Goal: Task Accomplishment & Management: Manage account settings

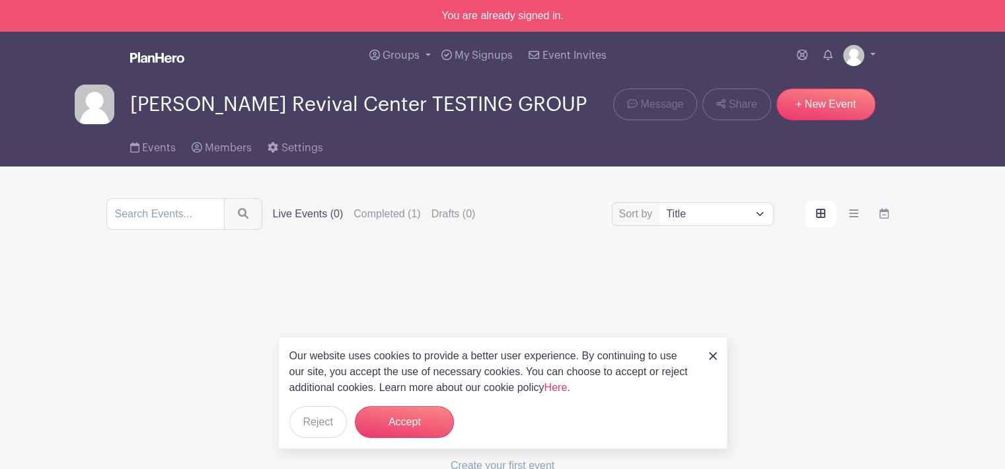
click at [710, 352] on img at bounding box center [713, 356] width 8 height 8
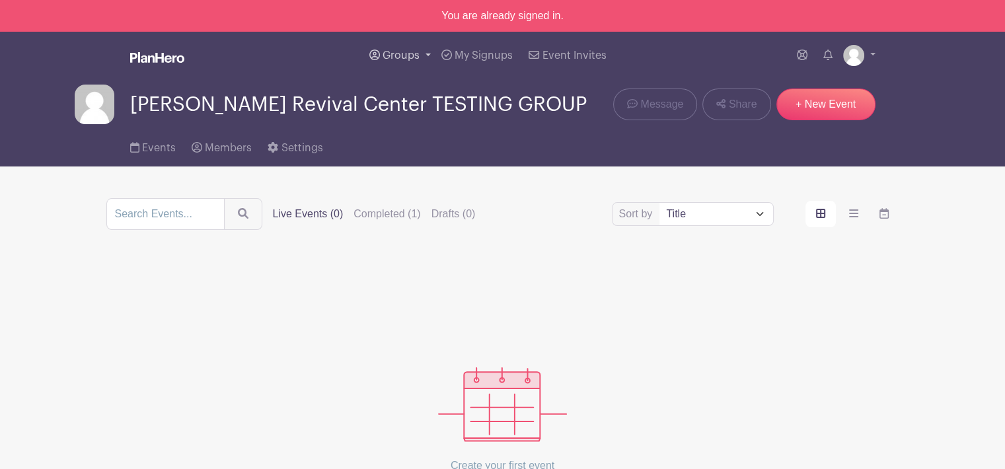
click at [430, 58] on link "Groups" at bounding box center [400, 56] width 72 height 48
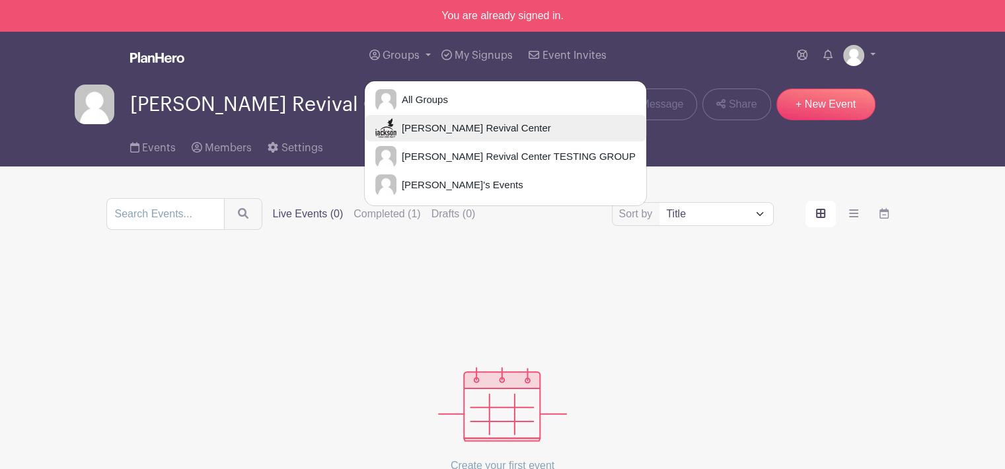
click at [434, 127] on span "[PERSON_NAME] Revival Center" at bounding box center [474, 128] width 155 height 15
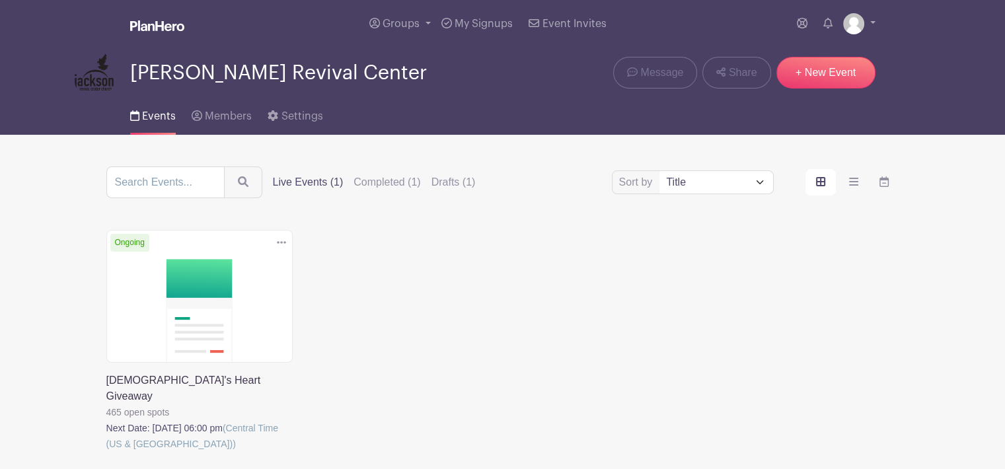
click at [106, 452] on link at bounding box center [106, 452] width 0 height 0
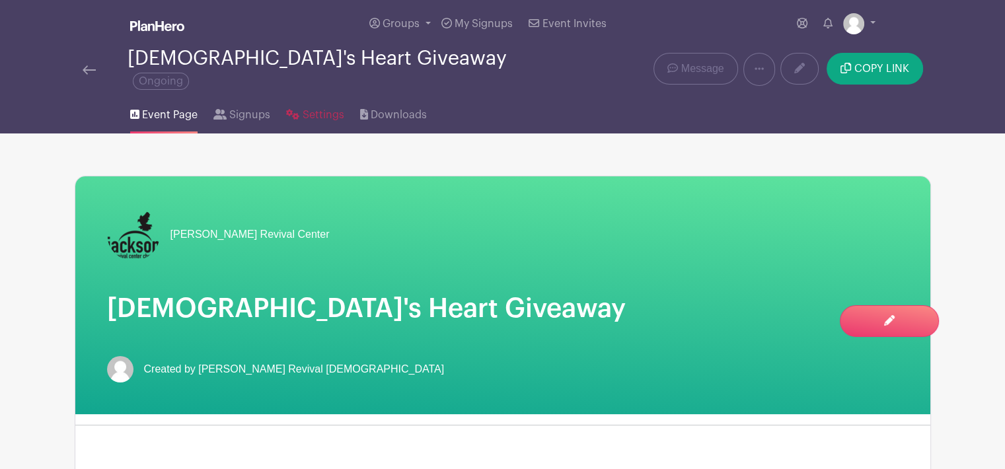
click at [316, 107] on span "Settings" at bounding box center [324, 115] width 42 height 16
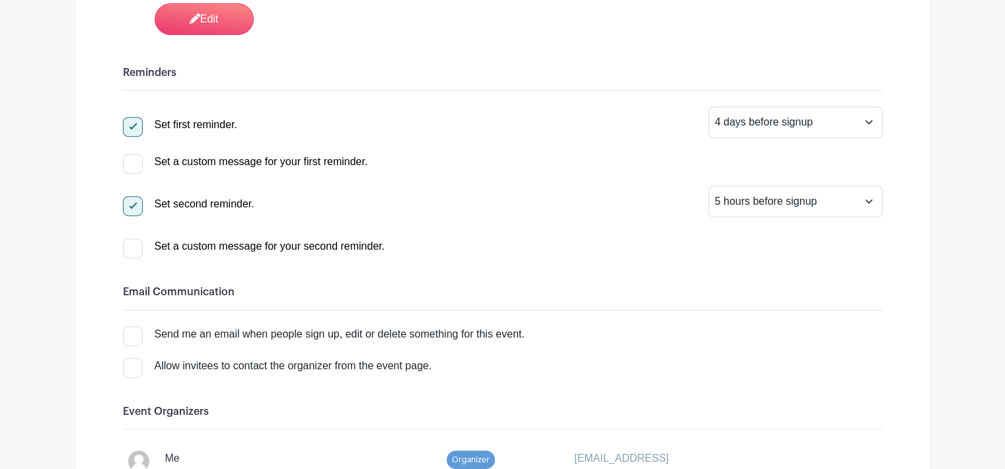
scroll to position [529, 0]
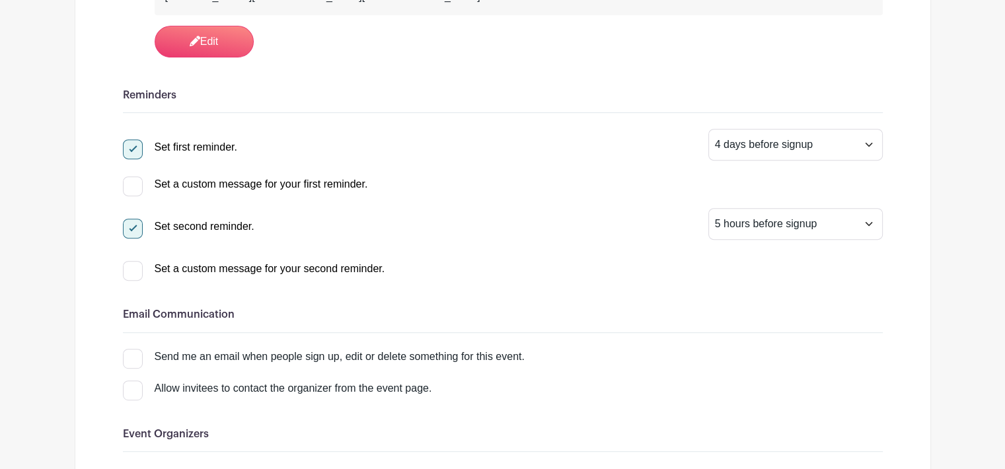
click at [592, 208] on div "Set second reminder. 1 hour before signup 2 hours before signup 3 hours before …" at bounding box center [503, 224] width 760 height 32
click at [128, 219] on div at bounding box center [133, 229] width 20 height 20
click at [128, 219] on input "Set second reminder." at bounding box center [127, 223] width 9 height 9
checkbox input "false"
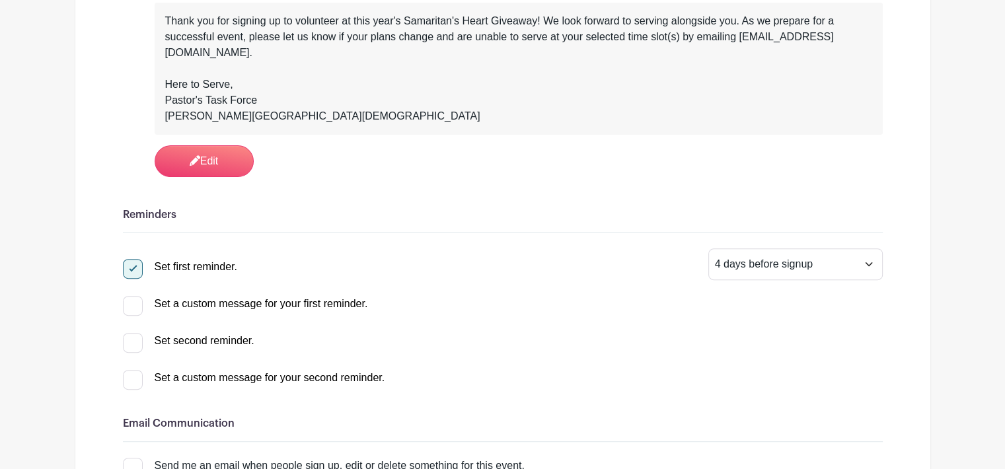
scroll to position [330, 0]
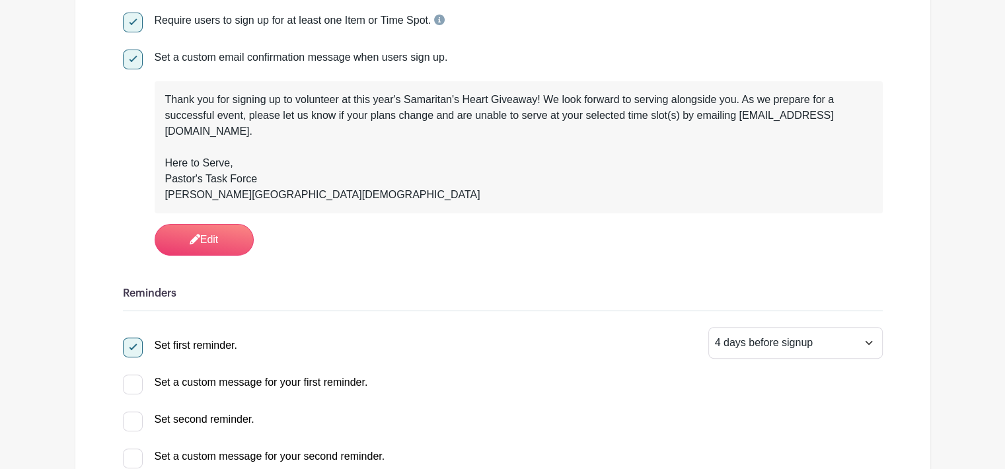
click at [128, 338] on div at bounding box center [133, 348] width 20 height 20
click at [128, 338] on input "Set first reminder." at bounding box center [127, 342] width 9 height 9
checkbox input "false"
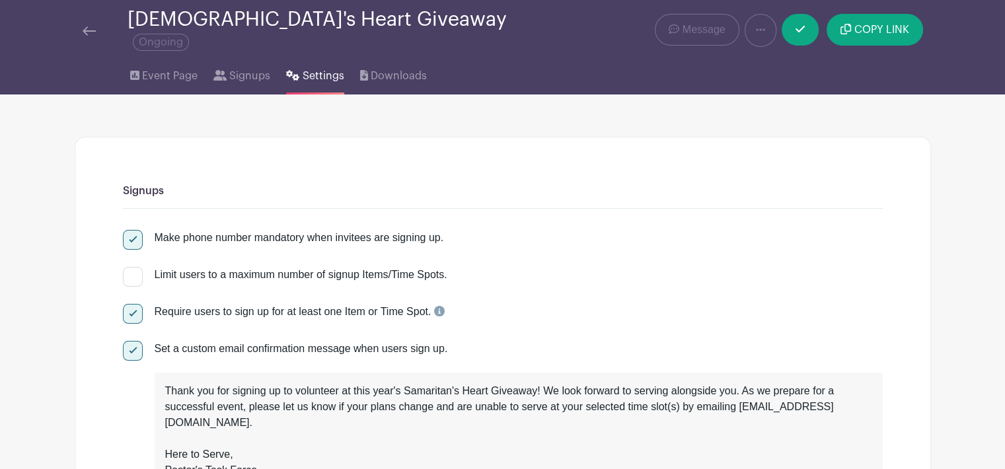
scroll to position [0, 0]
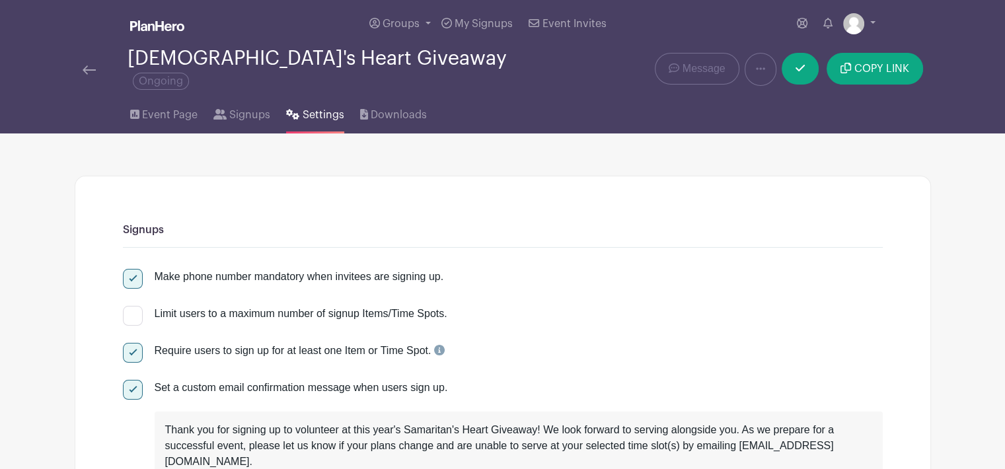
drag, startPoint x: 220, startPoint y: 334, endPoint x: 0, endPoint y: 295, distance: 223.5
click at [220, 343] on div "Require users to sign up for at least one Item or Time Spot." at bounding box center [300, 351] width 290 height 16
click at [132, 343] on input "Require users to sign up for at least one Item or Time Spot." at bounding box center [127, 347] width 9 height 9
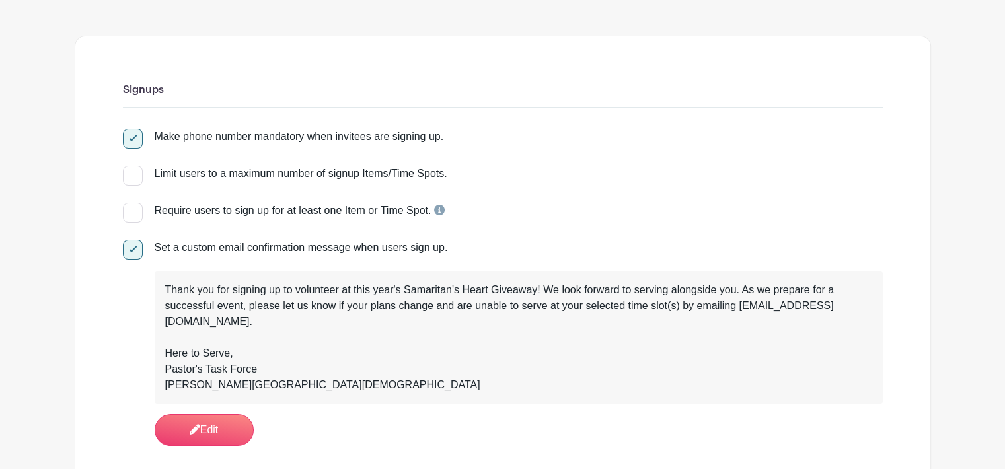
scroll to position [198, 0]
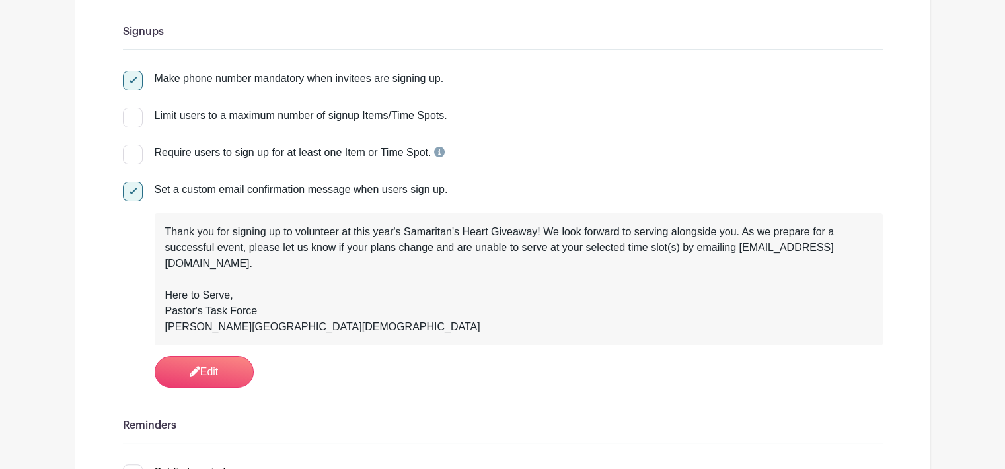
click at [127, 149] on div at bounding box center [133, 155] width 20 height 20
click at [127, 149] on input "Require users to sign up for at least one Item or Time Spot." at bounding box center [127, 149] width 9 height 9
checkbox input "true"
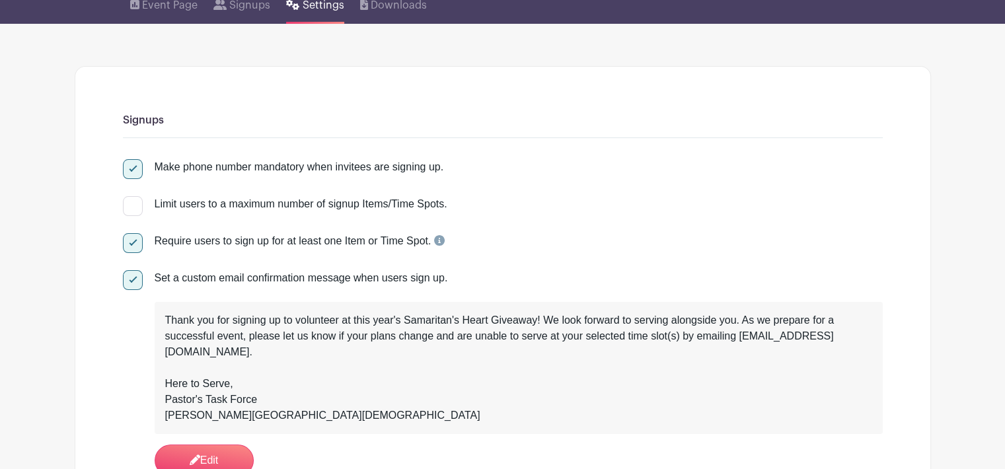
scroll to position [0, 0]
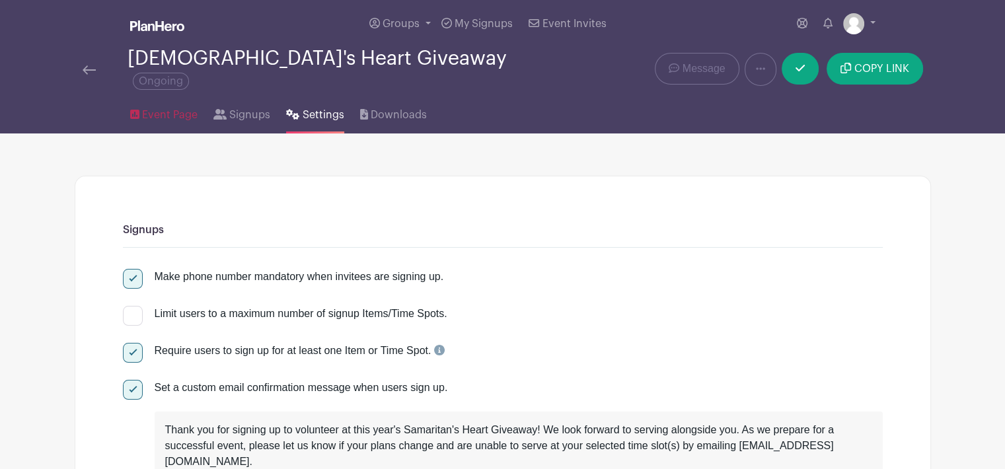
click at [173, 107] on span "Event Page" at bounding box center [170, 115] width 56 height 16
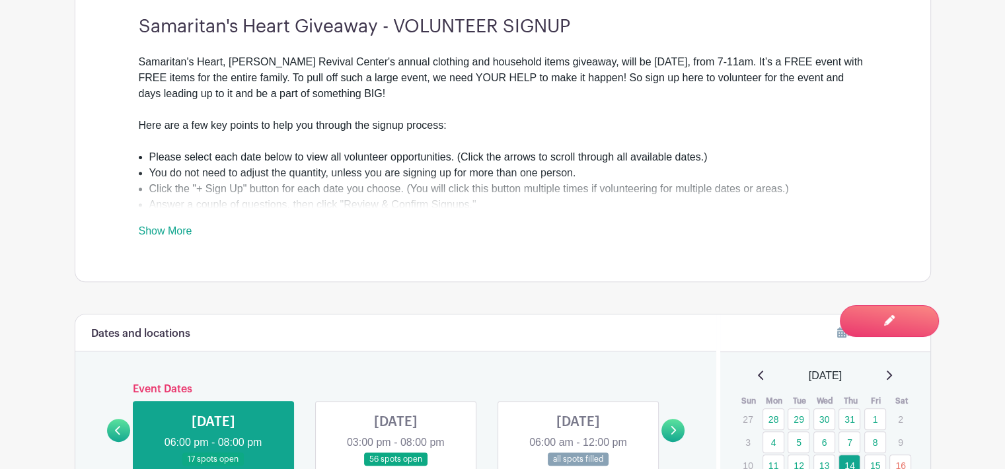
scroll to position [595, 0]
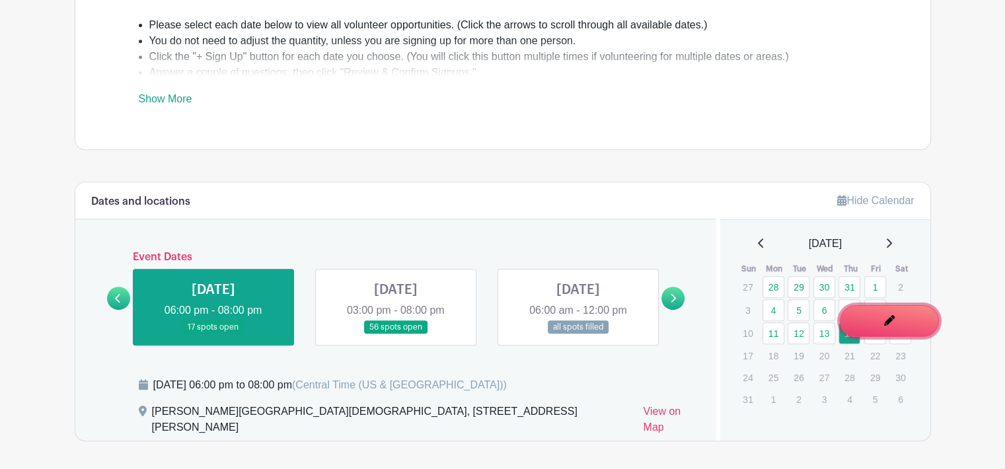
click at [0, 0] on span "Switch to Edit Mode" at bounding box center [0, 0] width 0 height 0
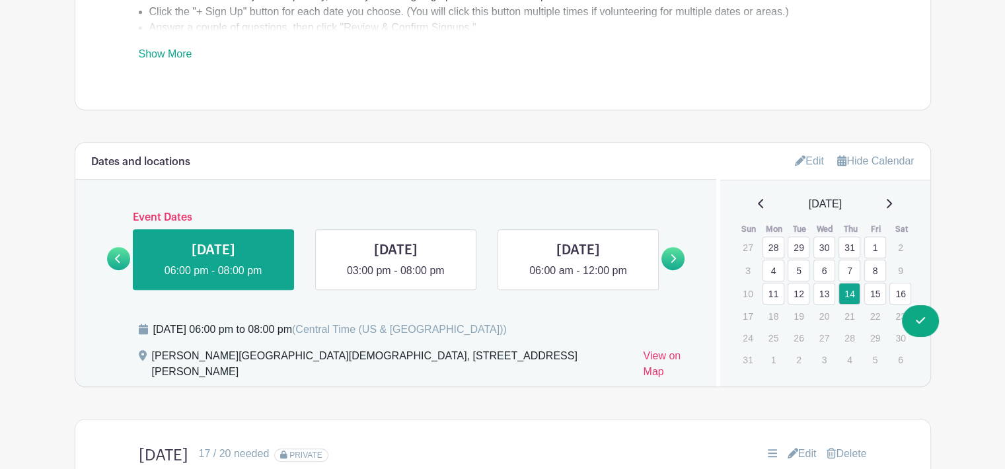
scroll to position [793, 0]
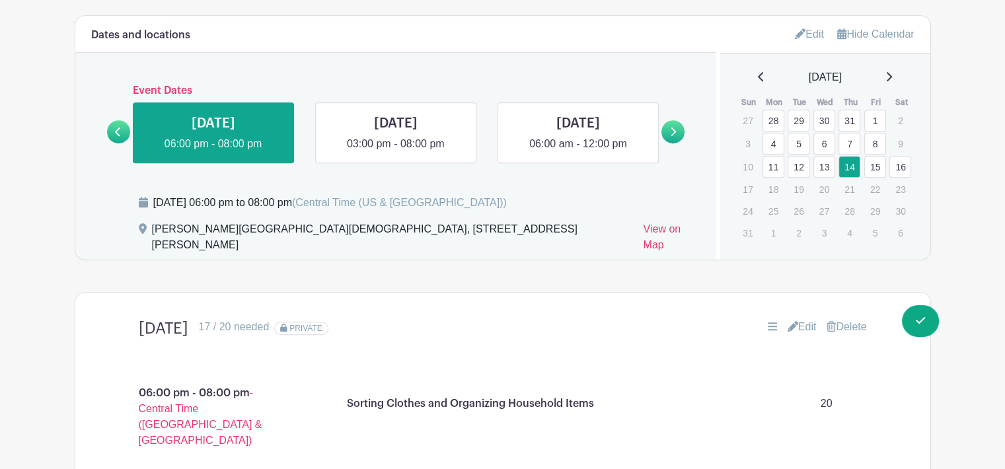
click at [0, 0] on link at bounding box center [0, 0] width 0 height 0
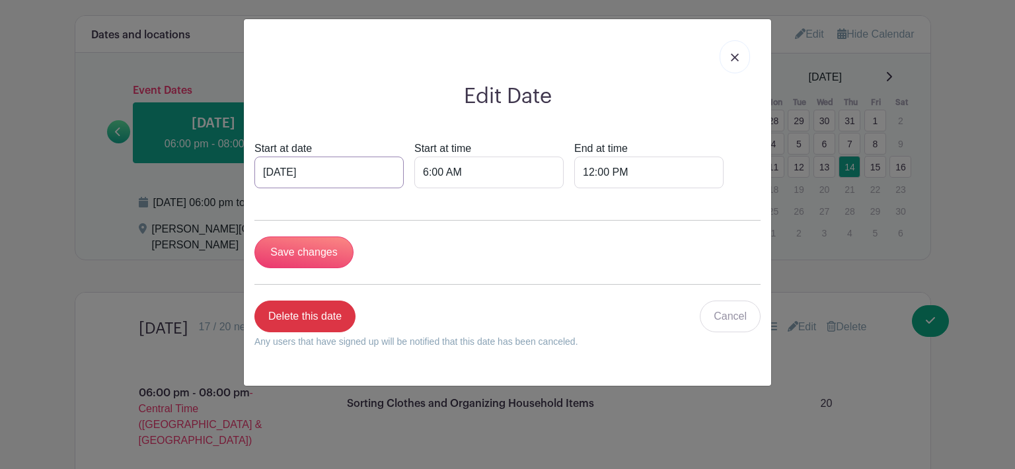
click at [309, 167] on input "[DATE]" at bounding box center [328, 173] width 149 height 32
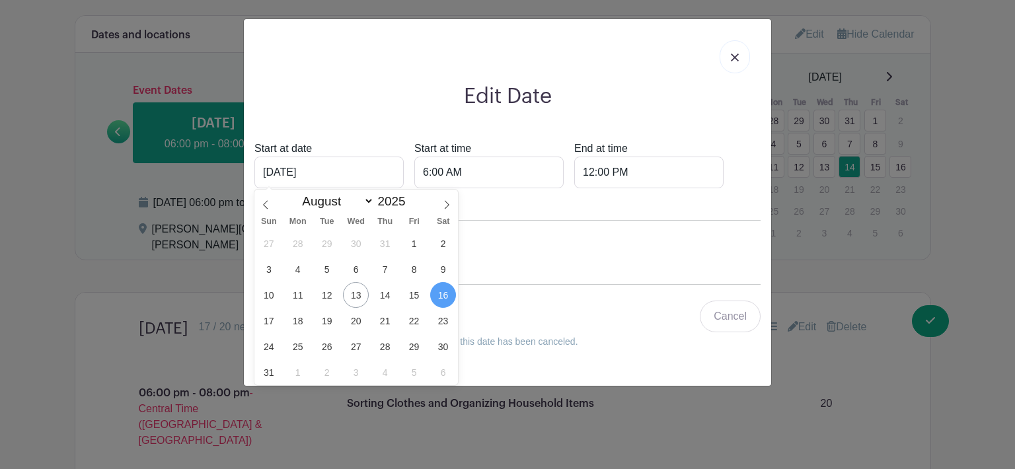
click at [442, 323] on span "23" at bounding box center [443, 321] width 26 height 26
type input "[DATE]"
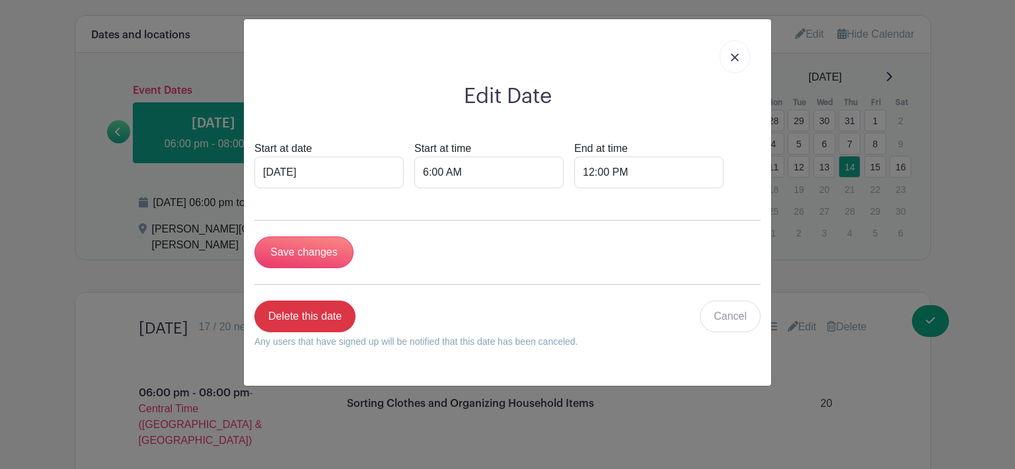
click at [744, 61] on link at bounding box center [735, 56] width 30 height 33
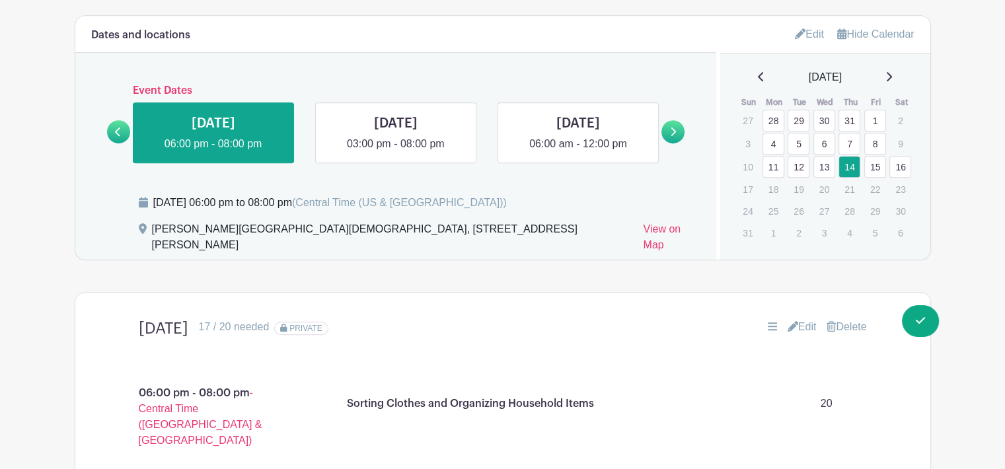
click at [0, 0] on link at bounding box center [0, 0] width 0 height 0
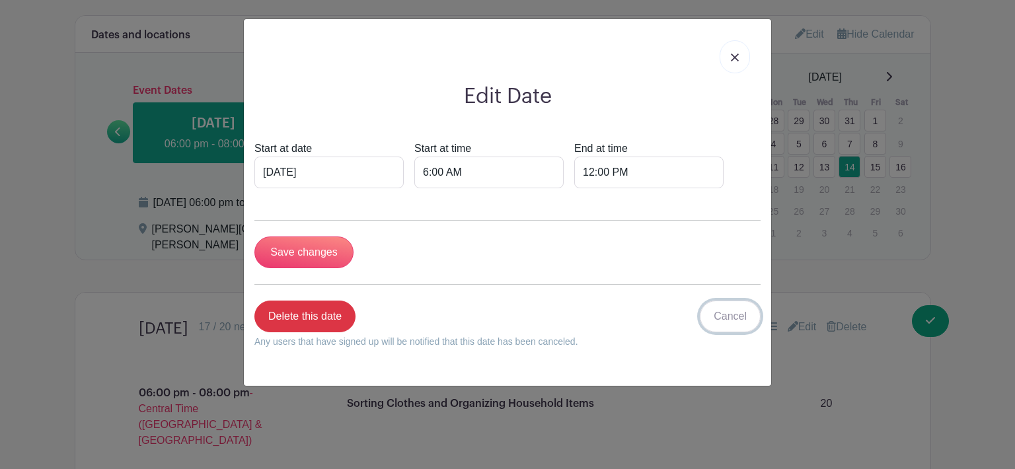
drag, startPoint x: 727, startPoint y: 311, endPoint x: 713, endPoint y: 309, distance: 13.9
click at [727, 311] on link "Cancel" at bounding box center [730, 317] width 61 height 32
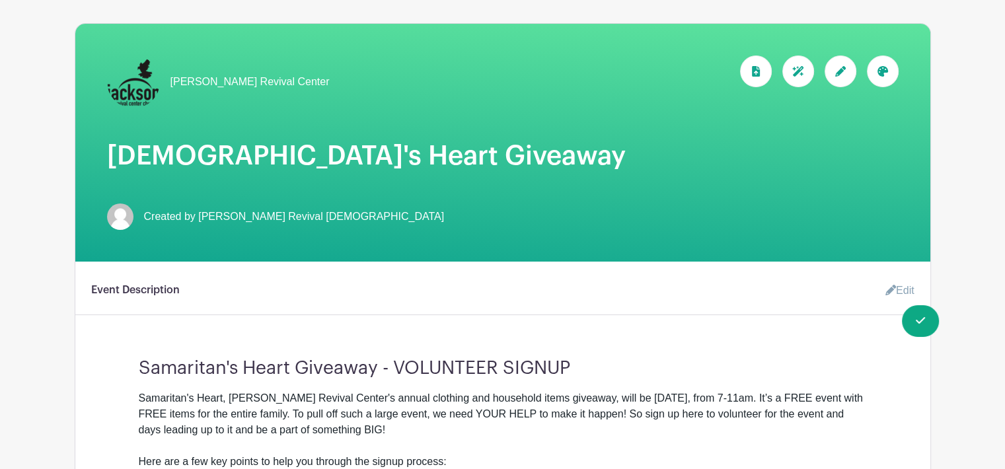
scroll to position [0, 0]
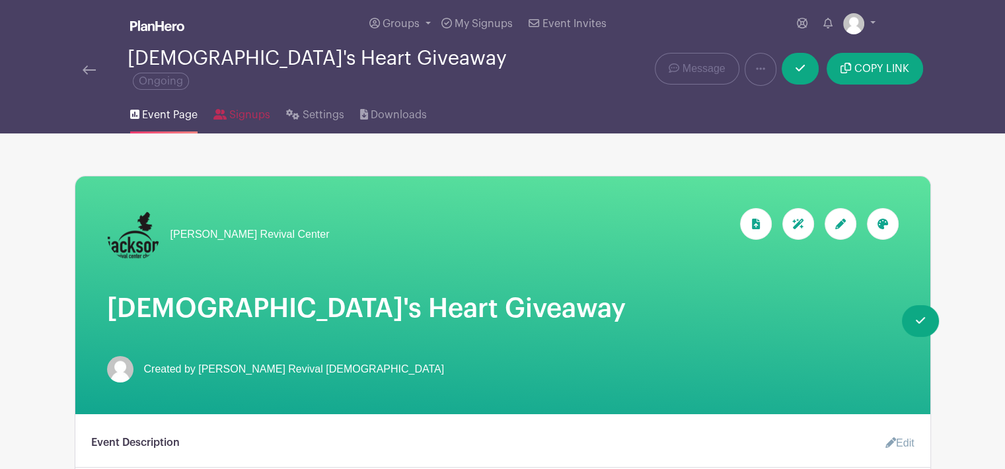
click at [231, 107] on span "Signups" at bounding box center [249, 115] width 41 height 16
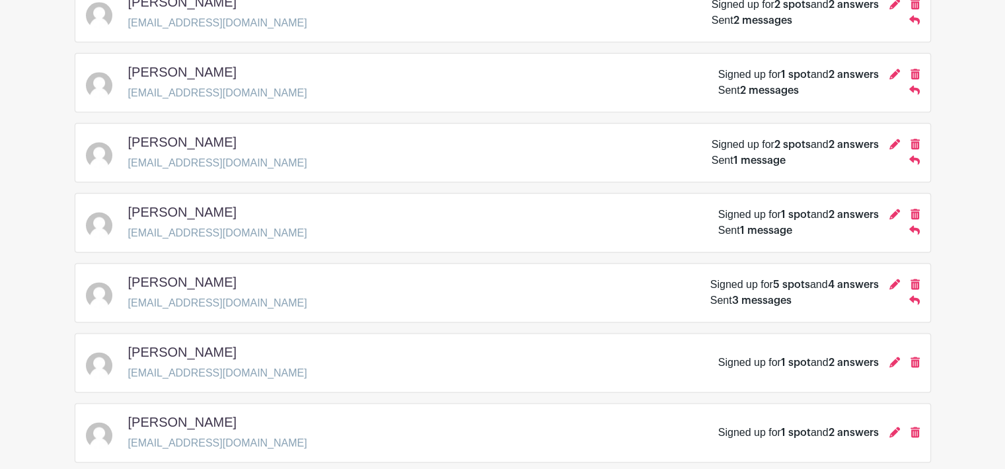
scroll to position [1782, 0]
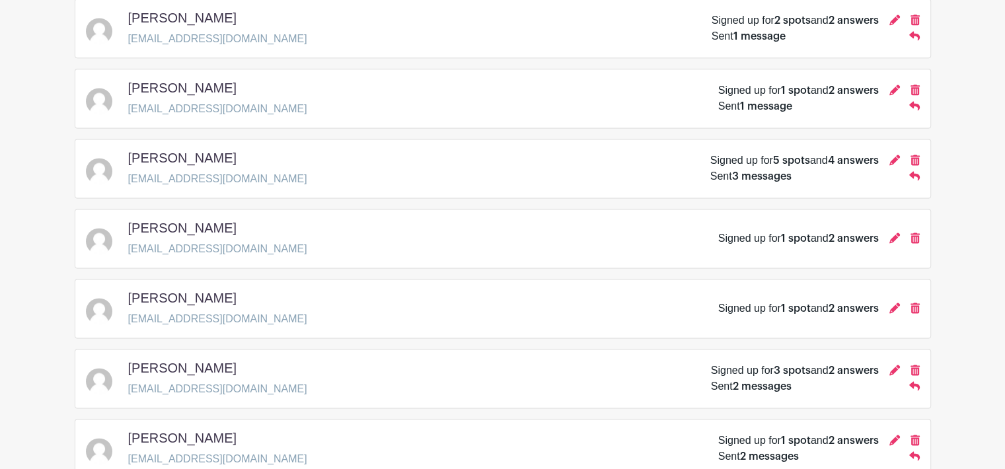
drag, startPoint x: 1003, startPoint y: 424, endPoint x: 997, endPoint y: 341, distance: 82.8
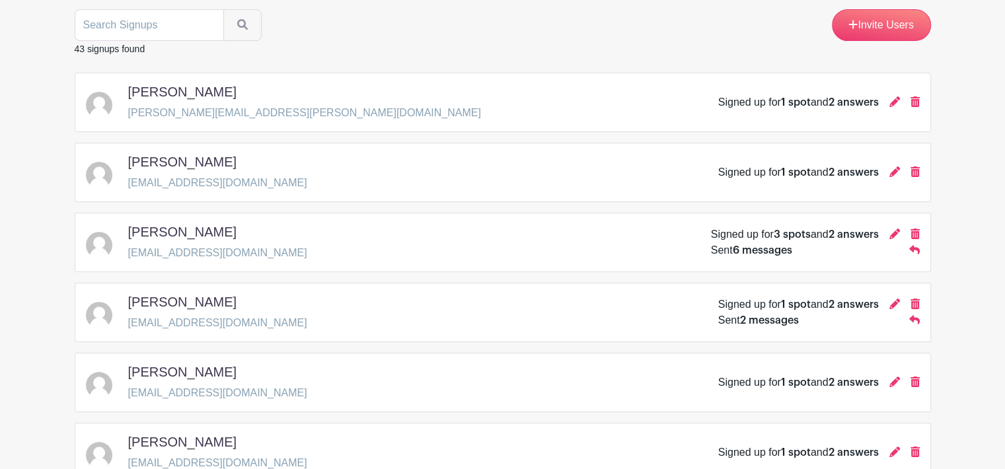
scroll to position [160, 0]
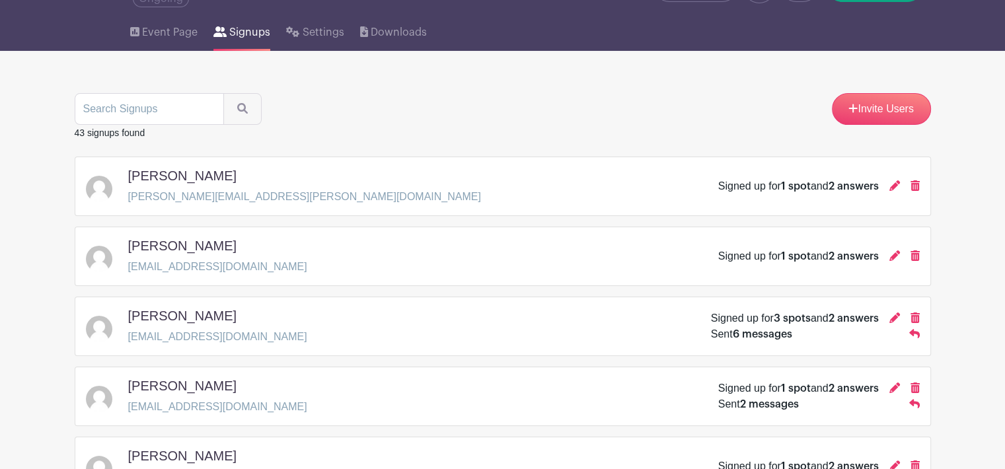
scroll to position [120, 0]
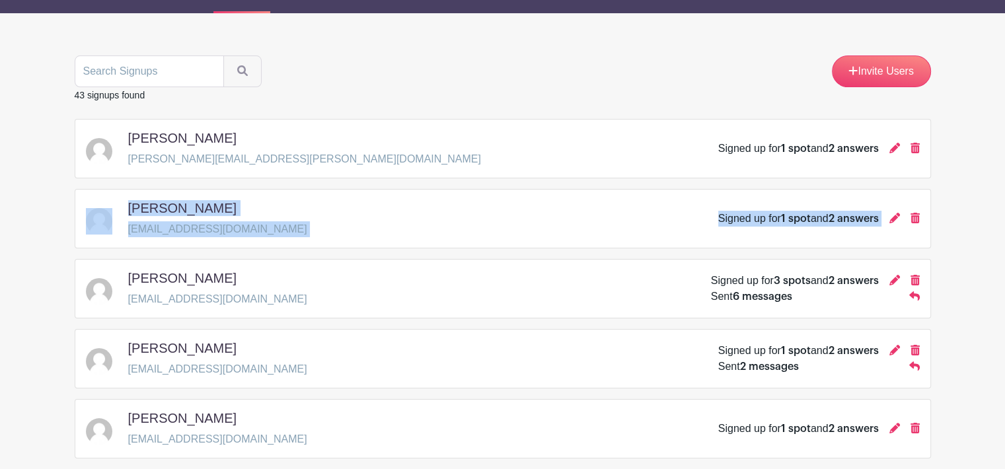
drag, startPoint x: 997, startPoint y: 144, endPoint x: 995, endPoint y: 182, distance: 37.7
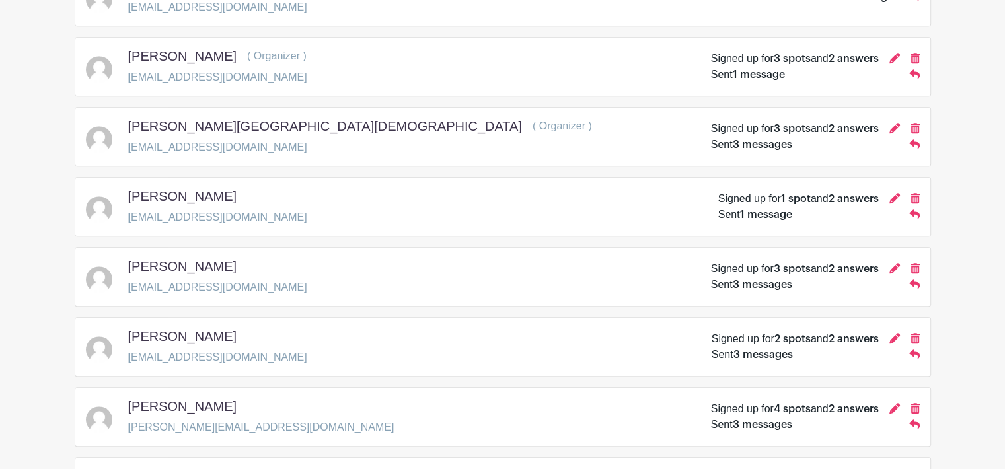
scroll to position [1241, 0]
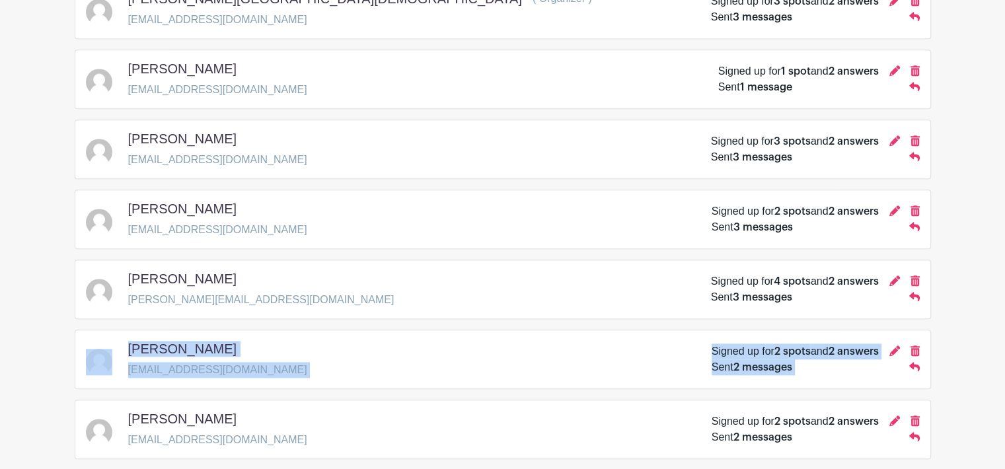
drag, startPoint x: 986, startPoint y: 286, endPoint x: 978, endPoint y: 357, distance: 71.2
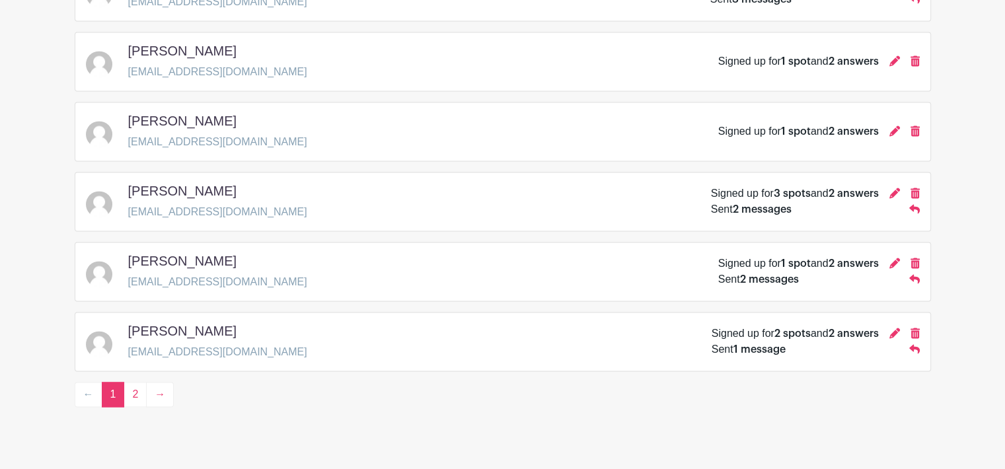
scroll to position [1962, 0]
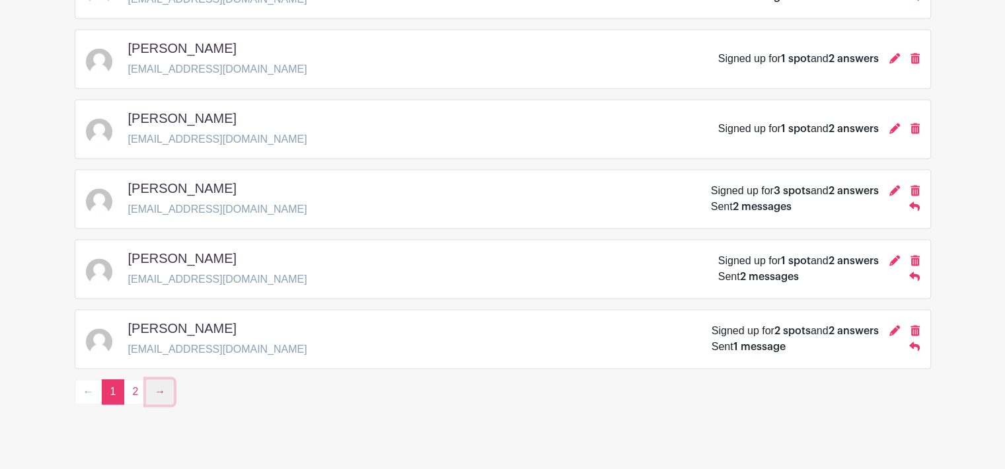
click at [161, 379] on link "→" at bounding box center [160, 391] width 28 height 25
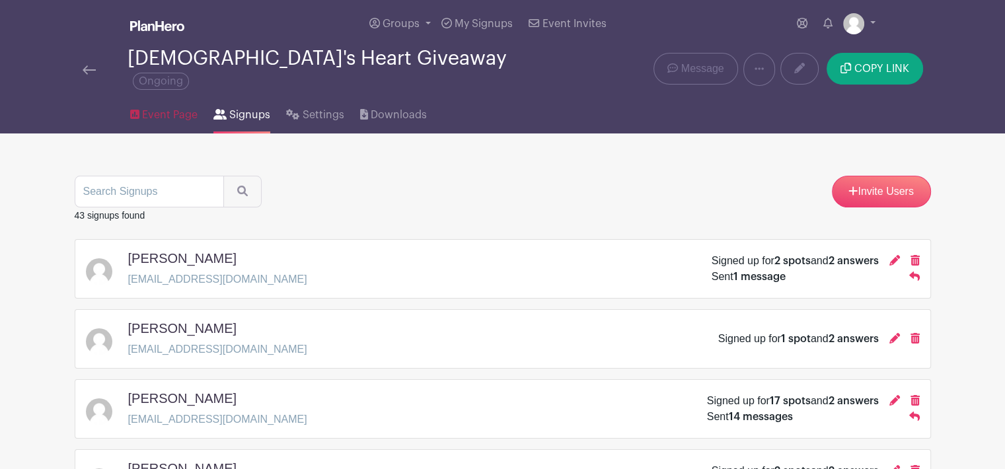
click at [153, 107] on span "Event Page" at bounding box center [170, 115] width 56 height 16
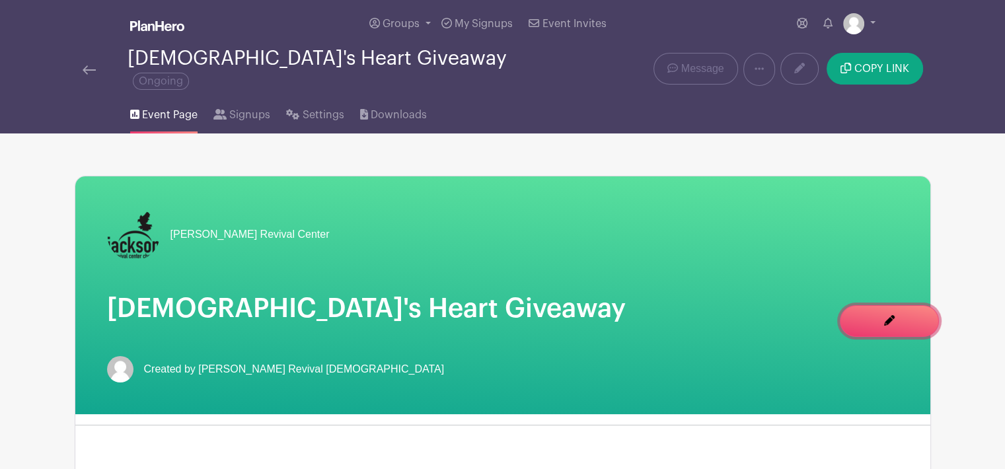
click at [0, 0] on span "Switch to Edit Mode" at bounding box center [0, 0] width 0 height 0
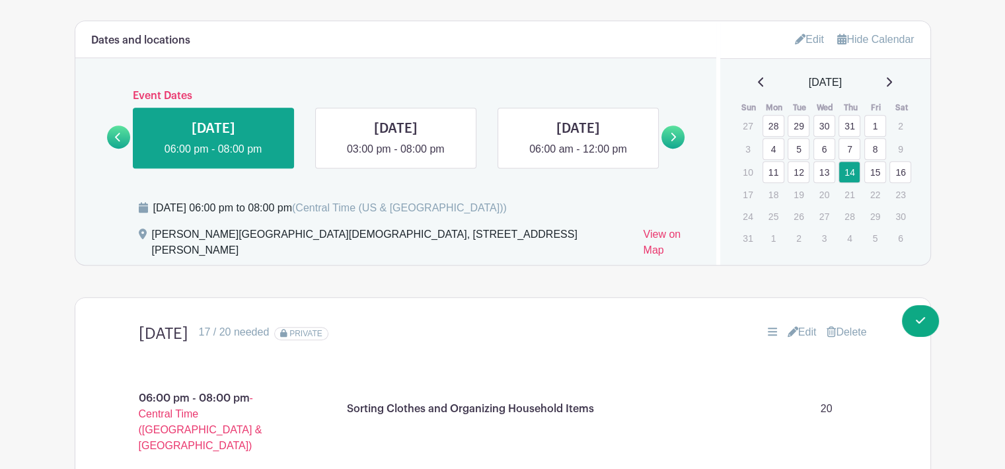
scroll to position [816, 0]
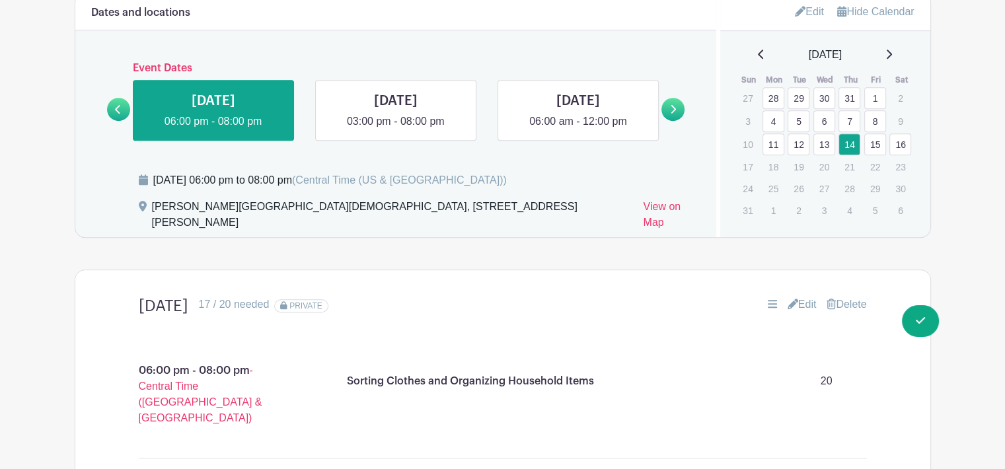
drag, startPoint x: 989, startPoint y: 298, endPoint x: 987, endPoint y: 317, distance: 19.2
click at [987, 317] on main "Groups All Groups [PERSON_NAME] Revival Center [PERSON_NAME] Revival Center TES…" at bounding box center [502, 95] width 1005 height 1823
click at [973, 305] on main "Groups All Groups [PERSON_NAME] Revival Center [PERSON_NAME] Revival Center TES…" at bounding box center [502, 95] width 1005 height 1823
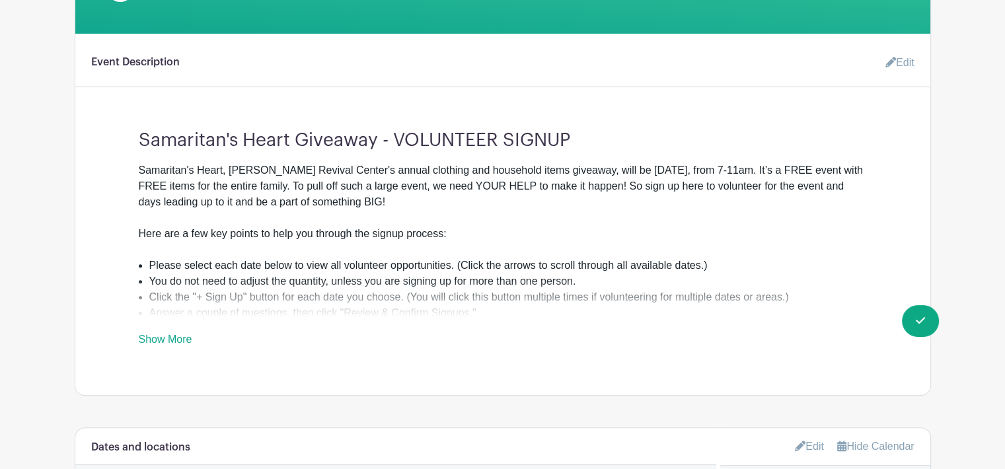
scroll to position [373, 0]
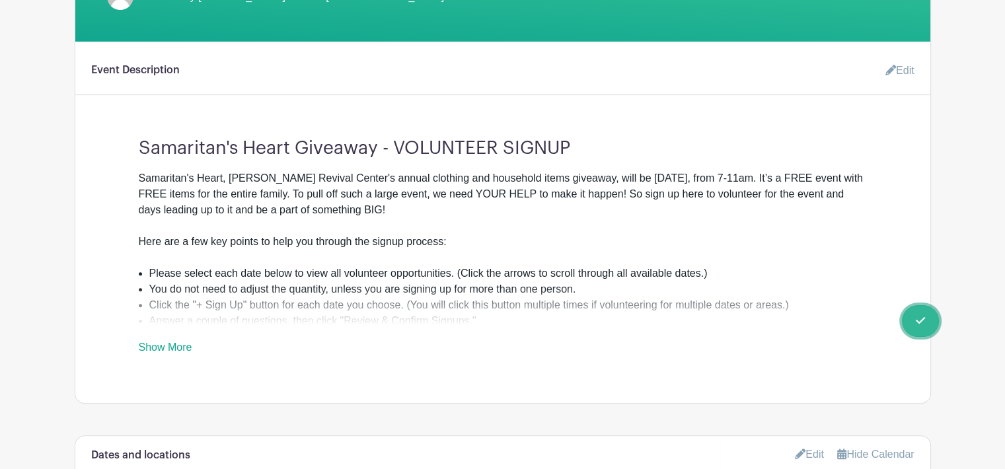
click at [0, 0] on span "Switch to Signup Mode" at bounding box center [0, 0] width 0 height 0
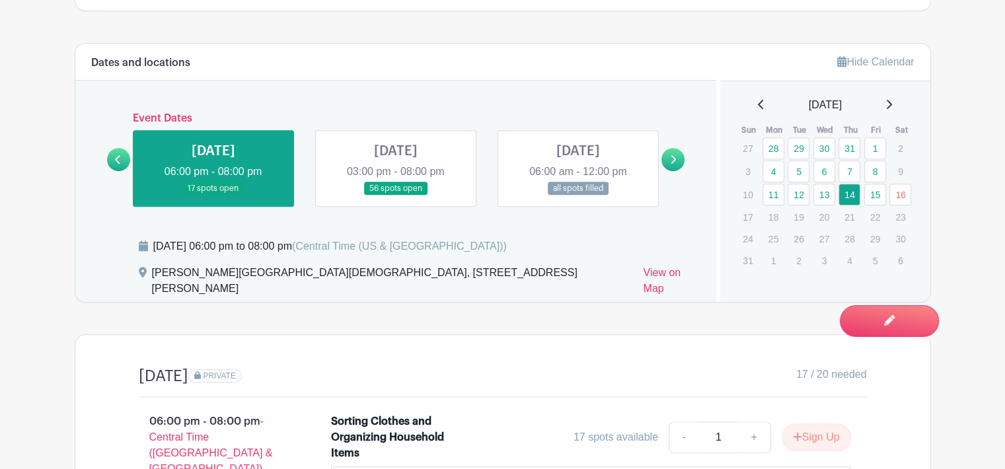
scroll to position [738, 0]
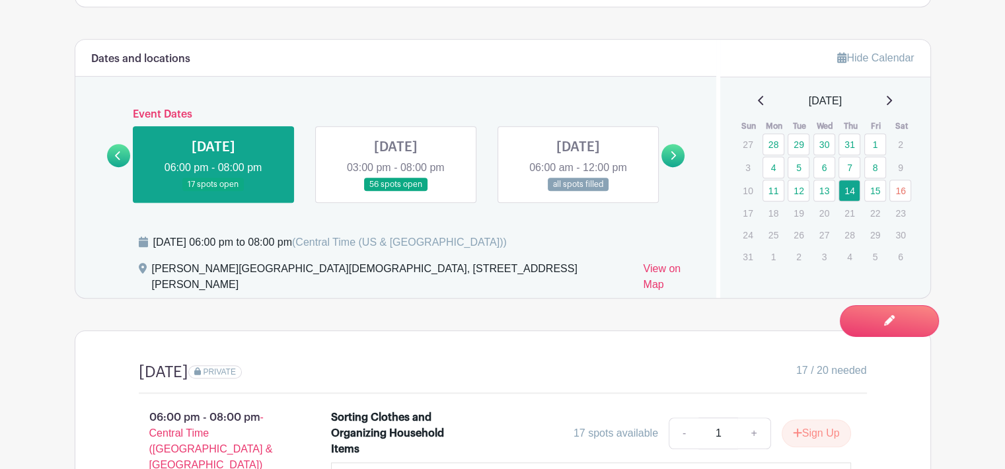
click at [578, 192] on link at bounding box center [578, 192] width 0 height 0
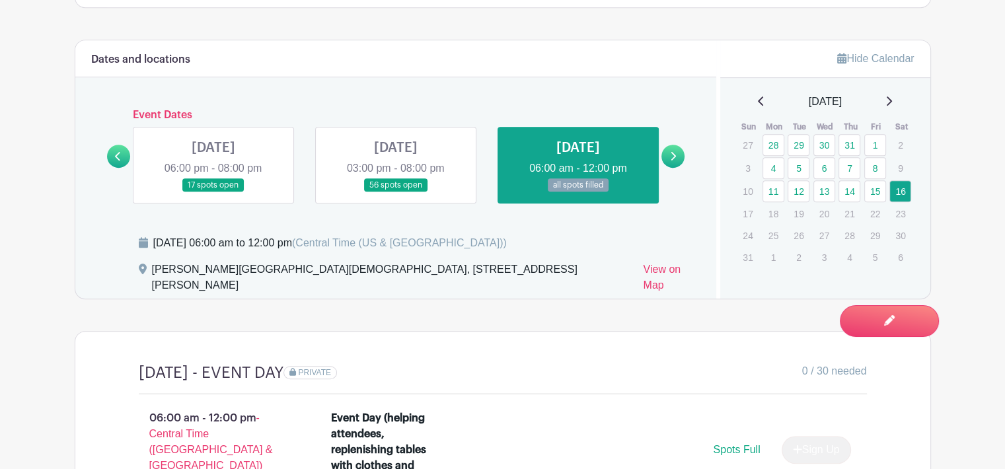
scroll to position [703, 0]
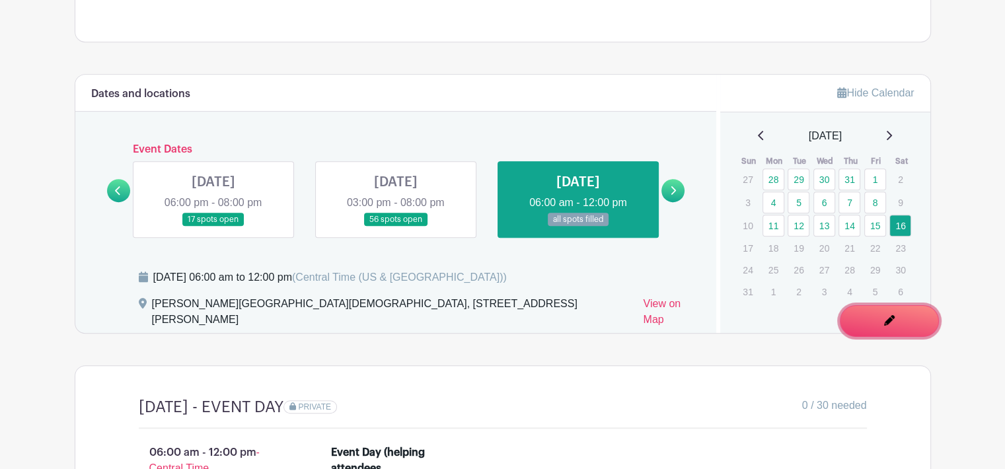
click at [898, 330] on link "Edit Event You are currently in Signup Mode Switch to Edit Mode" at bounding box center [889, 321] width 99 height 32
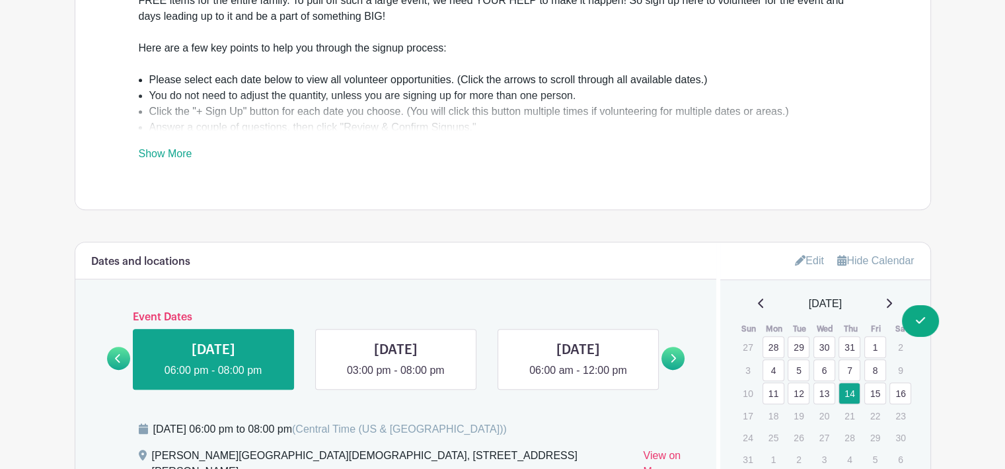
scroll to position [727, 0]
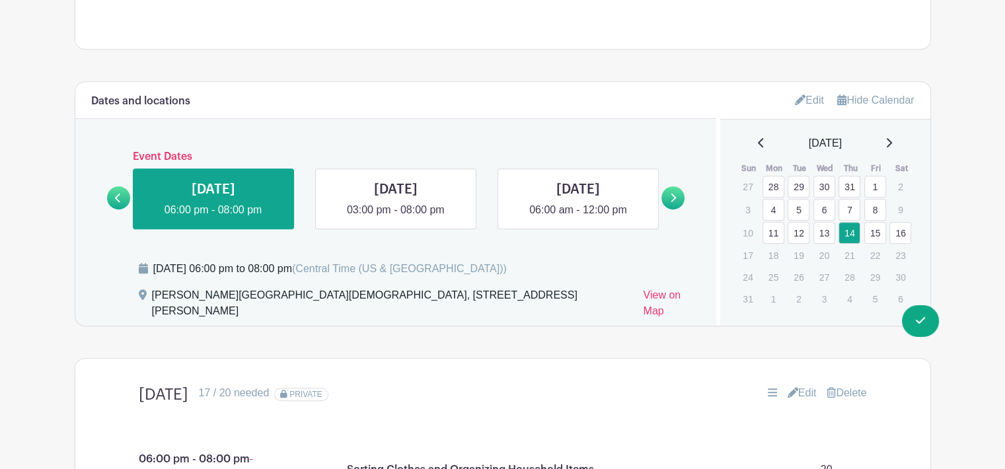
click at [676, 194] on link at bounding box center [673, 197] width 23 height 23
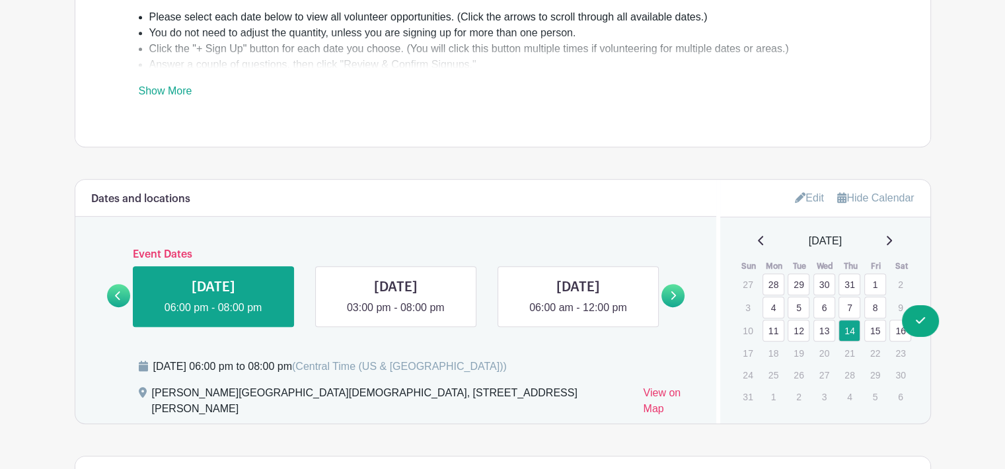
scroll to position [595, 0]
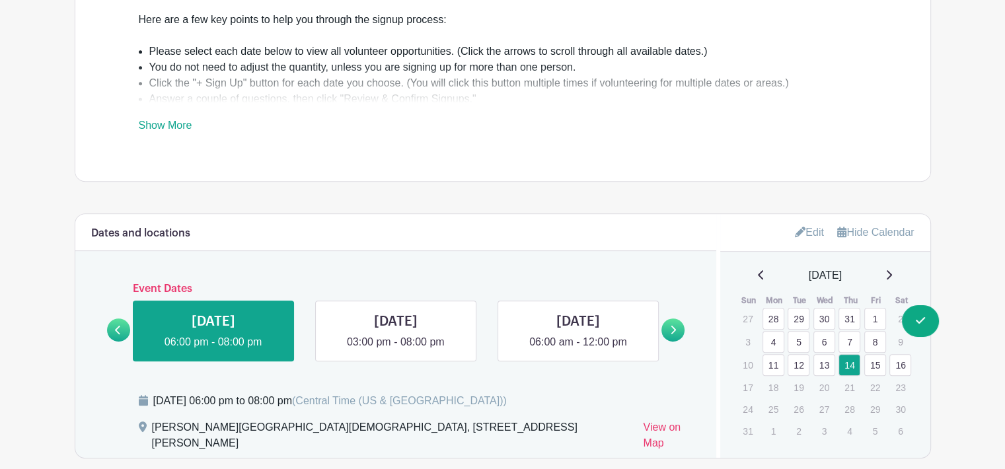
click at [804, 221] on link "Edit" at bounding box center [809, 232] width 29 height 22
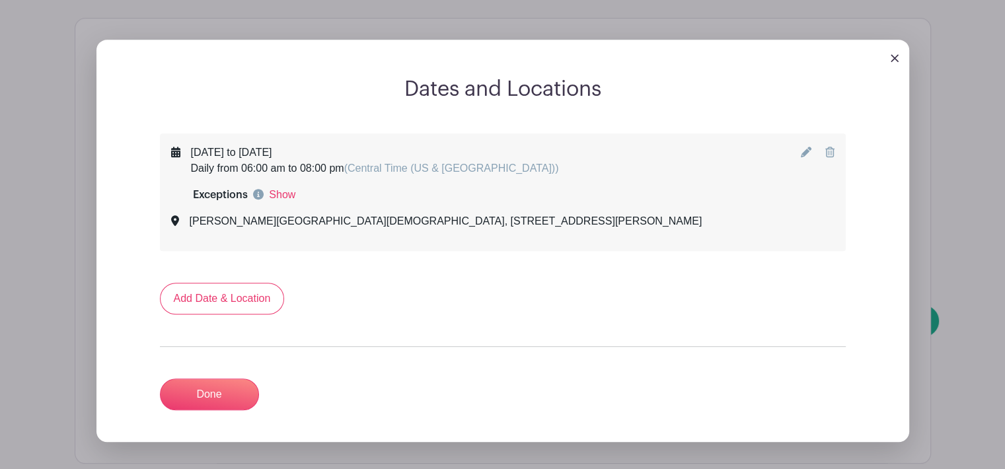
scroll to position [793, 0]
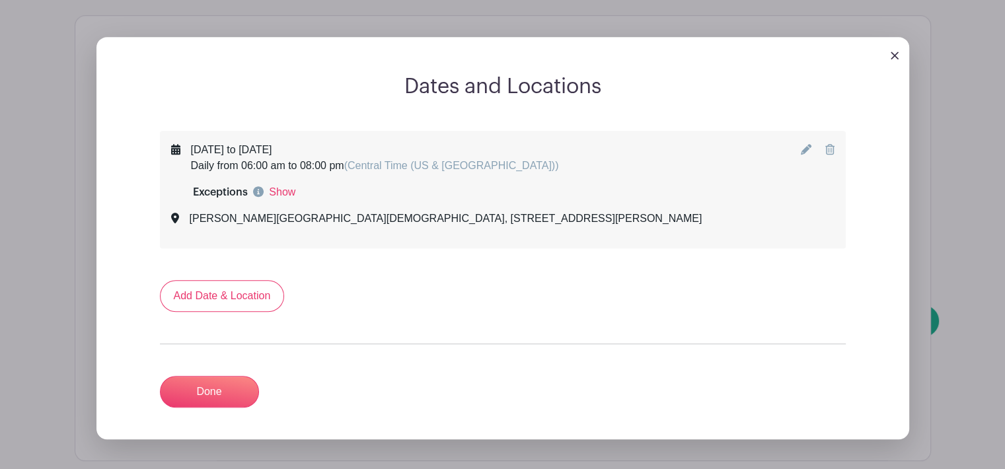
click at [807, 144] on icon at bounding box center [806, 149] width 11 height 11
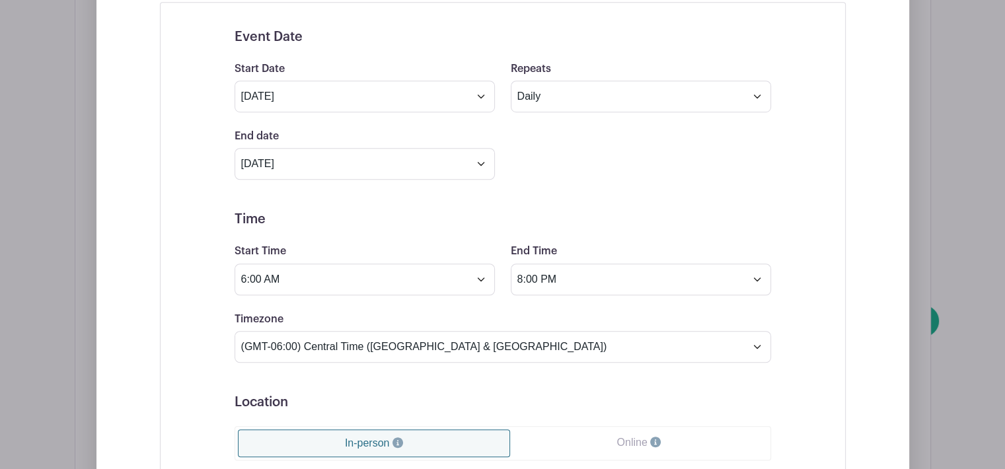
scroll to position [925, 0]
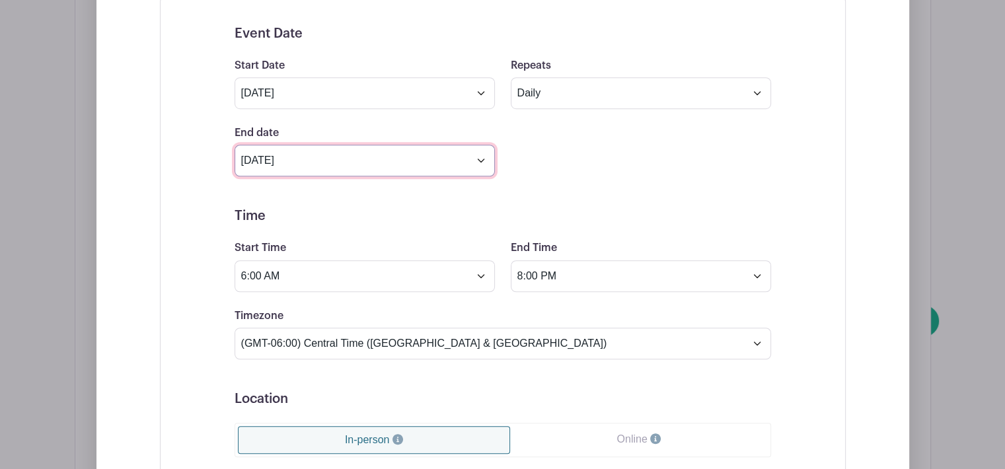
click at [454, 155] on input "[DATE]" at bounding box center [365, 161] width 260 height 32
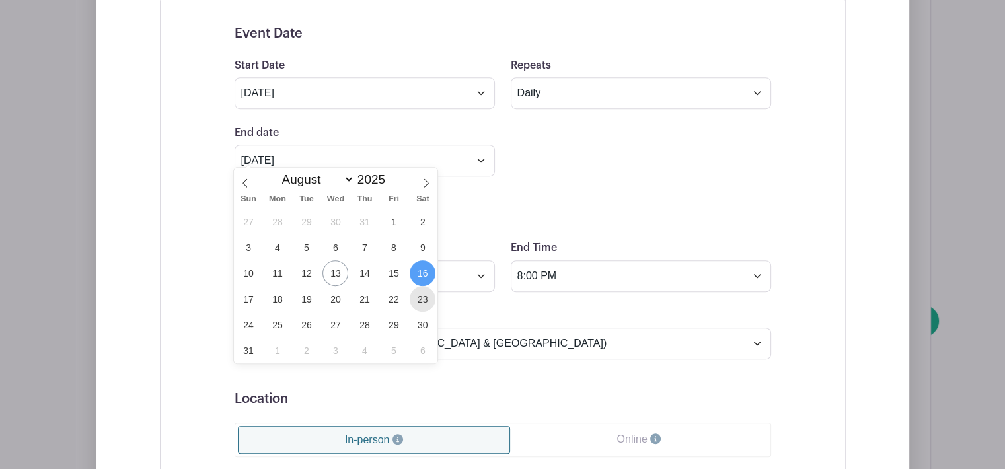
click at [416, 297] on span "23" at bounding box center [423, 299] width 26 height 26
type input "[DATE]"
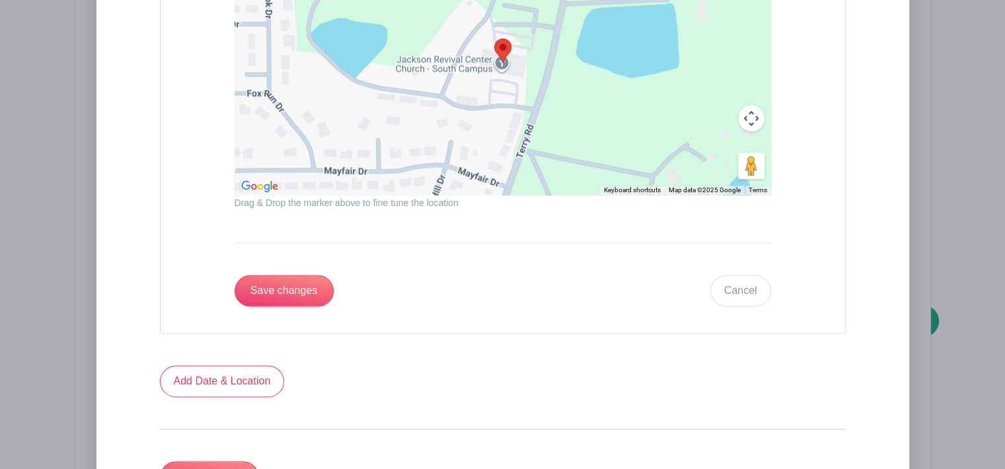
scroll to position [1652, 0]
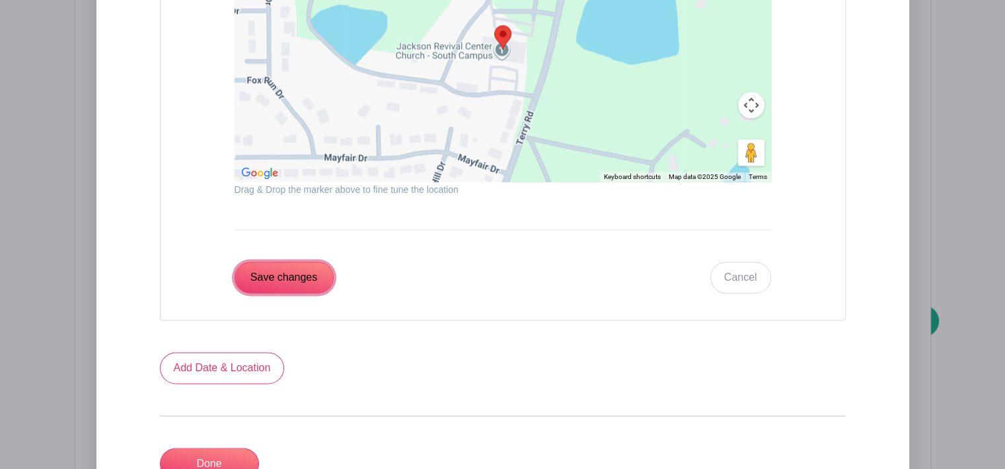
click at [298, 268] on input "Save changes" at bounding box center [284, 278] width 99 height 32
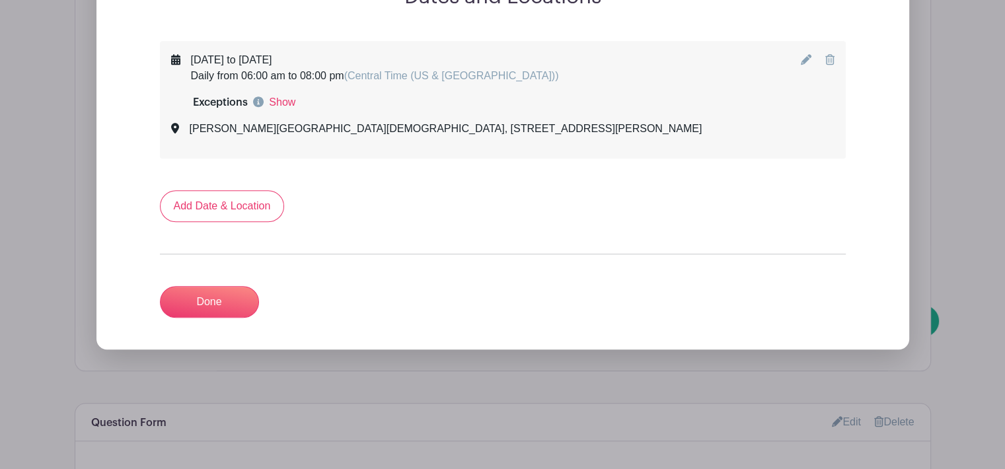
scroll to position [798, 0]
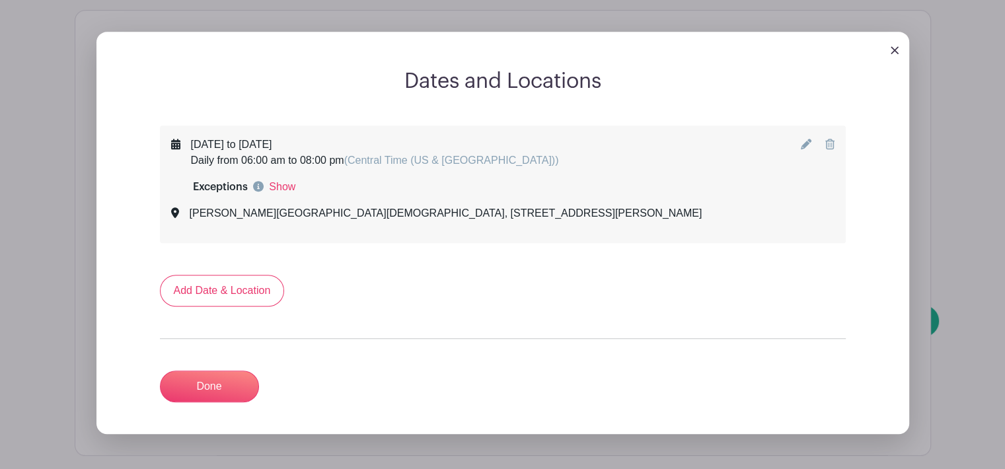
click at [279, 179] on link "Show" at bounding box center [282, 187] width 26 height 16
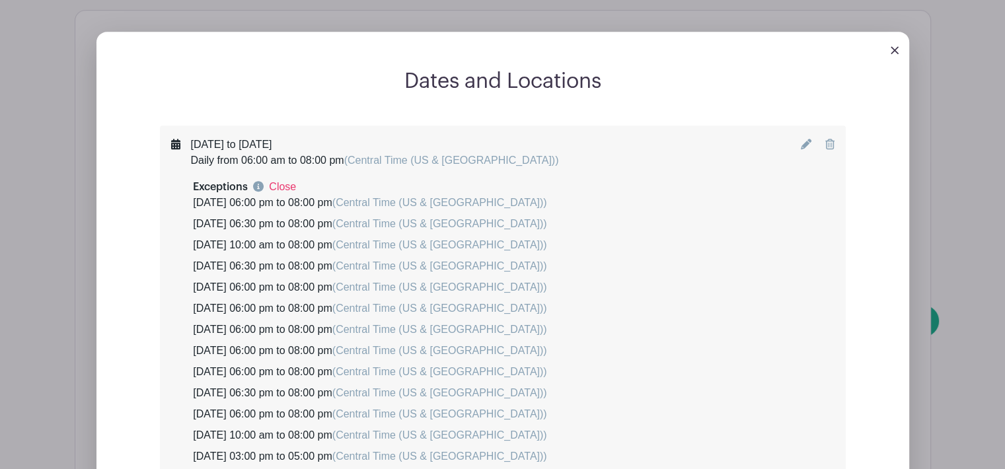
click at [289, 179] on link "Close" at bounding box center [282, 187] width 27 height 16
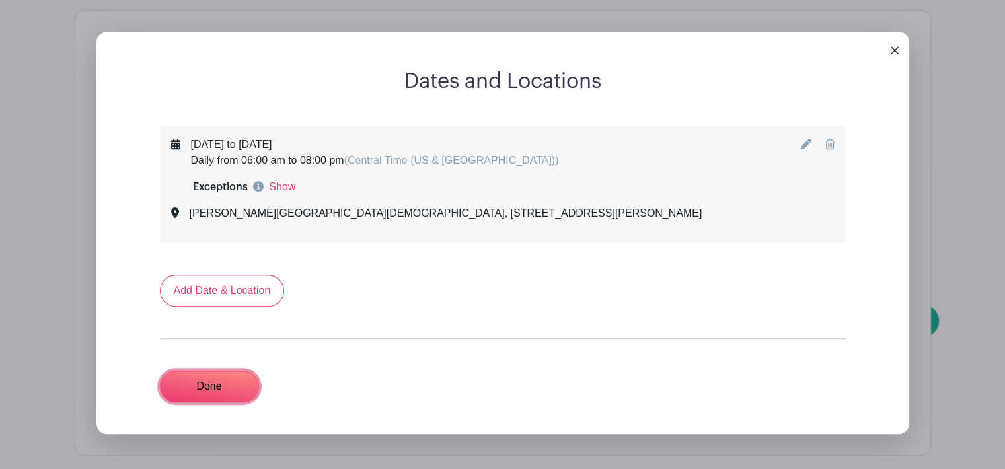
click at [217, 371] on link "Done" at bounding box center [209, 387] width 99 height 32
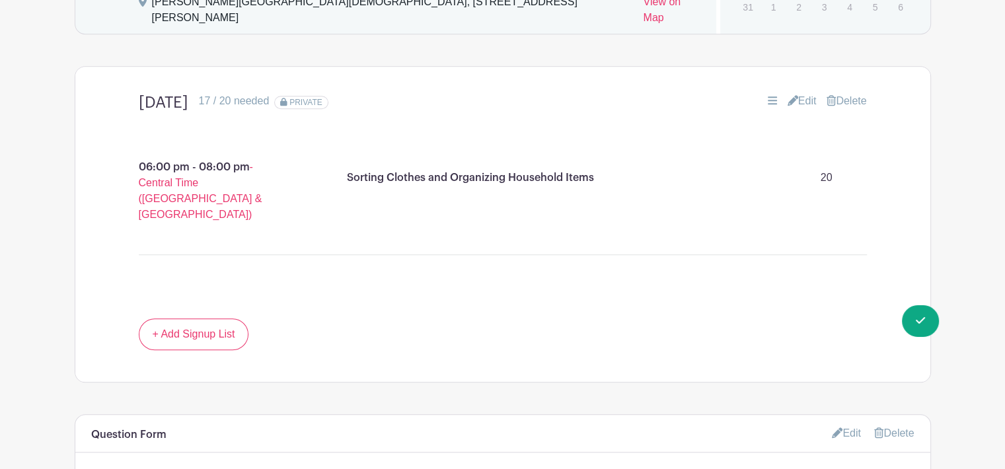
scroll to position [865, 0]
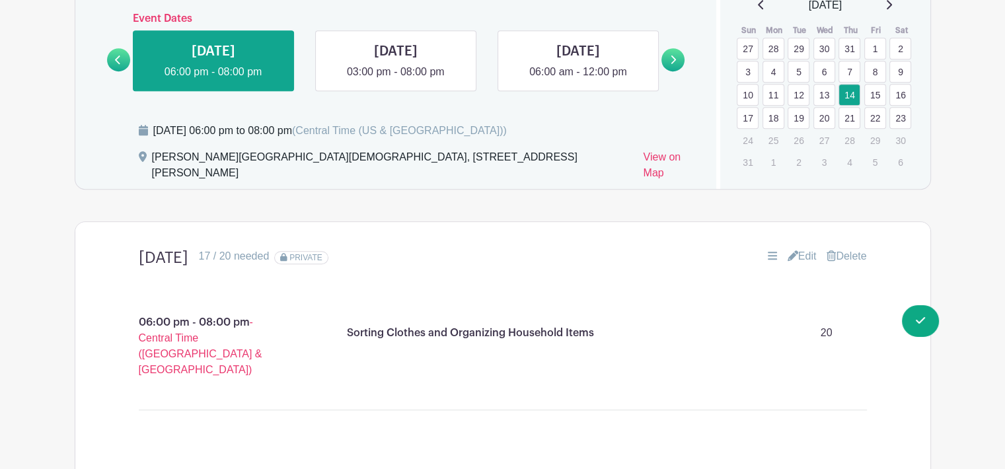
click at [578, 80] on link at bounding box center [578, 80] width 0 height 0
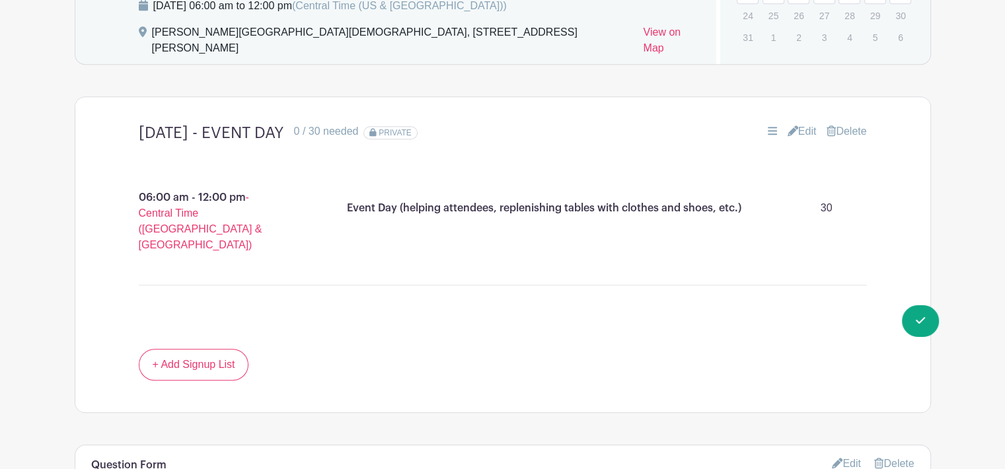
scroll to position [997, 0]
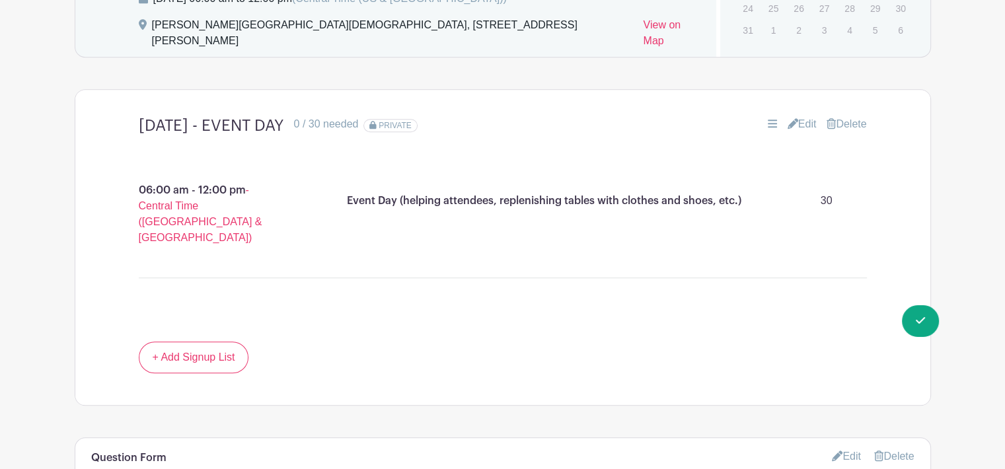
drag, startPoint x: 140, startPoint y: 114, endPoint x: 391, endPoint y: 118, distance: 250.5
click at [284, 118] on h4 "[DATE] - EVENT DAY" at bounding box center [211, 125] width 145 height 19
click at [249, 145] on div "06:00 am - 12:00 pm - Central Time ([GEOGRAPHIC_DATA] & [GEOGRAPHIC_DATA]) Even…" at bounding box center [503, 243] width 792 height 196
drag, startPoint x: 140, startPoint y: 113, endPoint x: 391, endPoint y: 125, distance: 251.4
click at [284, 116] on h4 "[DATE] - EVENT DAY" at bounding box center [211, 125] width 145 height 19
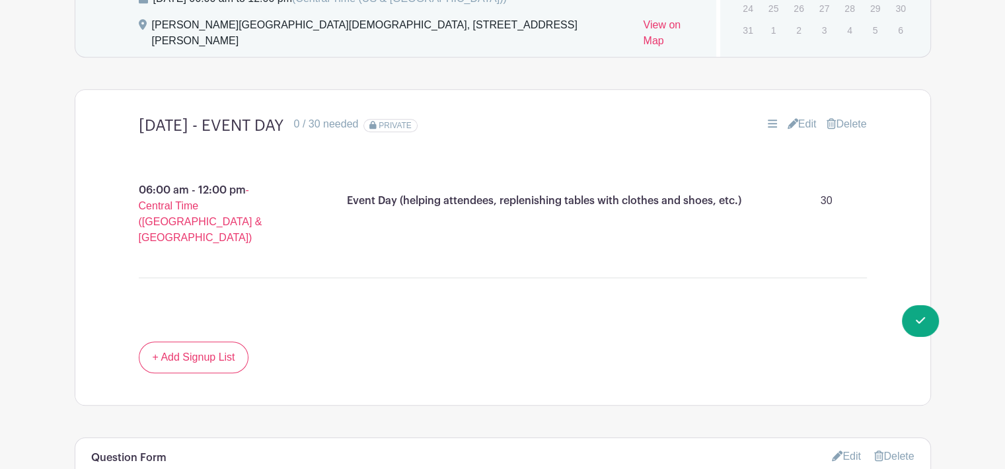
copy h4 "[DATE] - EVENT DAY"
click at [438, 128] on div "[DATE] - EVENT DAY 0 / 30 needed PRIVATE Edit [GEOGRAPHIC_DATA]" at bounding box center [503, 126] width 792 height 40
drag, startPoint x: 139, startPoint y: 114, endPoint x: 391, endPoint y: 125, distance: 252.0
click at [394, 126] on div "[DATE] - EVENT DAY 0 / 30 needed PRIVATE Edit [GEOGRAPHIC_DATA]" at bounding box center [503, 126] width 792 height 40
copy h4 "[DATE] - EVENT DAY"
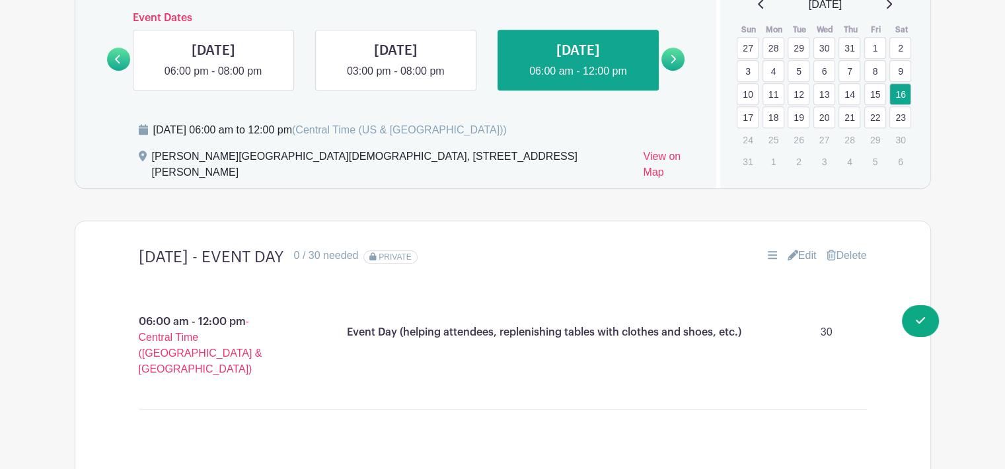
scroll to position [931, 0]
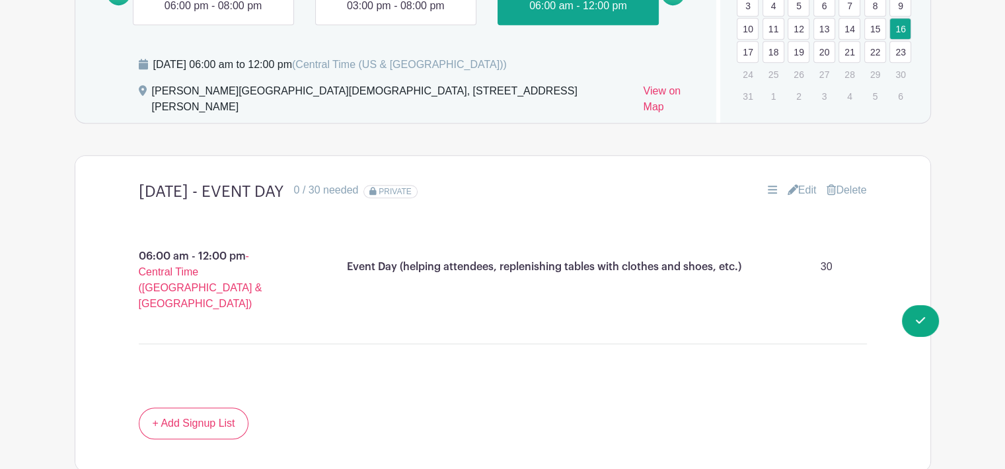
click at [626, 172] on div "[DATE] - EVENT DAY 0 / 30 needed PRIVATE Edit [GEOGRAPHIC_DATA]" at bounding box center [503, 192] width 792 height 40
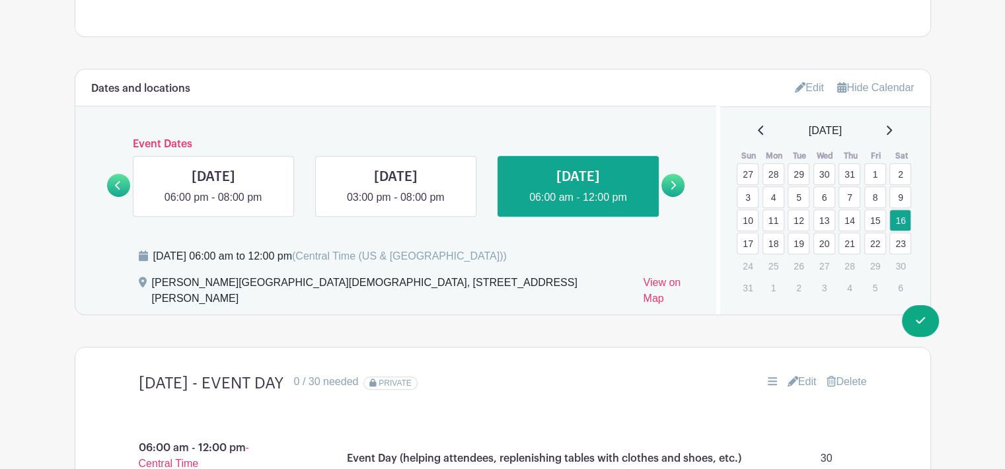
scroll to position [733, 0]
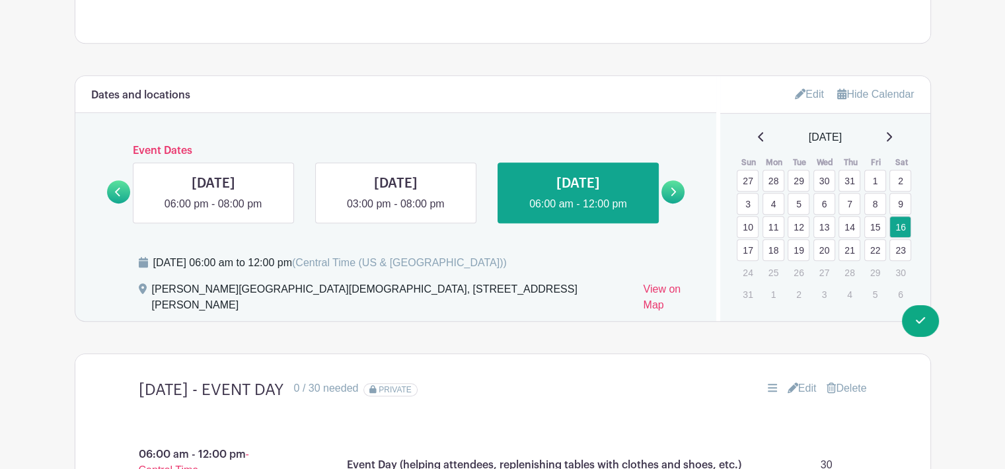
click at [675, 187] on icon at bounding box center [673, 192] width 6 height 10
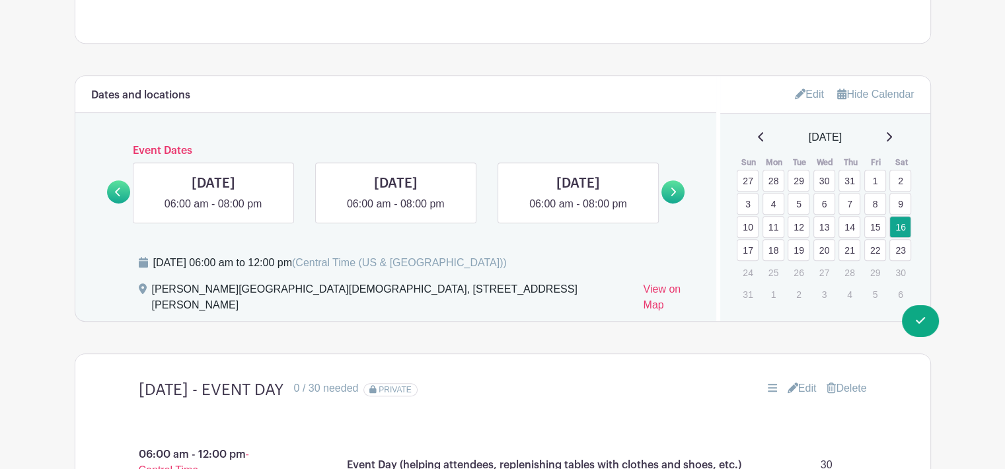
click at [676, 184] on link at bounding box center [673, 191] width 23 height 23
click at [668, 180] on link at bounding box center [673, 191] width 23 height 23
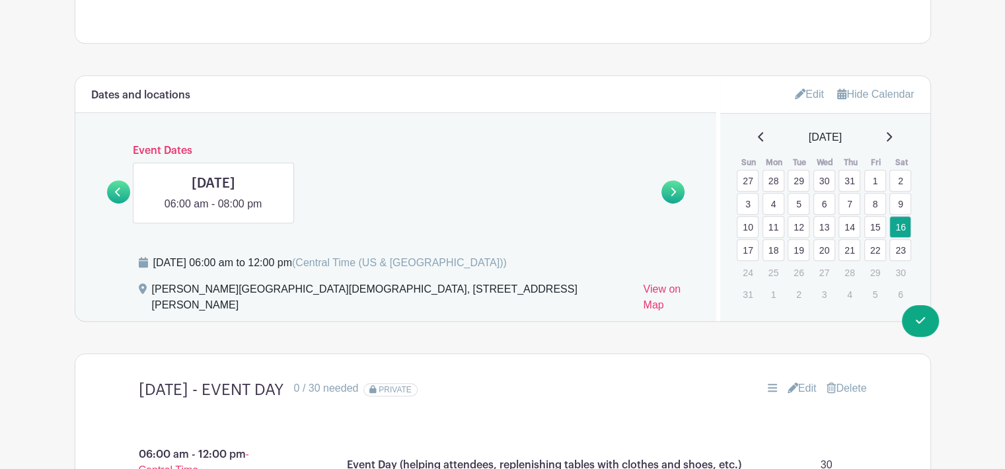
click at [111, 180] on link at bounding box center [118, 191] width 23 height 23
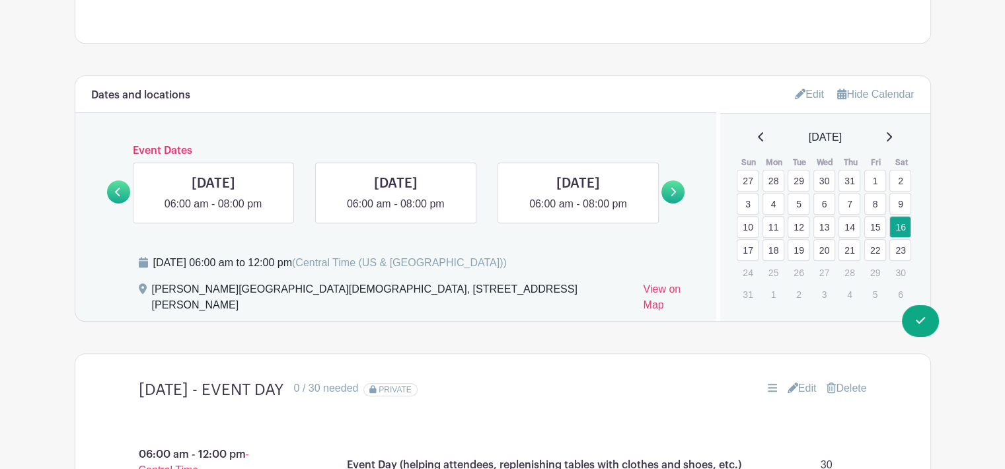
click at [111, 182] on link at bounding box center [118, 191] width 23 height 23
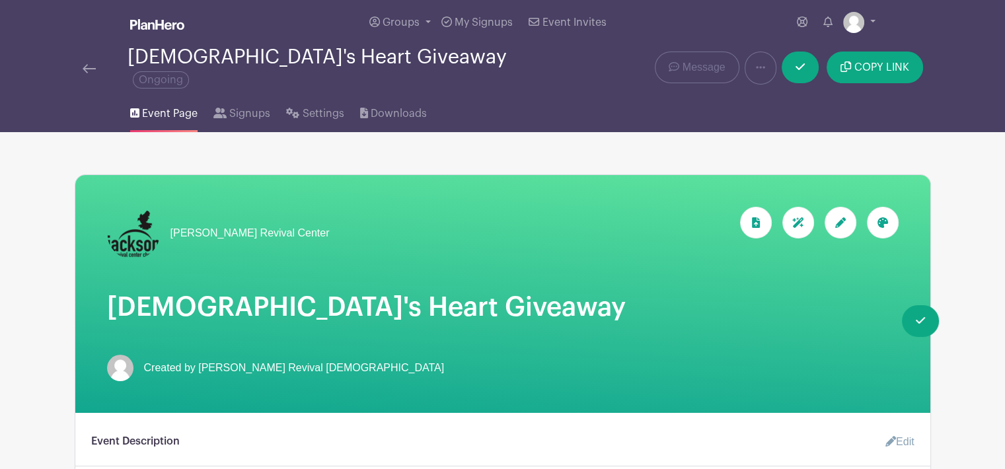
scroll to position [0, 0]
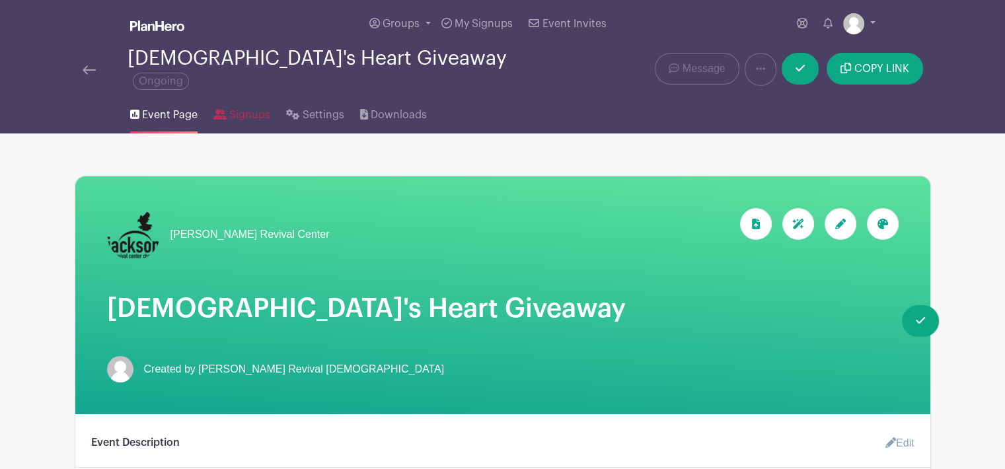
click at [251, 112] on span "Signups" at bounding box center [249, 115] width 41 height 16
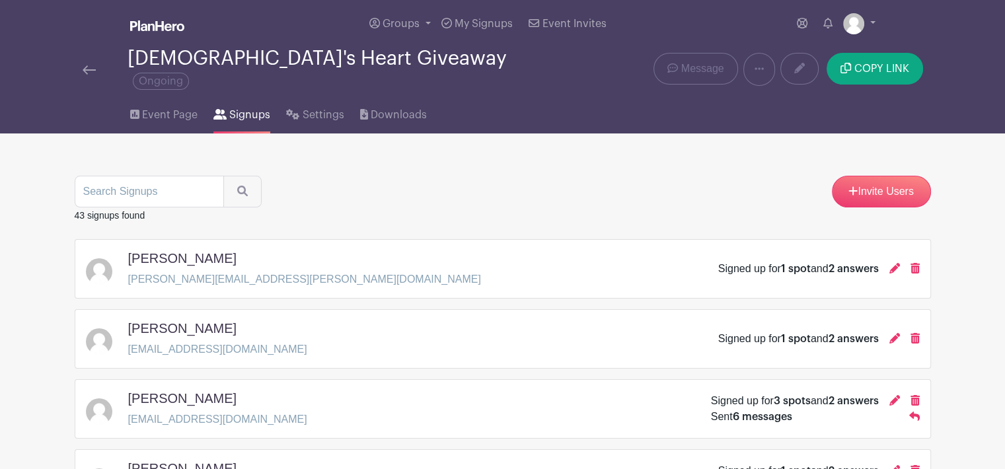
click at [204, 239] on div "[PERSON_NAME] [PERSON_NAME][EMAIL_ADDRESS][PERSON_NAME][DOMAIN_NAME] Signed up …" at bounding box center [503, 268] width 857 height 59
click at [198, 250] on h5 "[PERSON_NAME]" at bounding box center [182, 258] width 108 height 16
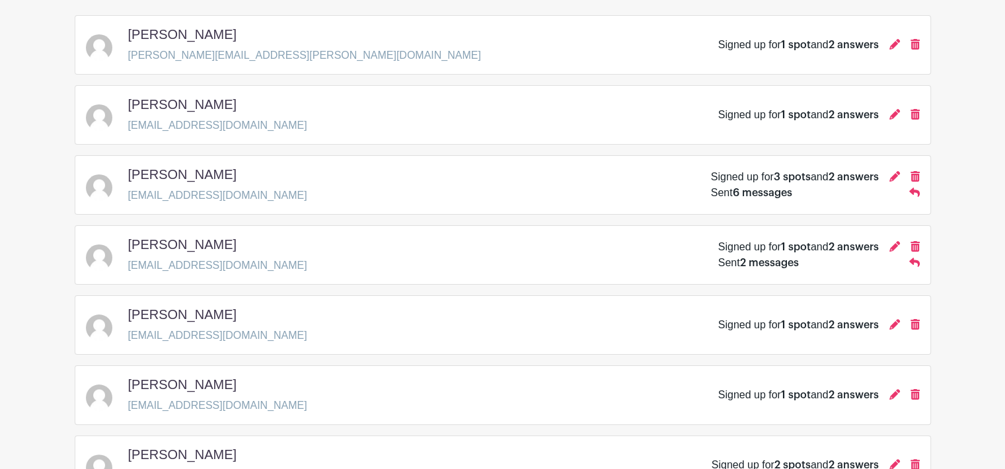
scroll to position [66, 0]
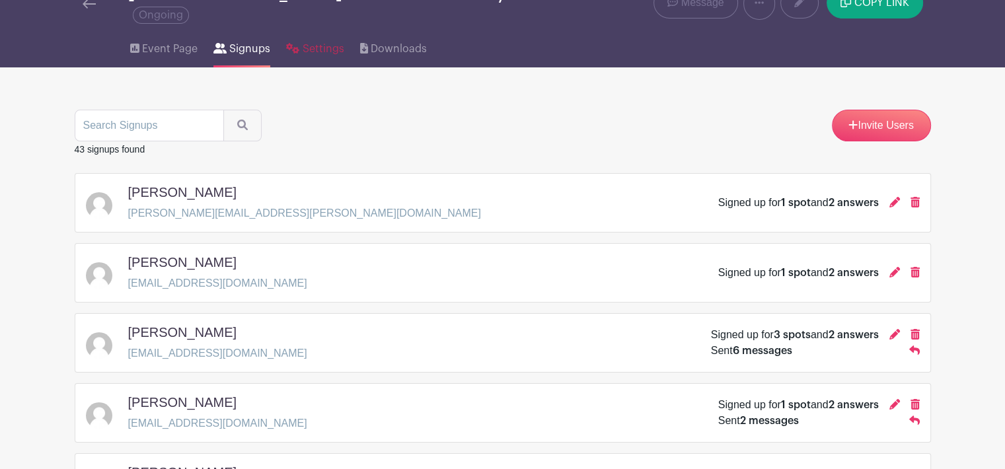
click at [332, 49] on link "Settings" at bounding box center [315, 46] width 58 height 42
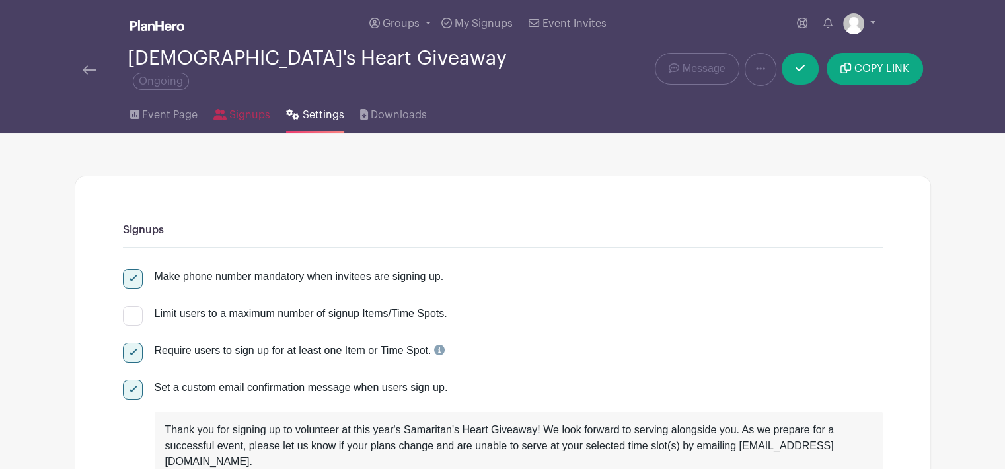
click at [238, 108] on span "Signups" at bounding box center [249, 115] width 41 height 16
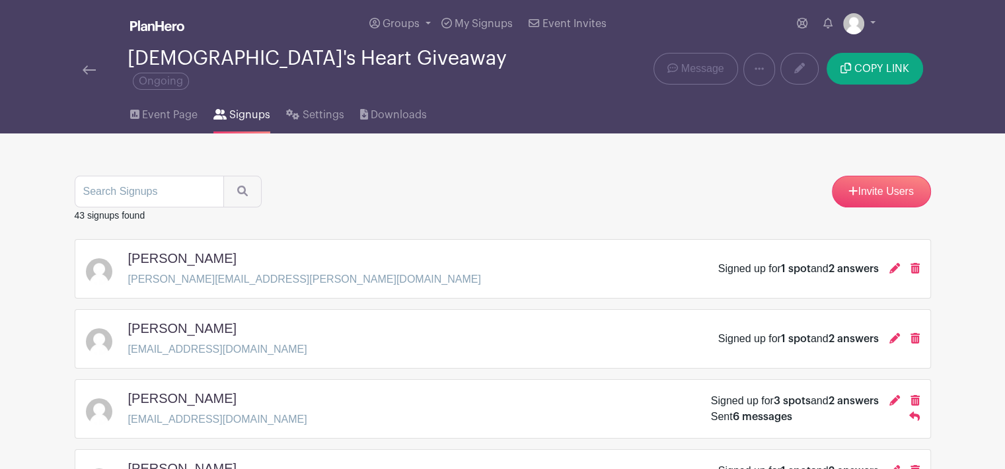
click at [202, 272] on p "[PERSON_NAME][EMAIL_ADDRESS][PERSON_NAME][DOMAIN_NAME]" at bounding box center [304, 280] width 353 height 16
click at [190, 342] on p "[EMAIL_ADDRESS][DOMAIN_NAME]" at bounding box center [217, 350] width 179 height 16
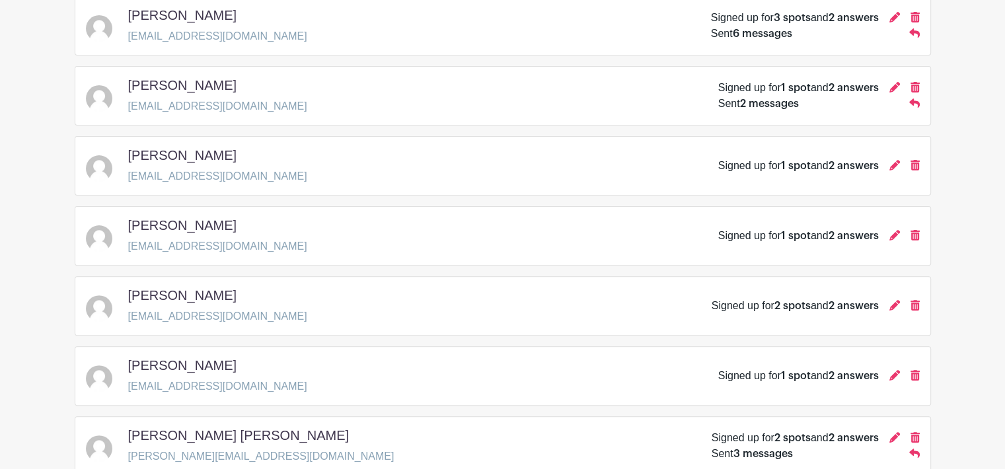
scroll to position [397, 0]
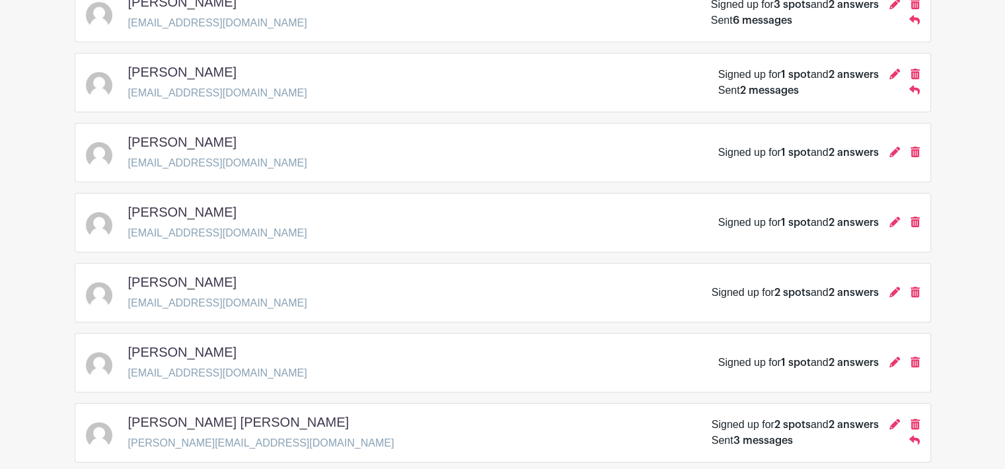
click at [767, 85] on span "2 messages" at bounding box center [769, 90] width 59 height 11
click at [767, 67] on div "Signed up for 1 spot and 2 answers" at bounding box center [798, 75] width 161 height 16
click at [254, 65] on div "[PERSON_NAME] [EMAIL_ADDRESS][DOMAIN_NAME] Signed up for 1 spot and 2 answers S…" at bounding box center [503, 82] width 834 height 37
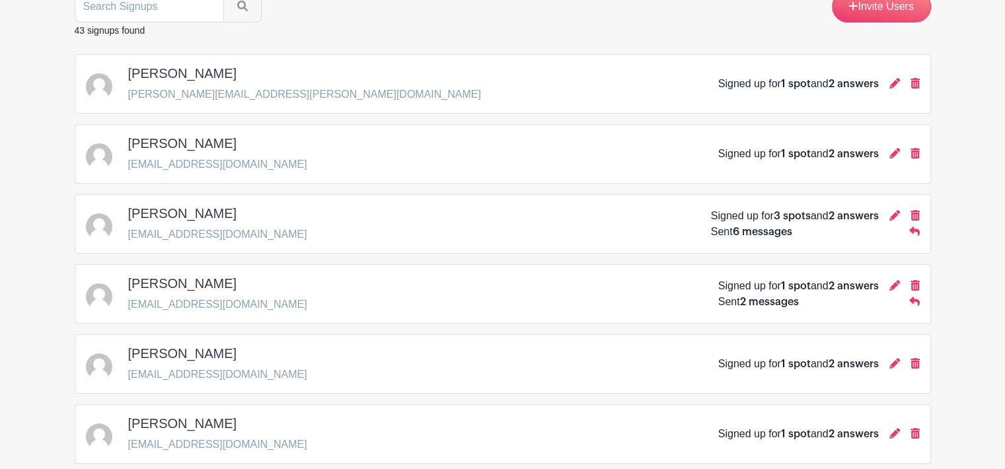
scroll to position [0, 0]
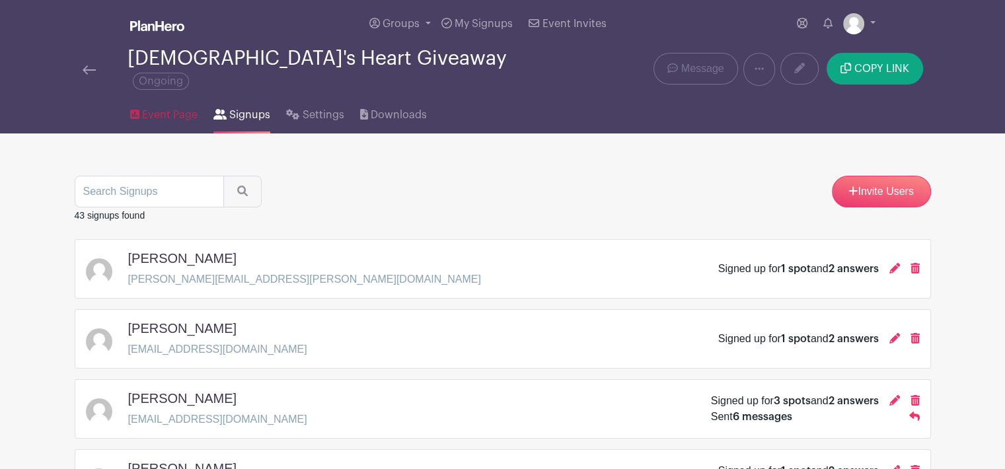
click at [167, 107] on span "Event Page" at bounding box center [170, 115] width 56 height 16
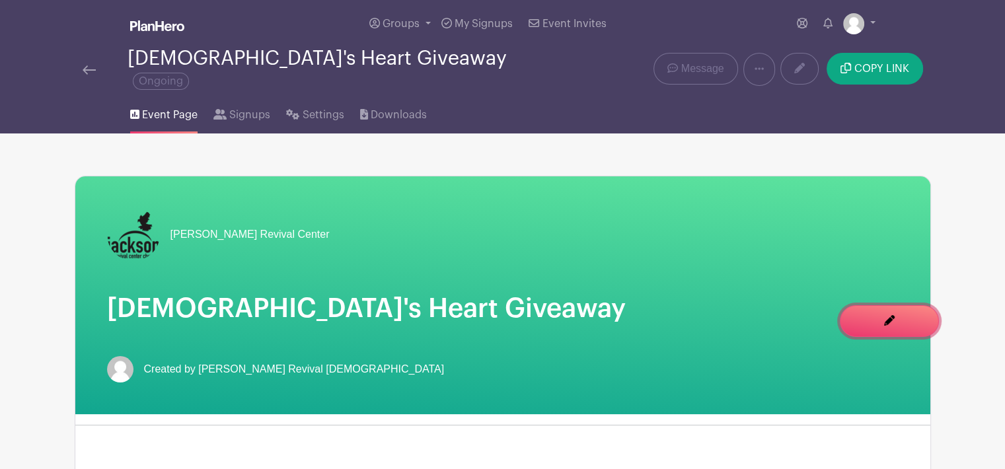
click at [878, 318] on link "Edit Event You are currently in Signup Mode Switch to Edit Mode" at bounding box center [889, 321] width 99 height 32
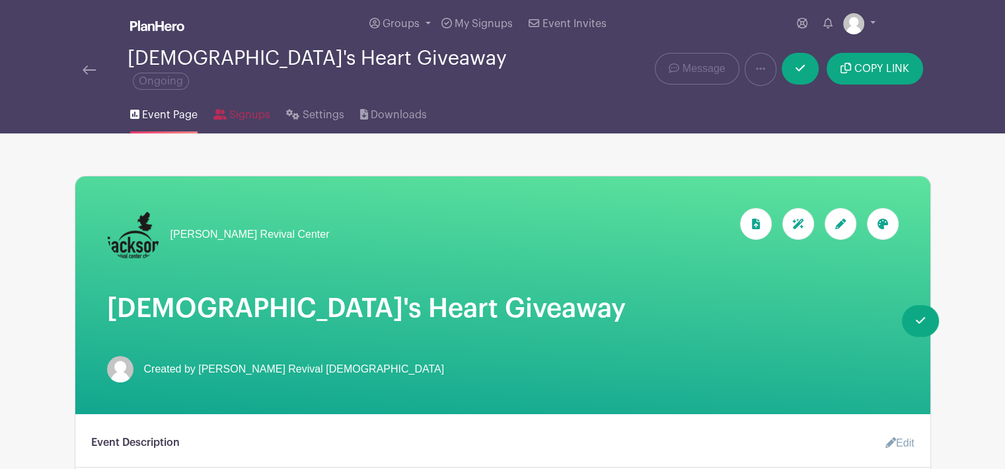
click at [242, 109] on span "Signups" at bounding box center [249, 115] width 41 height 16
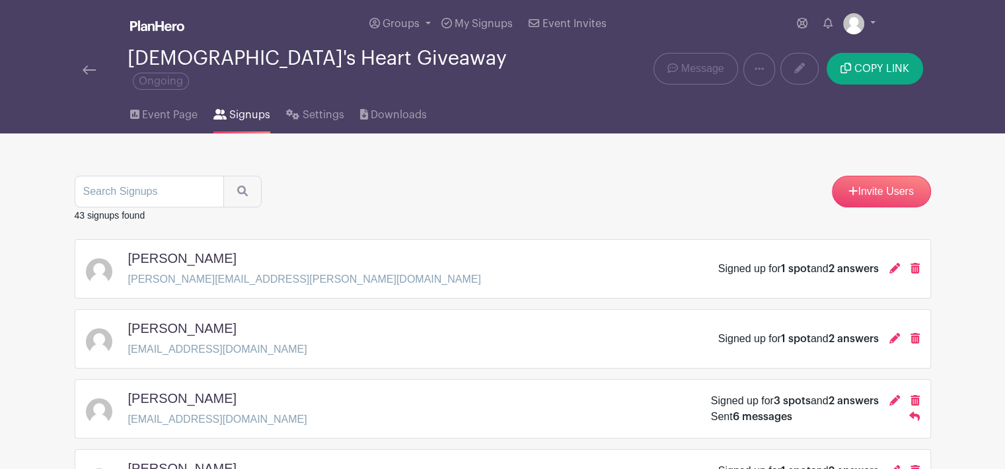
click at [325, 257] on div "[PERSON_NAME] [PERSON_NAME][EMAIL_ADDRESS][PERSON_NAME][DOMAIN_NAME] Signed up …" at bounding box center [503, 268] width 834 height 37
click at [214, 250] on h5 "[PERSON_NAME]" at bounding box center [182, 258] width 108 height 16
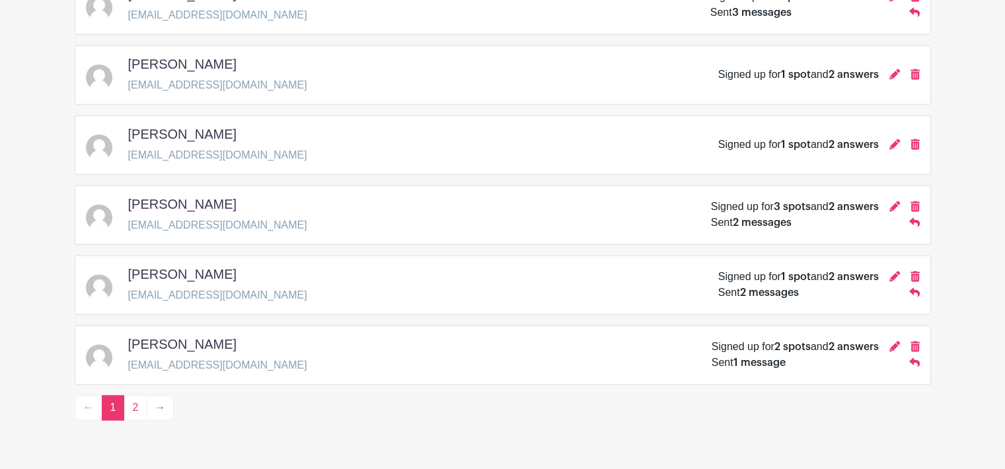
scroll to position [1962, 0]
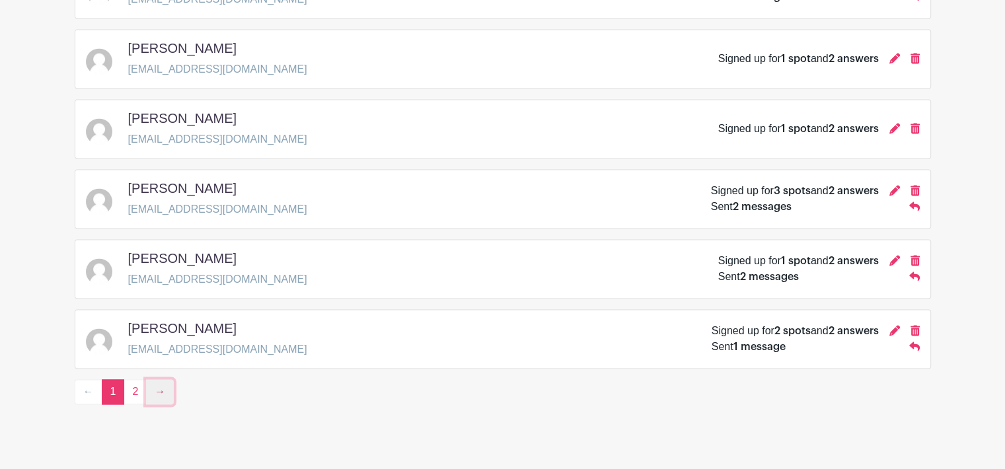
click at [156, 379] on link "→" at bounding box center [160, 391] width 28 height 25
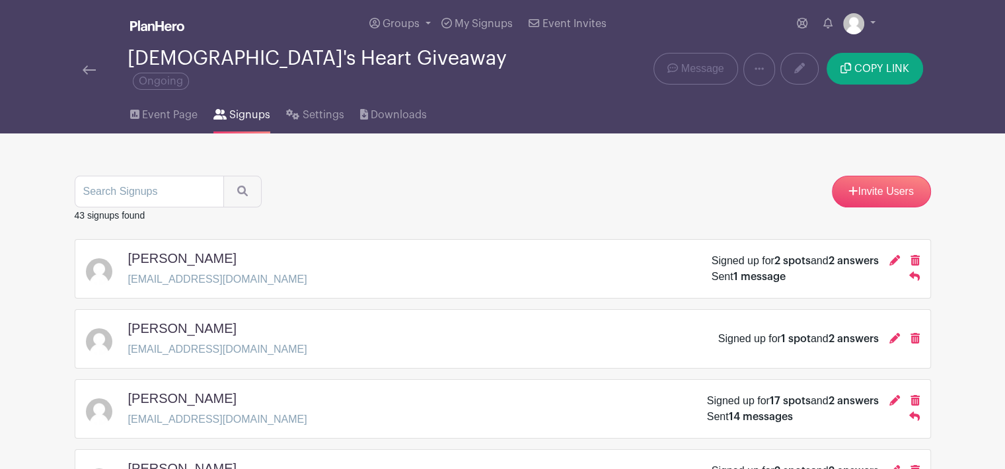
click at [213, 272] on p "[EMAIL_ADDRESS][DOMAIN_NAME]" at bounding box center [217, 280] width 179 height 16
click at [328, 275] on div "[PERSON_NAME] [EMAIL_ADDRESS][DOMAIN_NAME] Signed up for 2 spots and 2 answers …" at bounding box center [503, 268] width 834 height 37
click at [159, 107] on span "Event Page" at bounding box center [170, 115] width 56 height 16
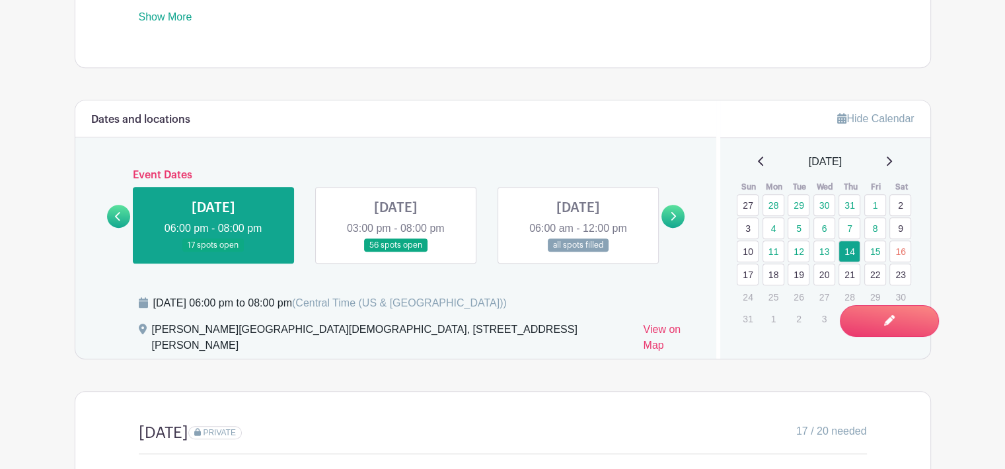
scroll to position [661, 0]
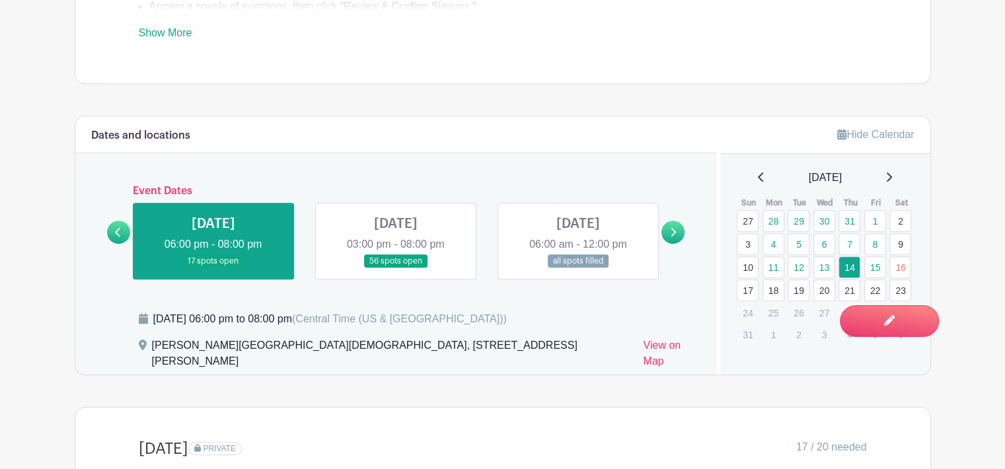
click at [396, 268] on link at bounding box center [396, 268] width 0 height 0
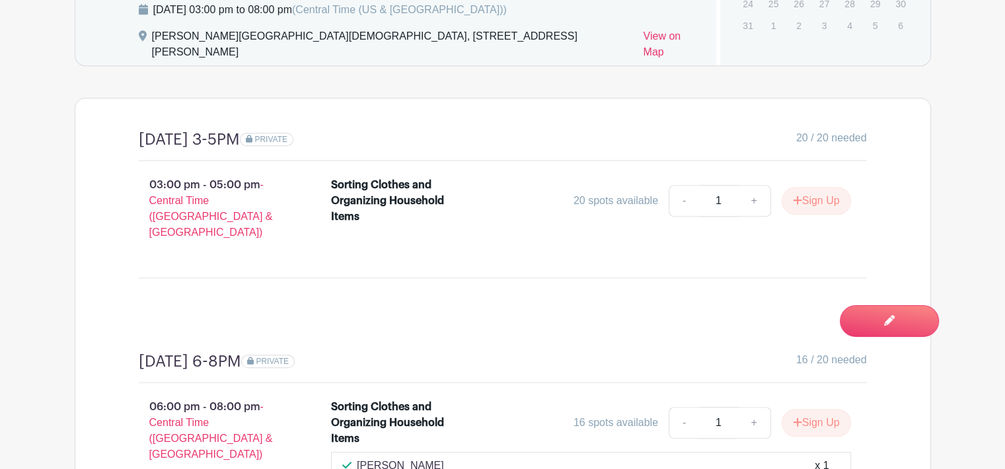
scroll to position [991, 0]
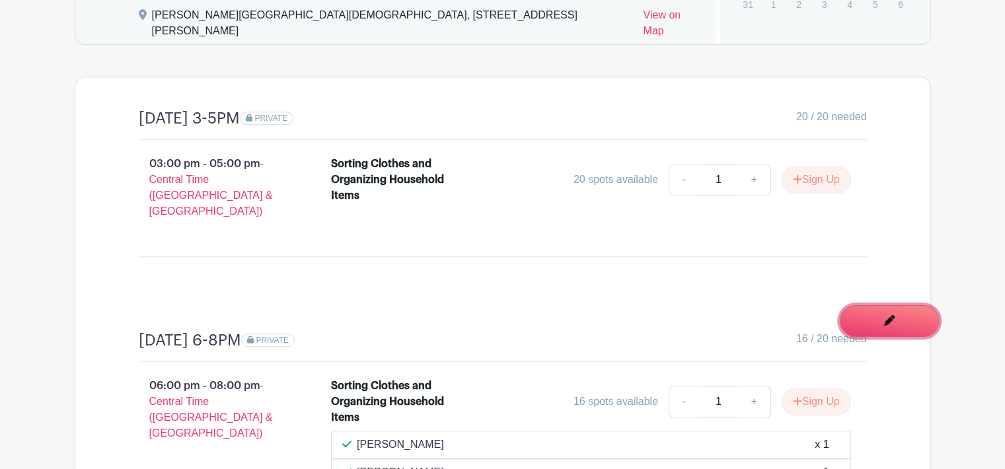
click at [901, 328] on link "Edit Event You are currently in Signup Mode Switch to Edit Mode" at bounding box center [889, 321] width 99 height 32
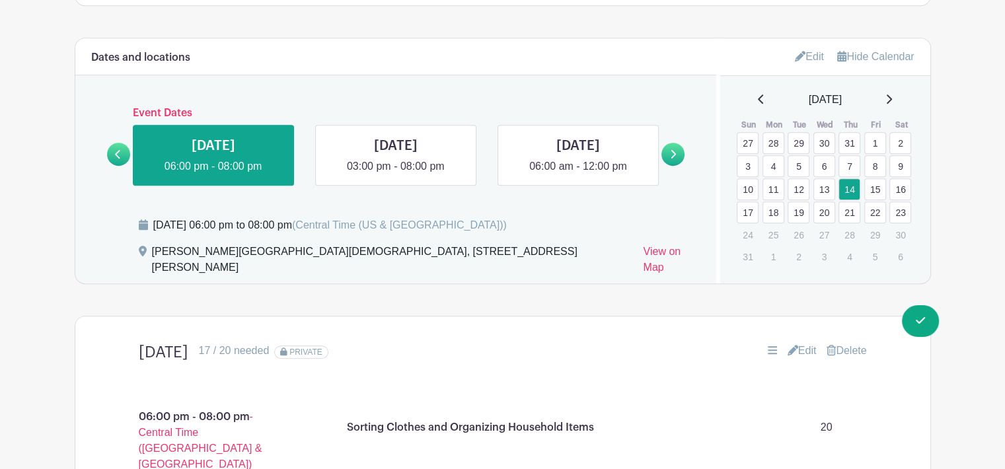
scroll to position [793, 0]
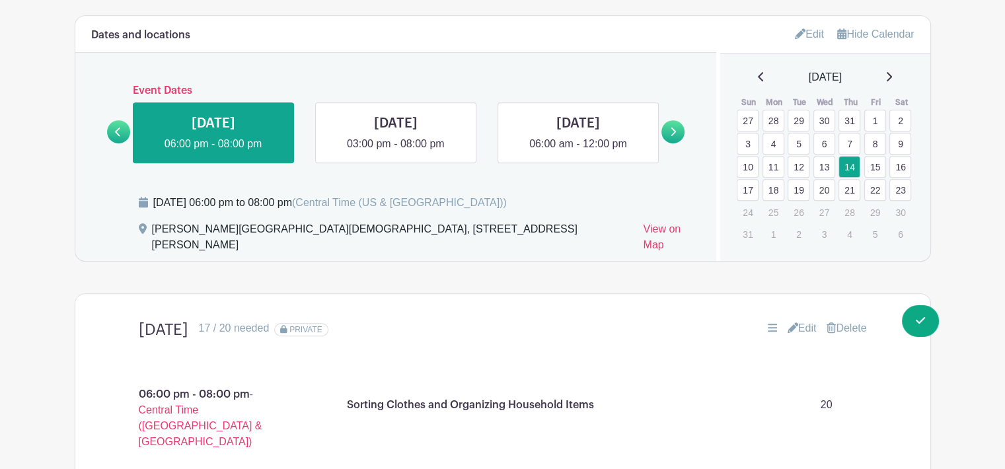
click at [671, 127] on icon at bounding box center [673, 132] width 6 height 10
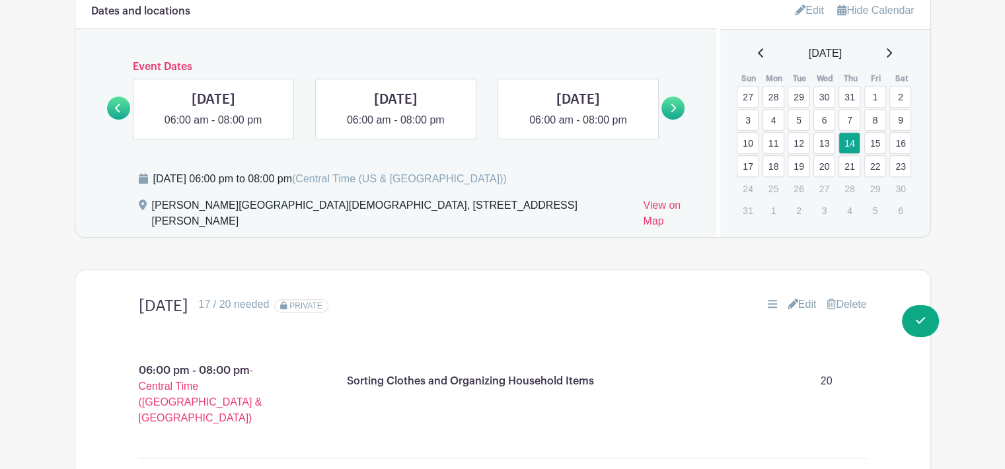
scroll to position [859, 0]
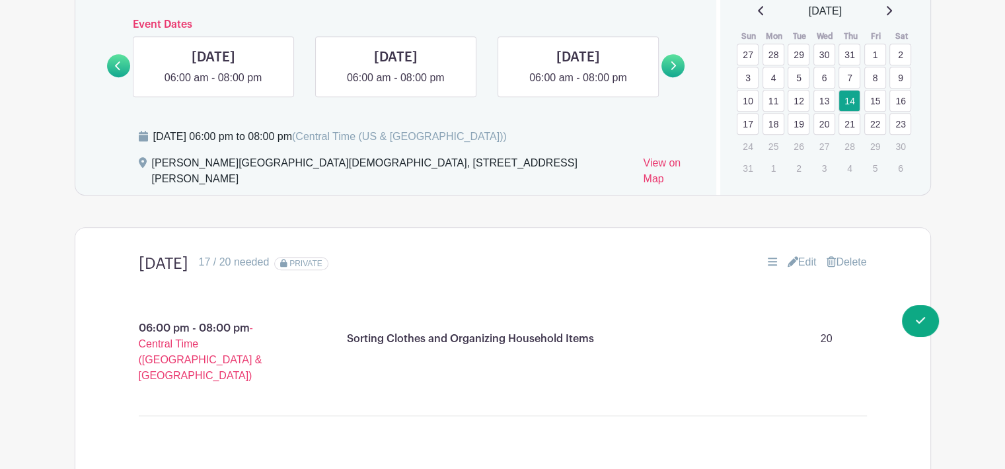
click at [0, 0] on link at bounding box center [0, 0] width 0 height 0
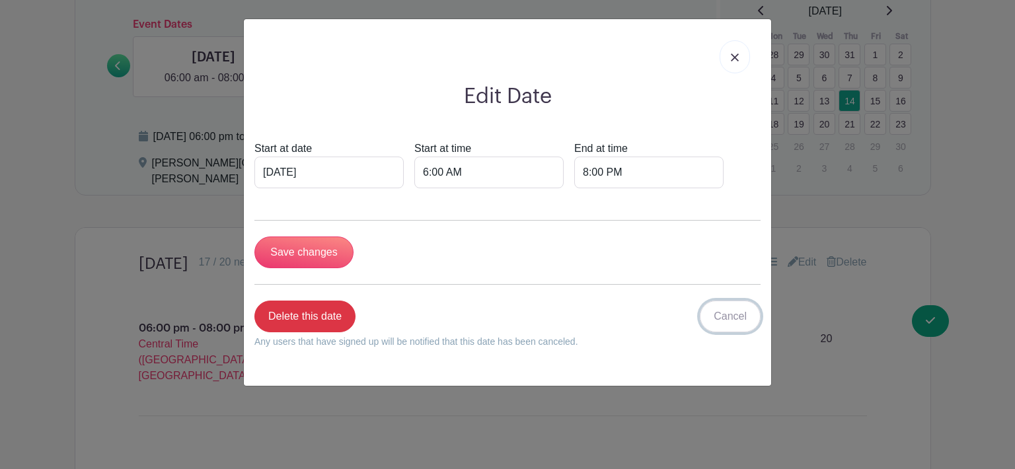
click at [719, 310] on link "Cancel" at bounding box center [730, 317] width 61 height 32
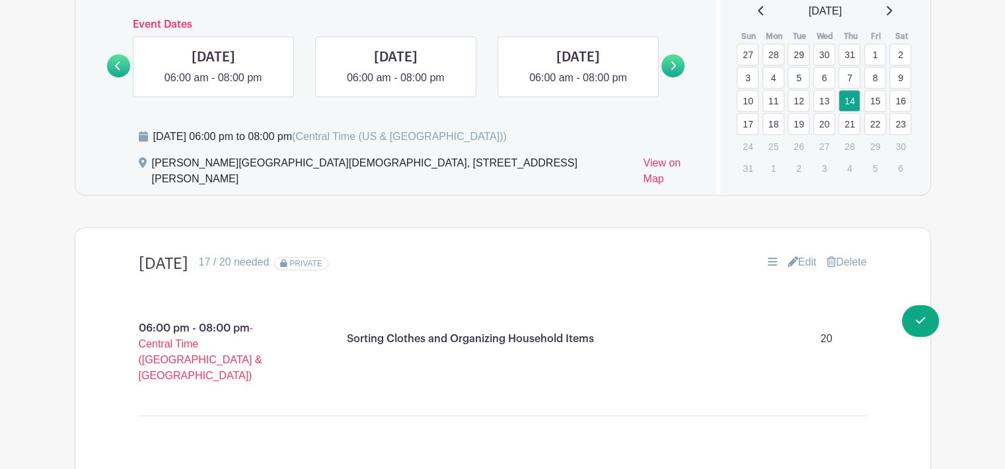
click at [213, 86] on link at bounding box center [213, 86] width 0 height 0
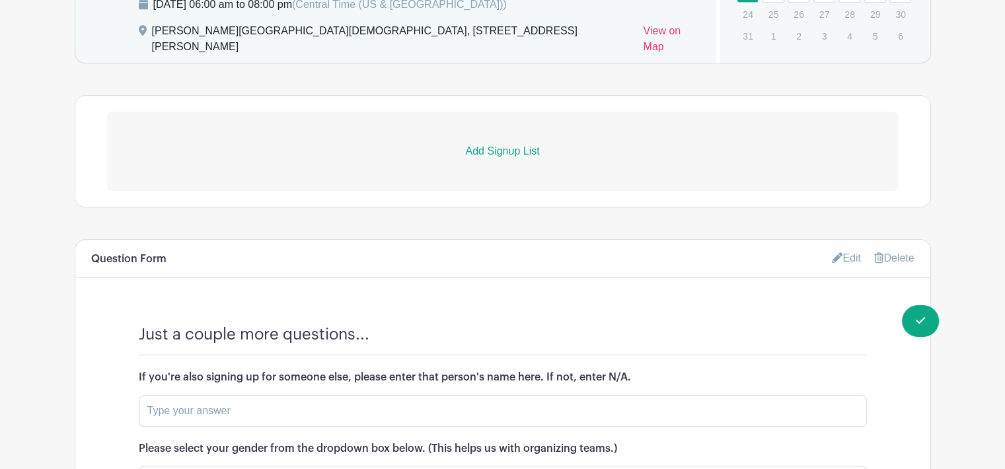
scroll to position [793, 0]
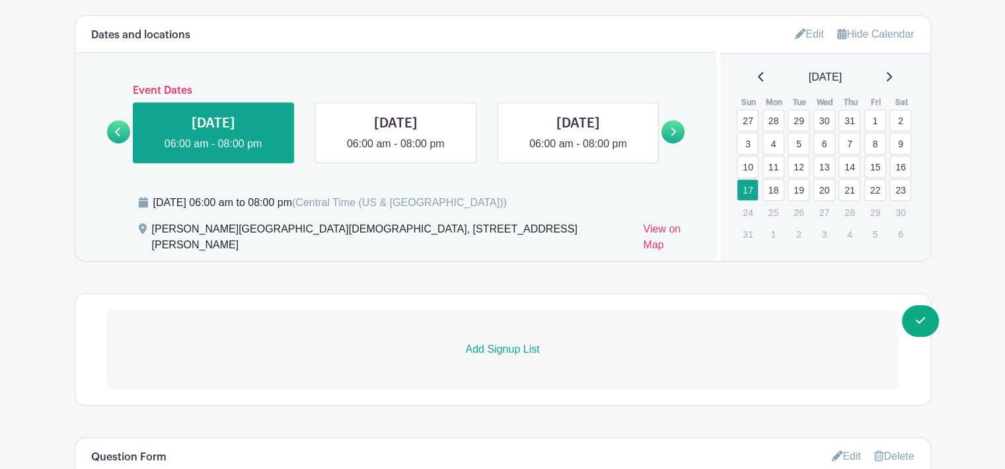
click at [111, 124] on link at bounding box center [118, 131] width 23 height 23
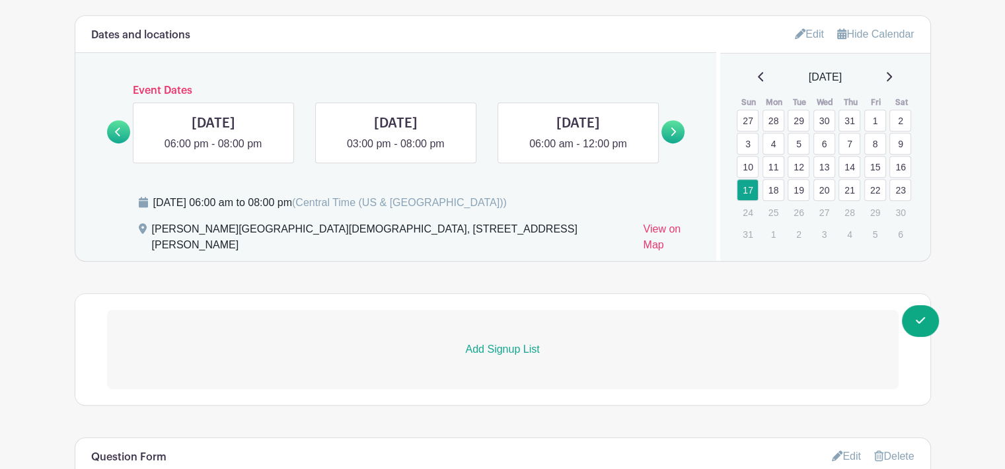
click at [111, 124] on link at bounding box center [118, 131] width 23 height 23
click at [674, 127] on icon at bounding box center [673, 132] width 6 height 10
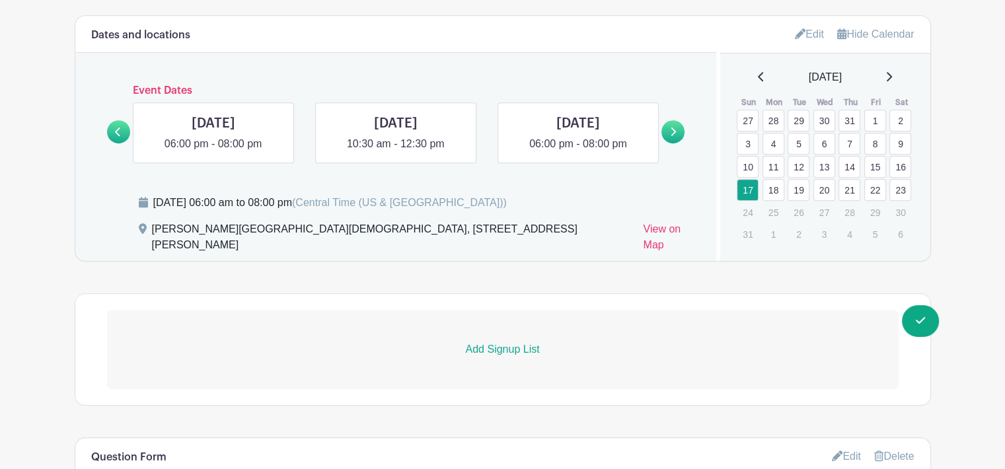
click at [759, 71] on icon at bounding box center [761, 76] width 7 height 11
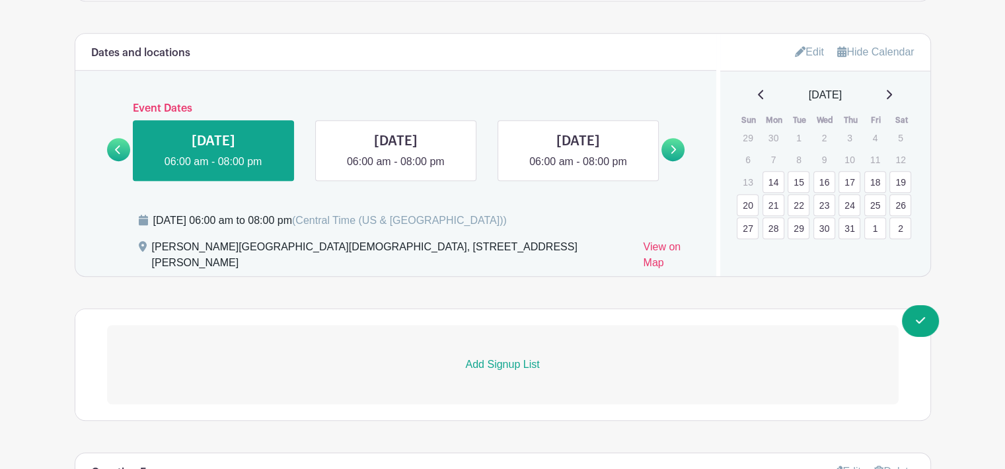
click at [888, 89] on icon at bounding box center [889, 94] width 7 height 11
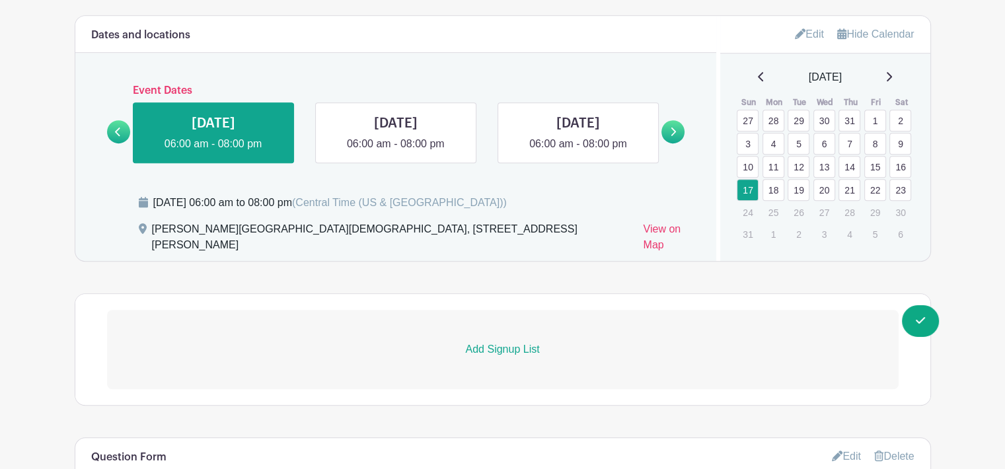
click at [115, 127] on icon at bounding box center [118, 132] width 6 height 10
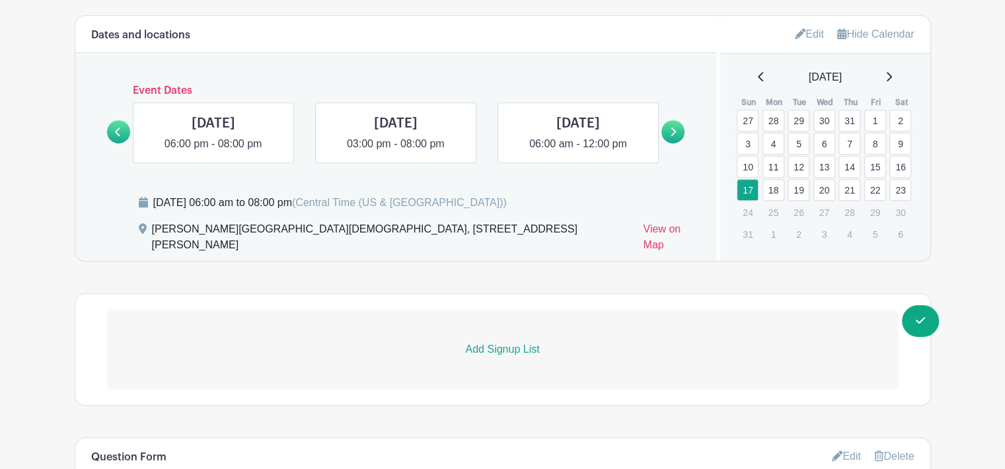
click at [115, 127] on icon at bounding box center [118, 132] width 6 height 10
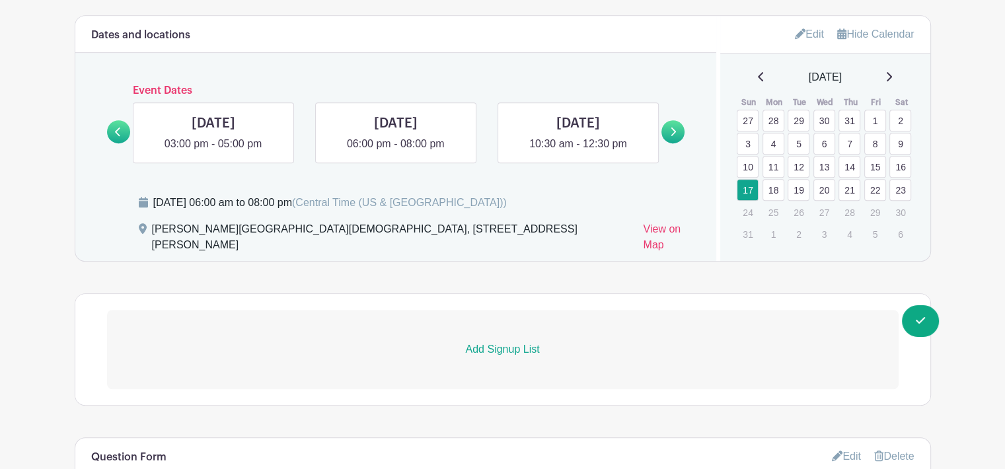
click at [115, 127] on icon at bounding box center [118, 132] width 6 height 10
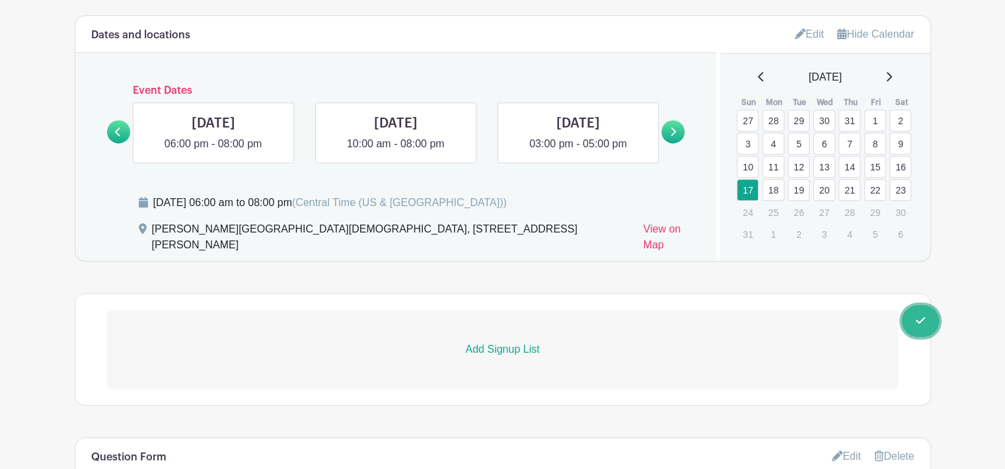
click at [924, 329] on link "Done Editing You are currently in Edit Mode Switch to Signup Mode" at bounding box center [920, 321] width 37 height 32
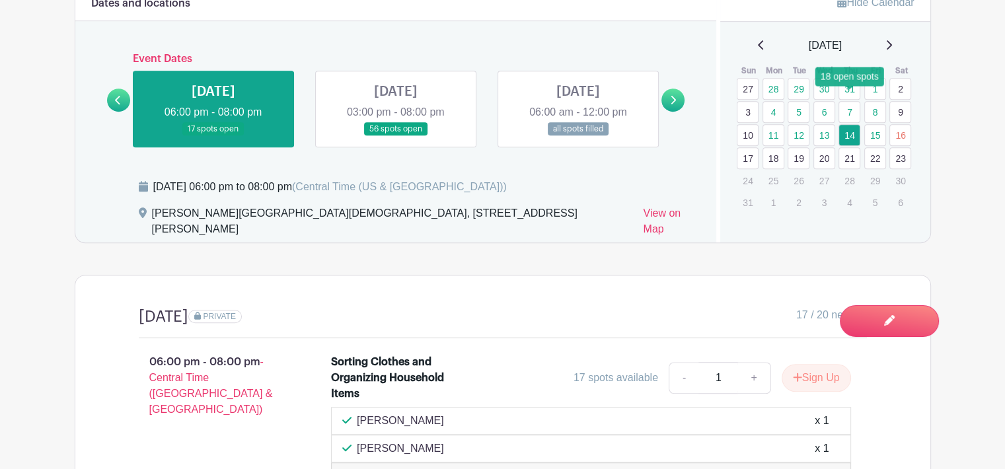
scroll to position [727, 0]
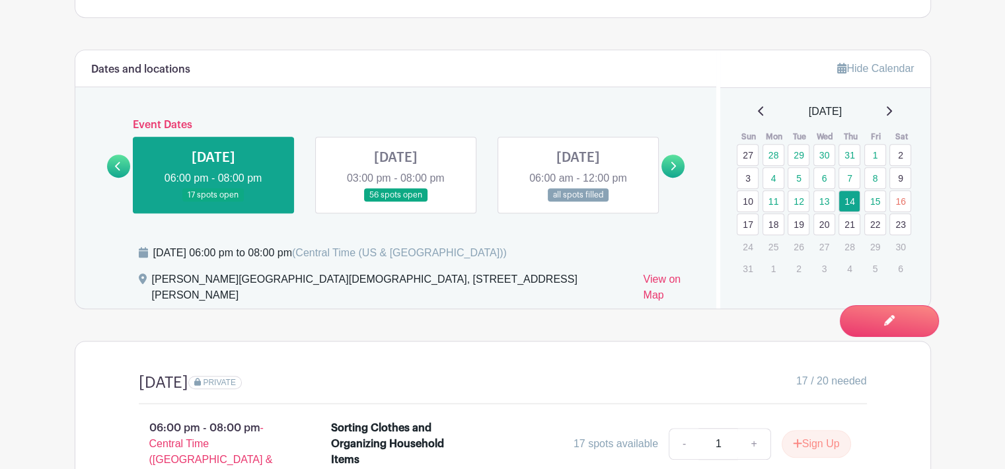
click at [758, 106] on icon at bounding box center [760, 110] width 5 height 9
click at [845, 192] on link "17" at bounding box center [850, 199] width 22 height 22
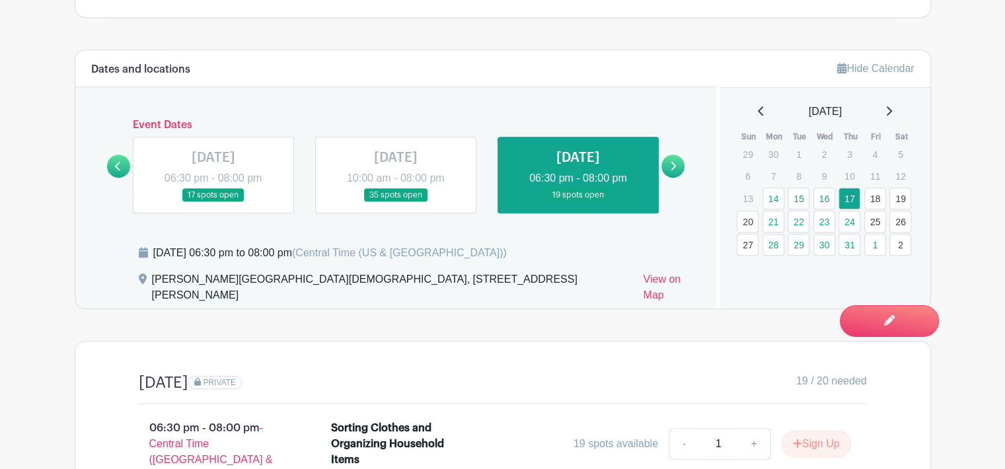
click at [671, 161] on icon at bounding box center [673, 166] width 6 height 10
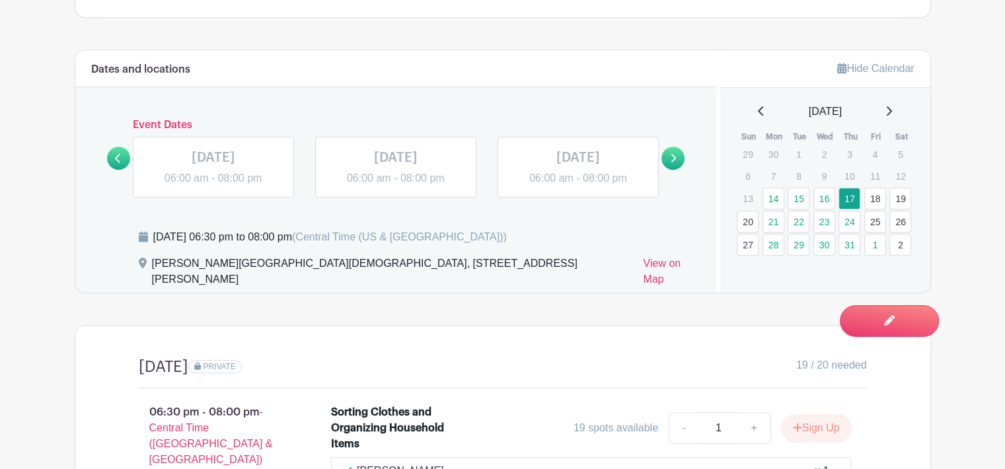
click at [213, 186] on link at bounding box center [213, 186] width 0 height 0
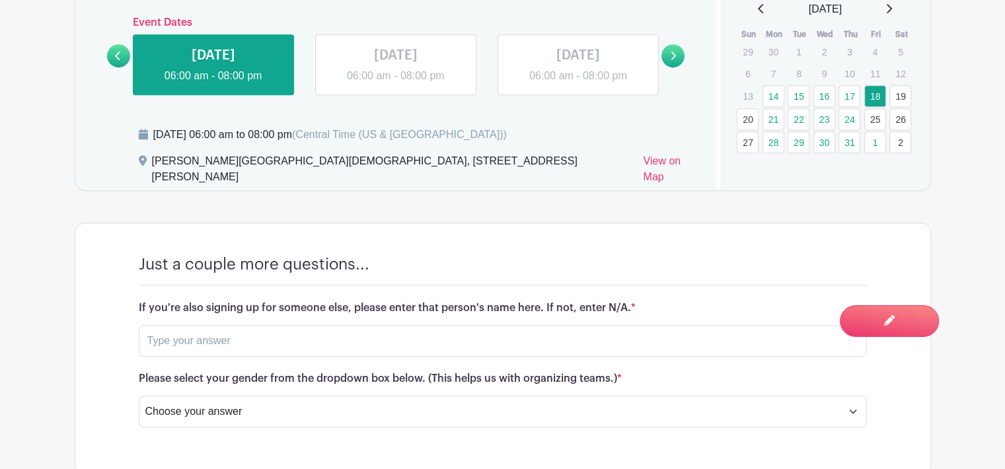
scroll to position [693, 0]
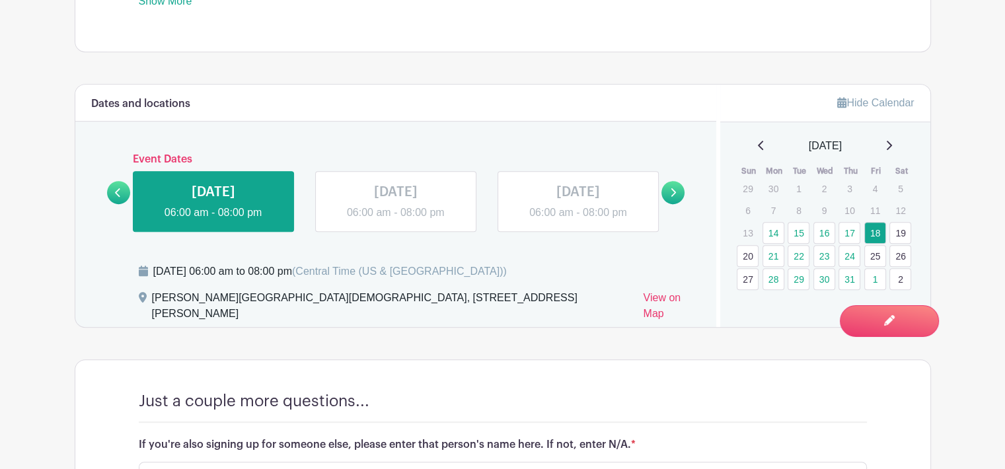
click at [396, 221] on link at bounding box center [396, 221] width 0 height 0
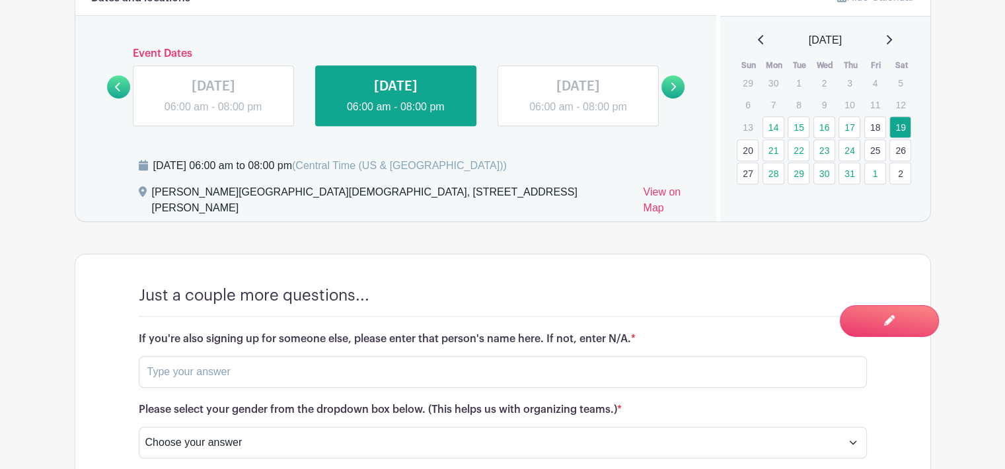
scroll to position [693, 0]
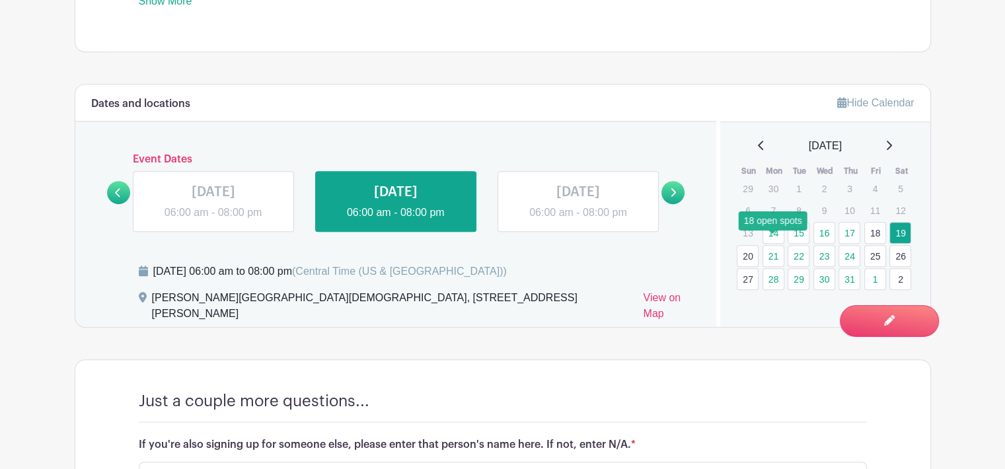
click at [773, 246] on link "21" at bounding box center [774, 256] width 22 height 22
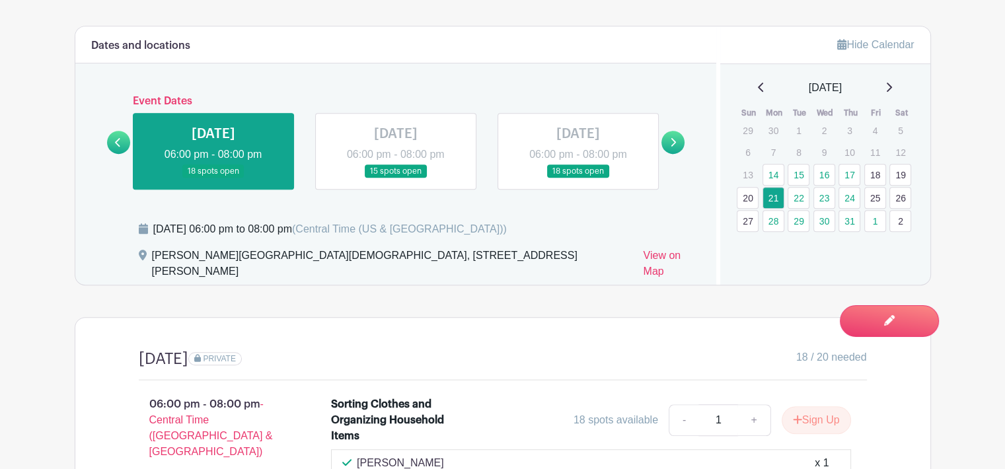
scroll to position [759, 0]
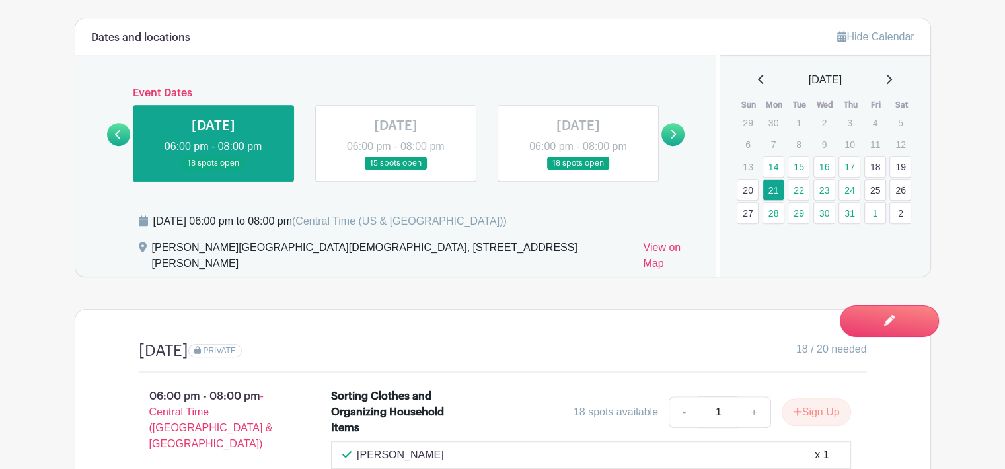
click at [671, 130] on icon at bounding box center [673, 135] width 6 height 10
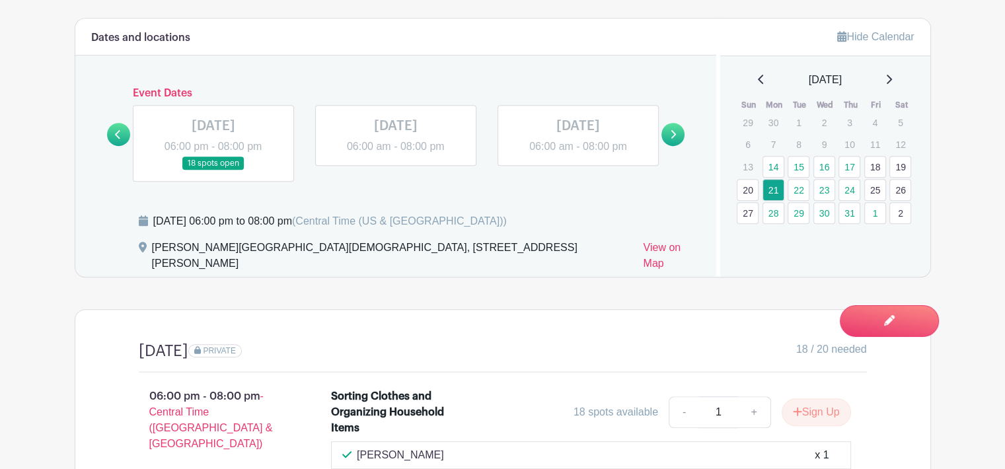
click at [671, 130] on icon at bounding box center [673, 135] width 6 height 10
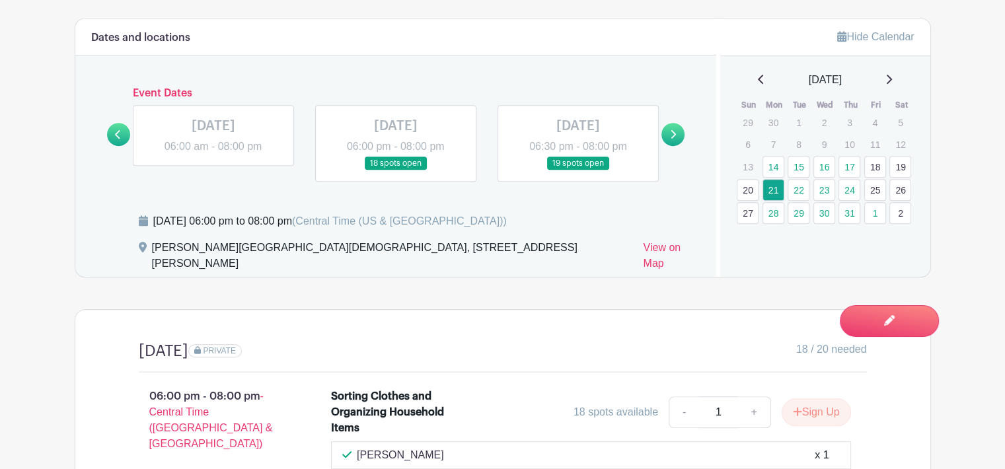
click at [671, 130] on icon at bounding box center [673, 135] width 6 height 10
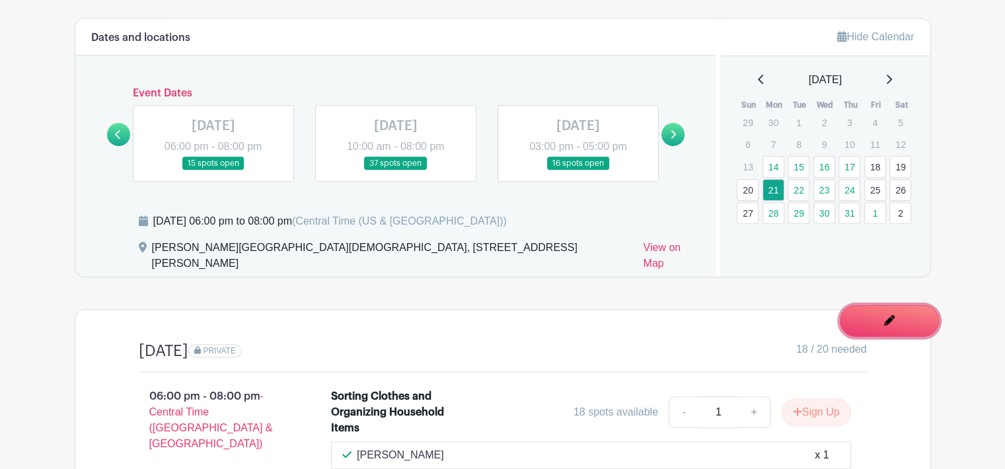
click at [872, 330] on link "Edit Event You are currently in Signup Mode Switch to Edit Mode" at bounding box center [889, 321] width 99 height 32
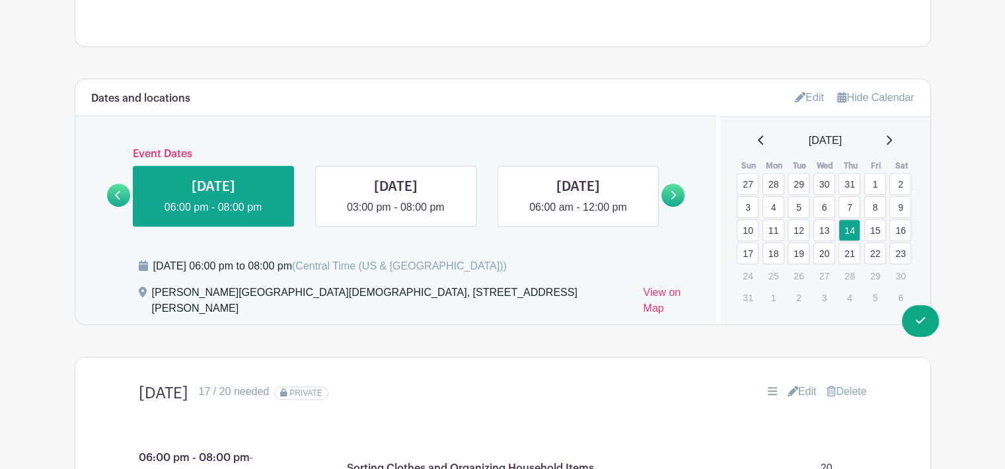
scroll to position [793, 0]
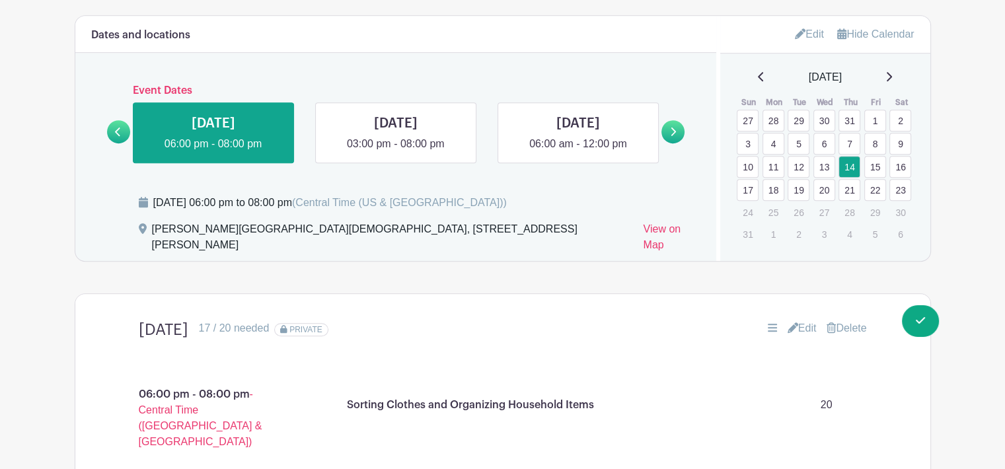
click at [118, 127] on icon at bounding box center [118, 132] width 6 height 10
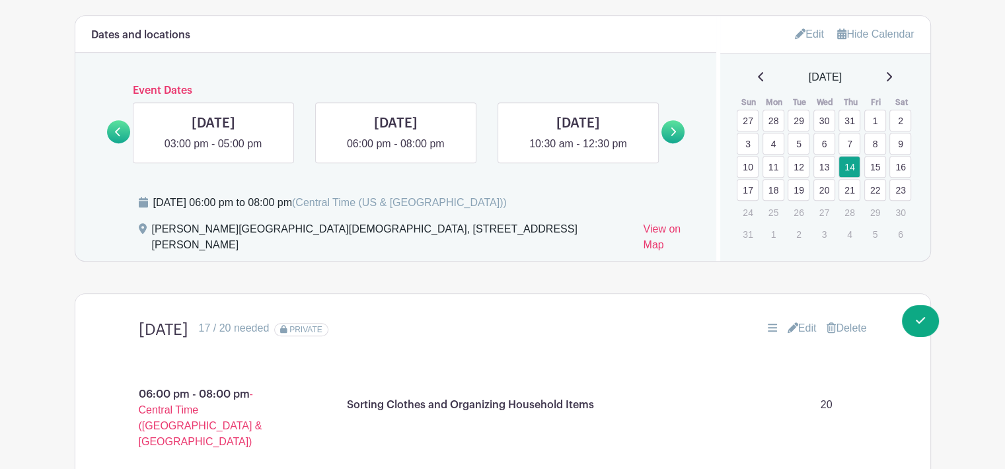
click at [118, 127] on icon at bounding box center [118, 132] width 6 height 10
click at [112, 124] on link at bounding box center [118, 131] width 23 height 23
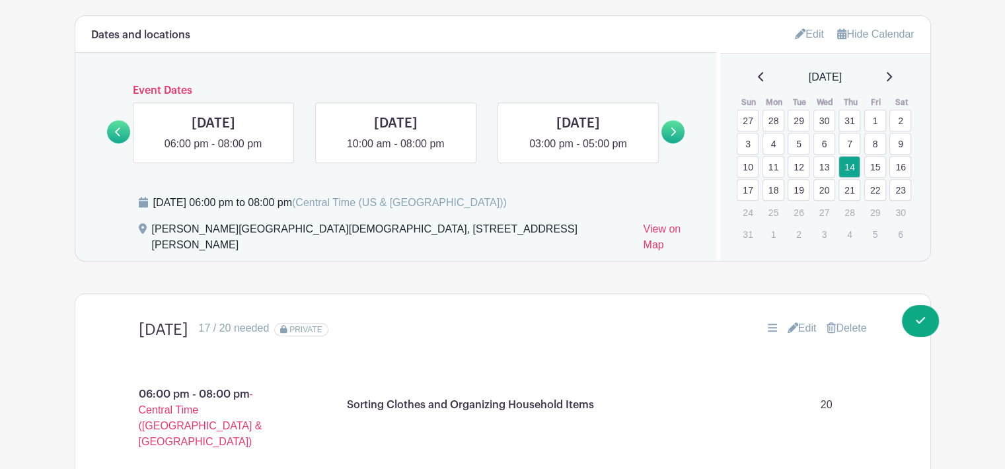
click at [112, 124] on link at bounding box center [118, 131] width 23 height 23
click at [118, 128] on icon at bounding box center [117, 132] width 5 height 9
click at [673, 127] on icon at bounding box center [673, 132] width 6 height 10
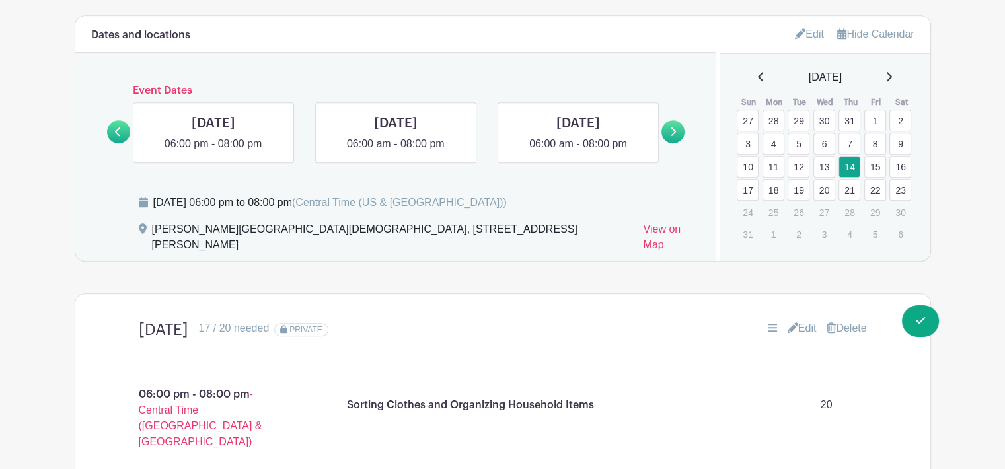
click at [673, 127] on icon at bounding box center [673, 132] width 6 height 10
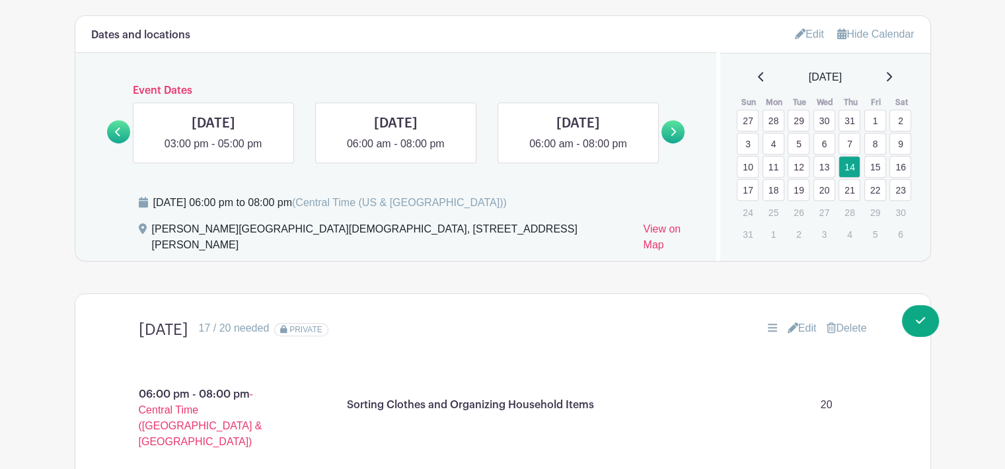
click at [673, 127] on icon at bounding box center [673, 132] width 6 height 10
click at [799, 28] on icon at bounding box center [800, 33] width 11 height 11
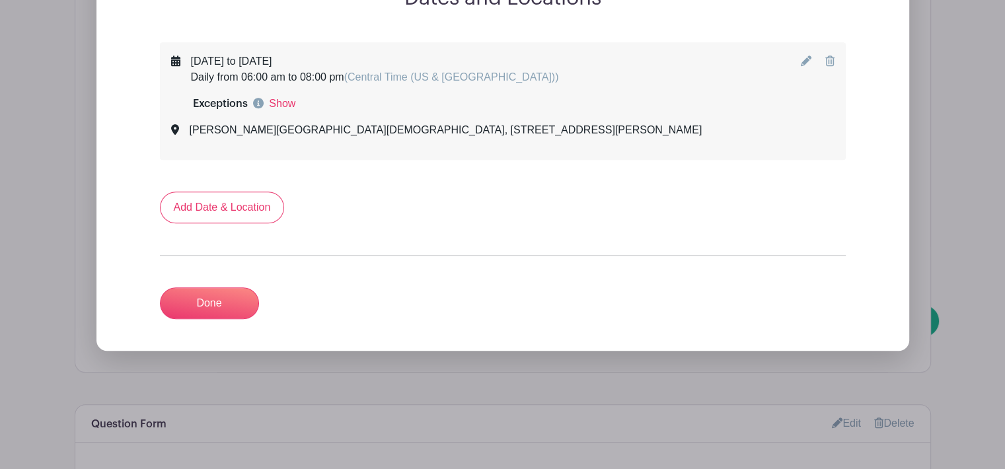
scroll to position [859, 0]
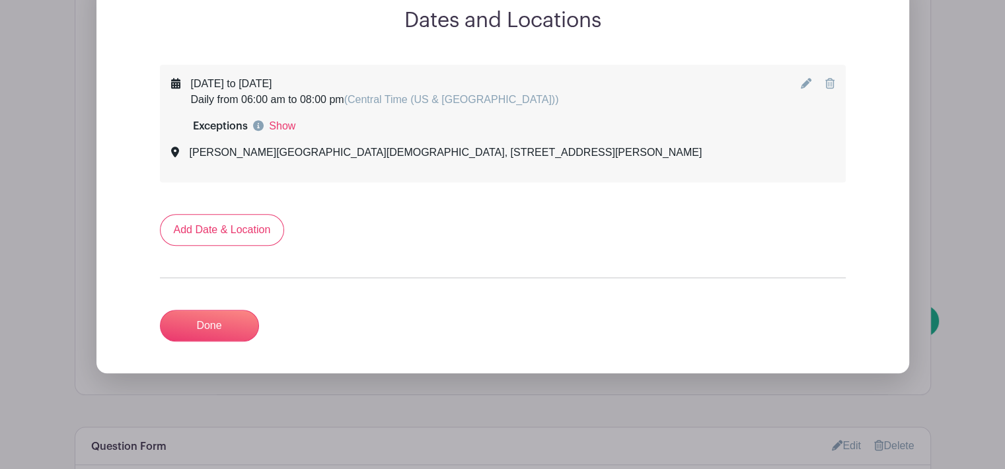
click at [284, 118] on link "Show" at bounding box center [282, 126] width 26 height 16
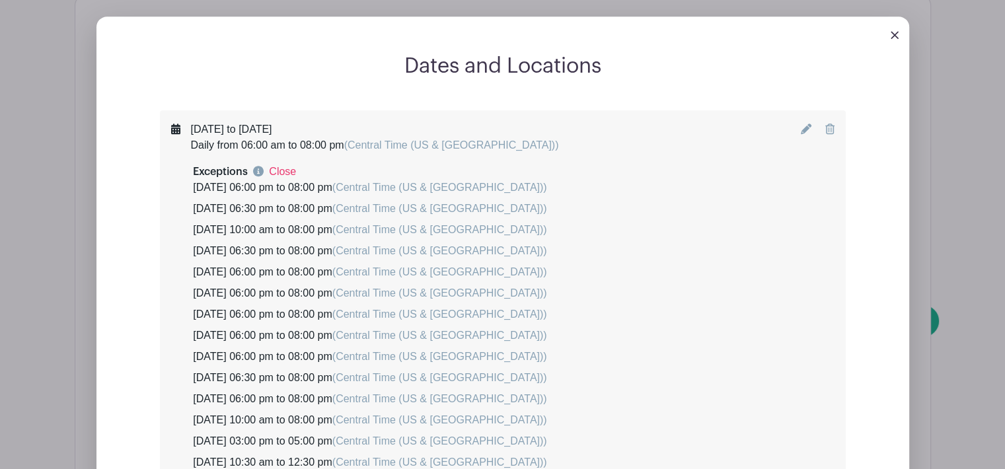
scroll to position [793, 0]
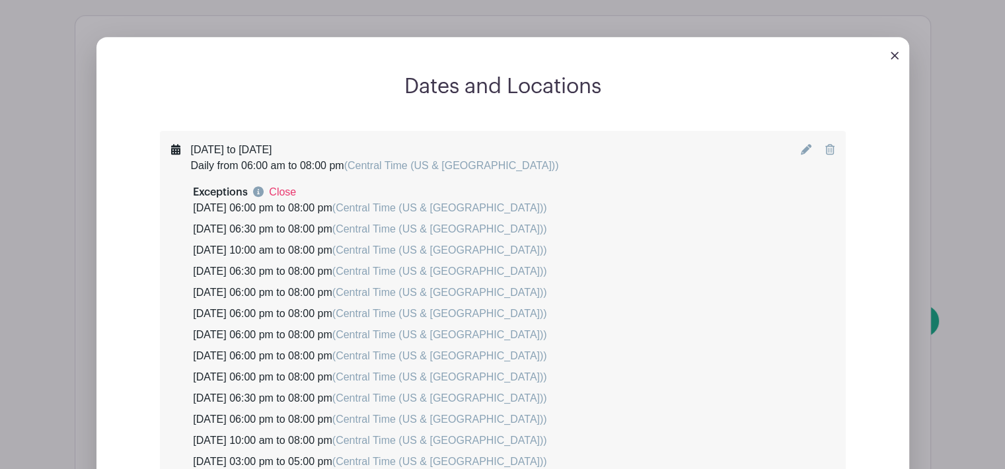
click at [287, 184] on link "Close" at bounding box center [282, 192] width 27 height 16
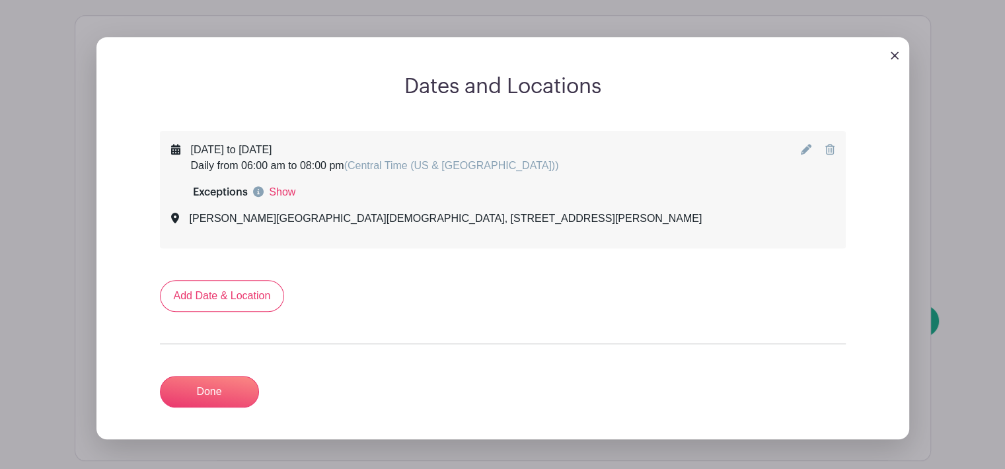
click at [893, 50] on link at bounding box center [895, 55] width 8 height 11
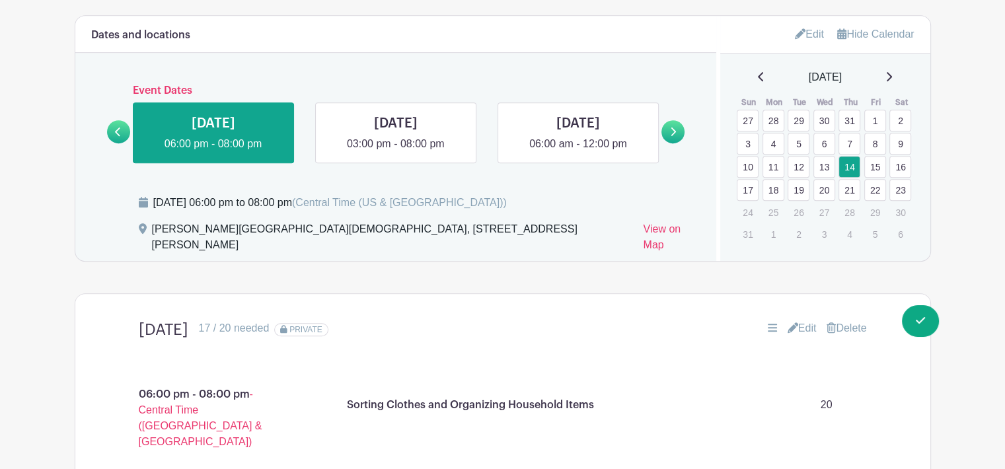
click at [578, 152] on link at bounding box center [578, 152] width 0 height 0
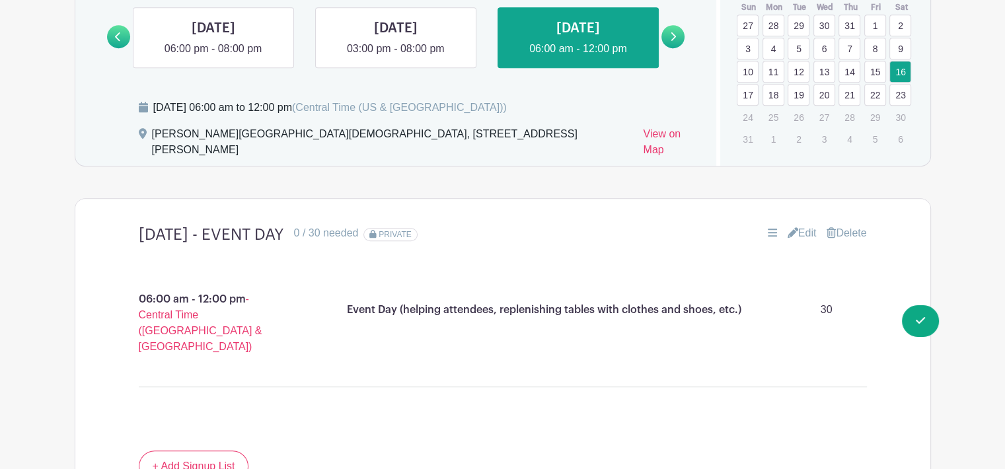
scroll to position [859, 0]
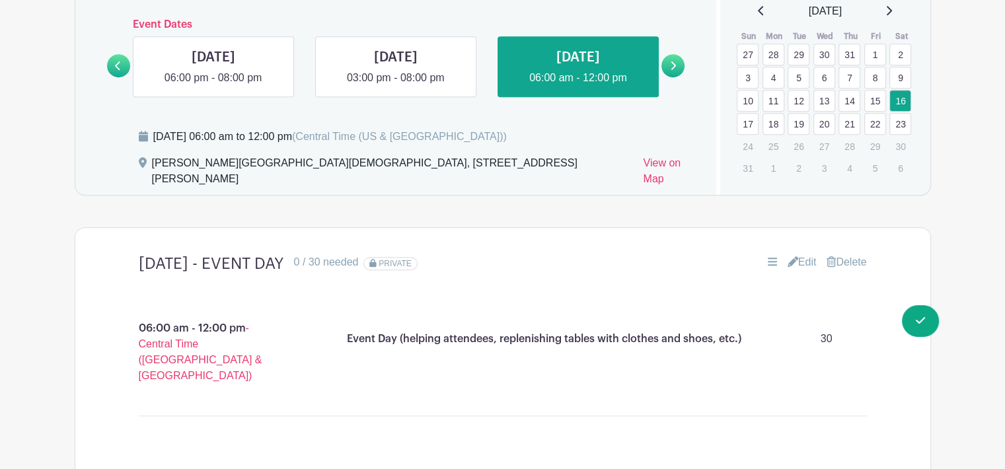
click at [669, 57] on link at bounding box center [673, 65] width 23 height 23
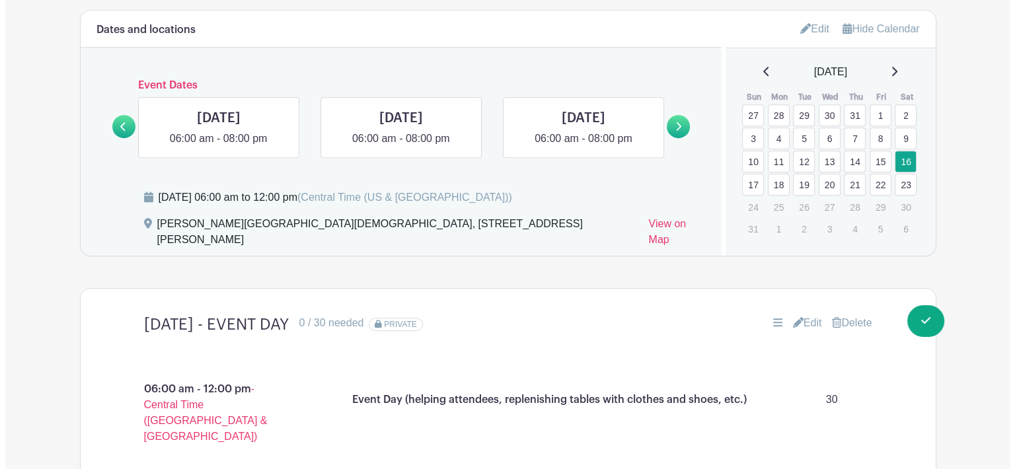
scroll to position [727, 0]
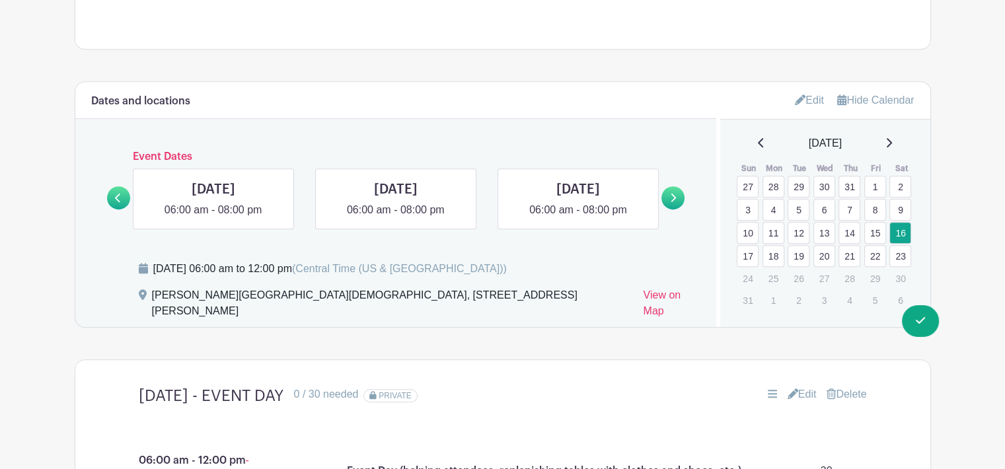
click at [0, 0] on icon at bounding box center [0, 0] width 0 height 0
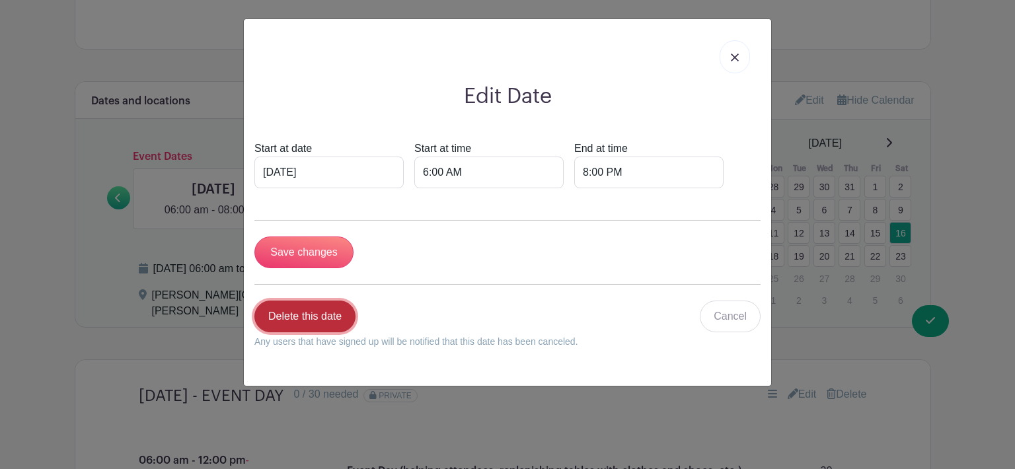
click at [330, 309] on link "Delete this date" at bounding box center [304, 317] width 101 height 32
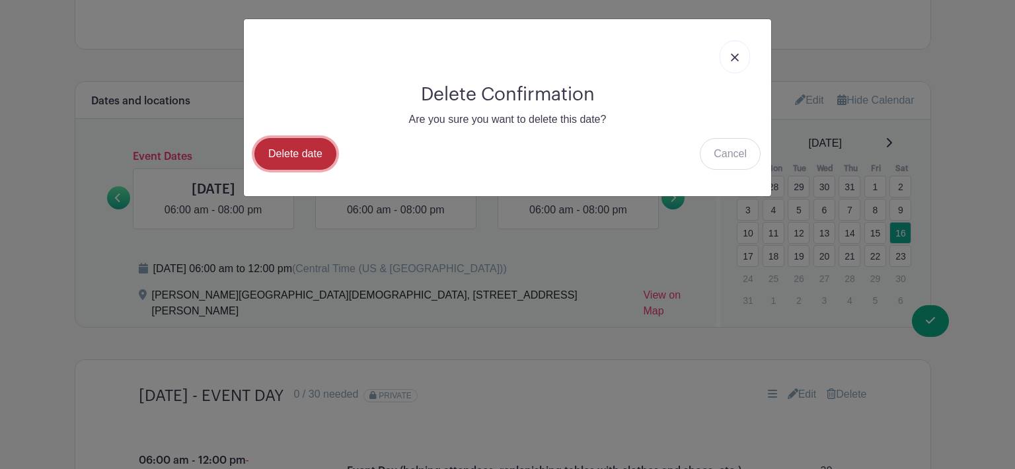
click at [301, 157] on link "Delete date" at bounding box center [295, 154] width 82 height 32
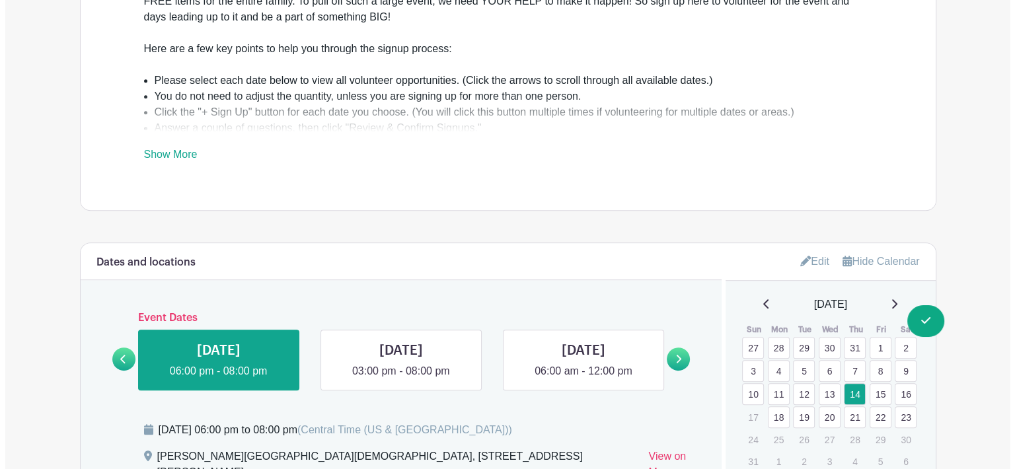
scroll to position [727, 0]
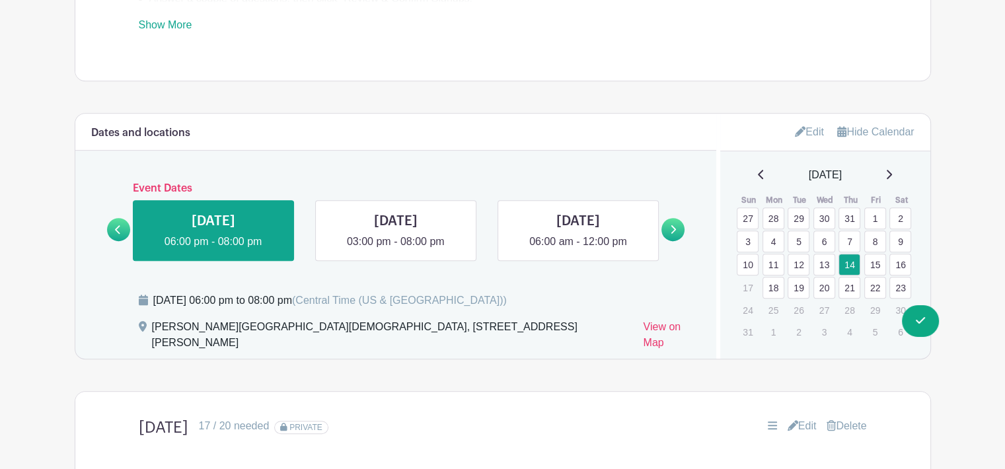
click at [671, 224] on link at bounding box center [673, 229] width 23 height 23
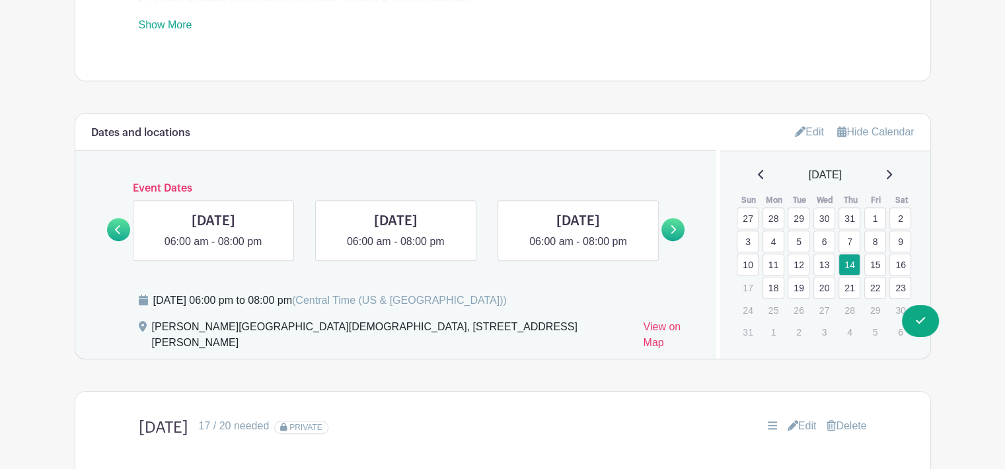
click at [670, 225] on icon at bounding box center [673, 230] width 6 height 10
click at [0, 0] on link at bounding box center [0, 0] width 0 height 0
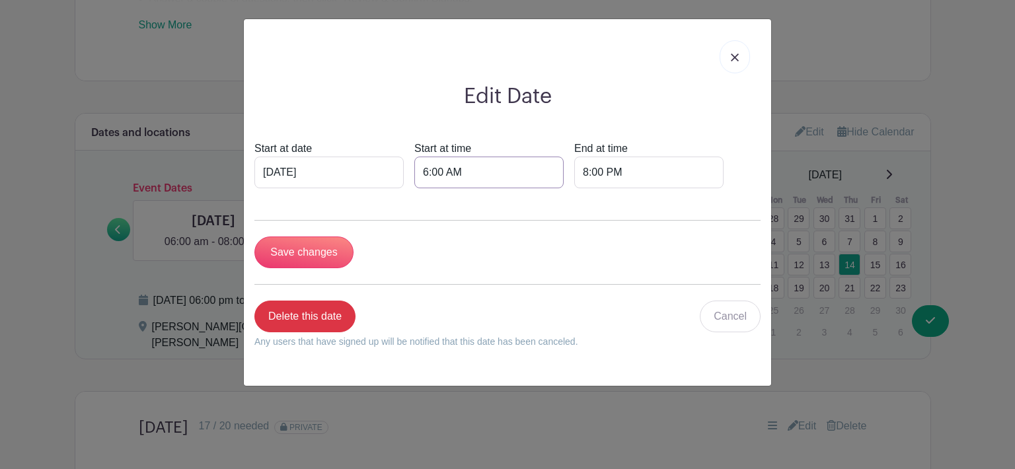
click at [475, 173] on input "6:00 AM" at bounding box center [488, 173] width 149 height 32
click at [595, 173] on input "8:00 PM" at bounding box center [648, 173] width 149 height 32
click at [590, 229] on div "08" at bounding box center [590, 231] width 43 height 25
click at [592, 206] on div "12" at bounding box center [591, 203] width 44 height 25
type input "12:00 PM"
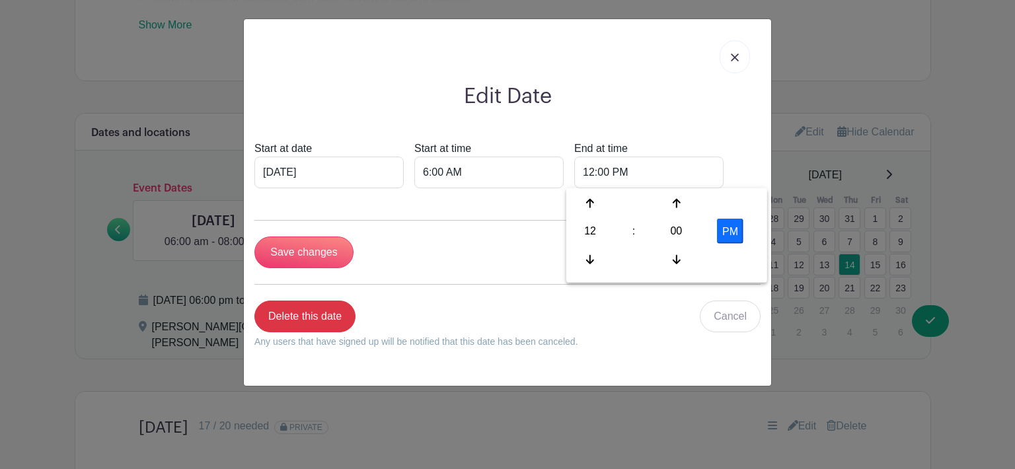
click at [687, 141] on div "End at time 12:00 PM" at bounding box center [648, 165] width 149 height 48
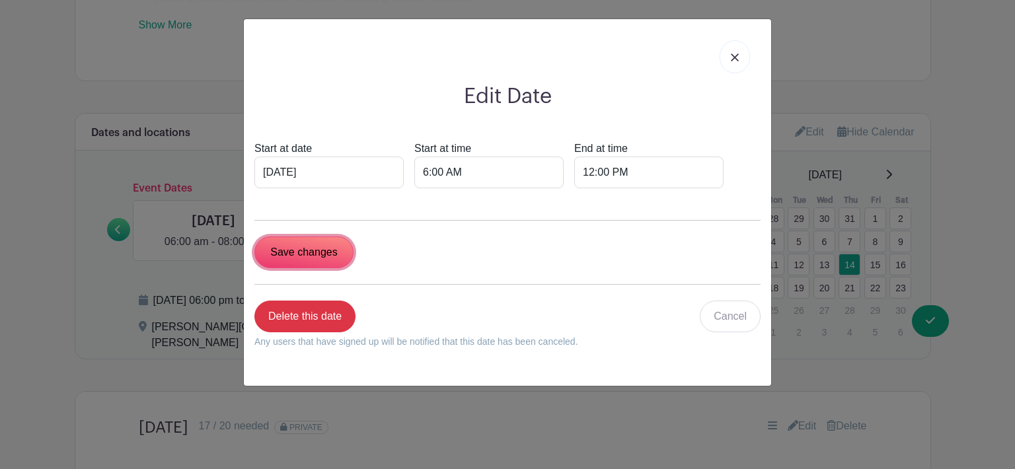
click at [319, 253] on input "Save changes" at bounding box center [303, 253] width 99 height 32
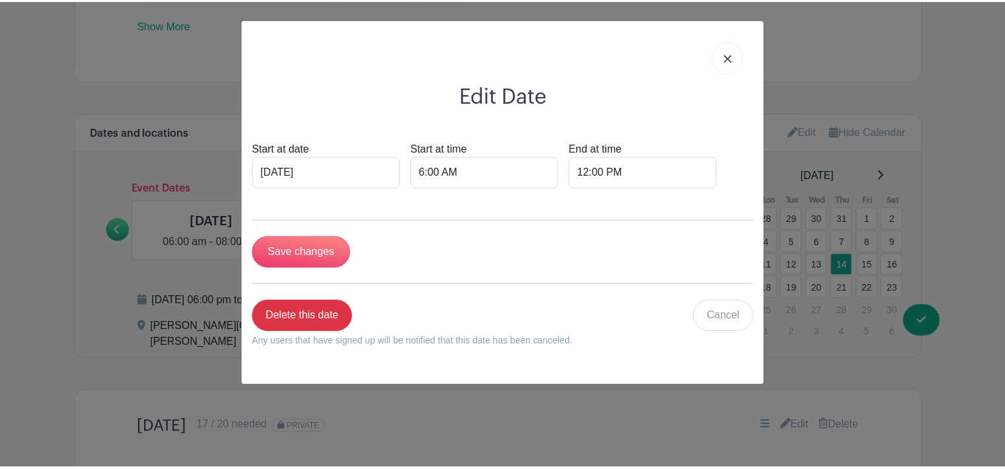
scroll to position [833, 0]
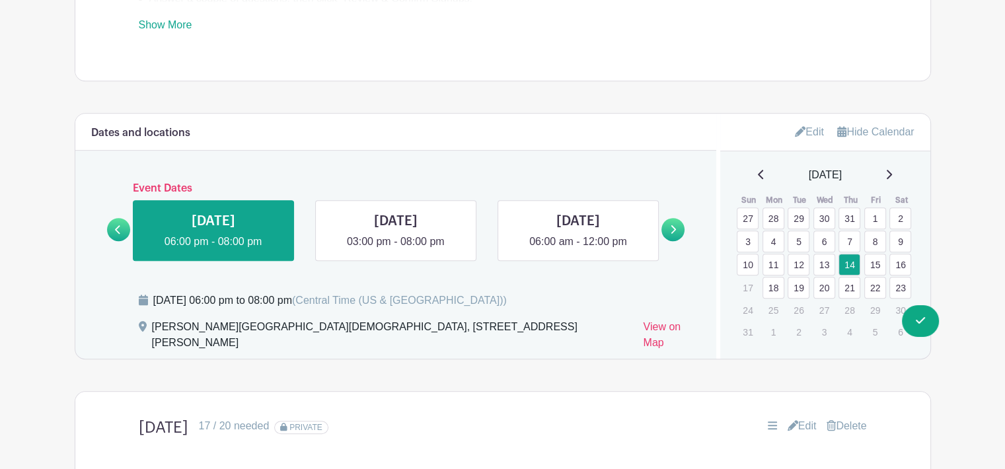
click at [668, 225] on link at bounding box center [673, 229] width 23 height 23
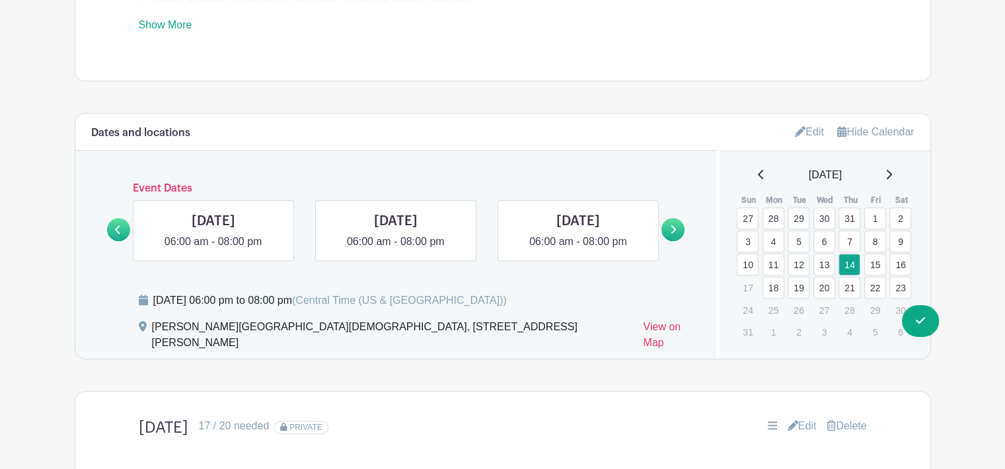
click at [668, 225] on link at bounding box center [673, 229] width 23 height 23
click at [895, 277] on link "23" at bounding box center [901, 288] width 22 height 22
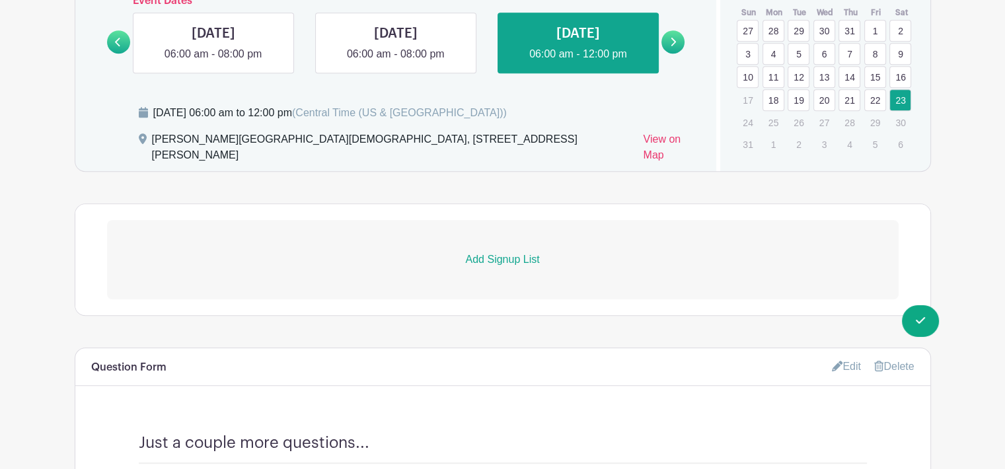
scroll to position [1031, 0]
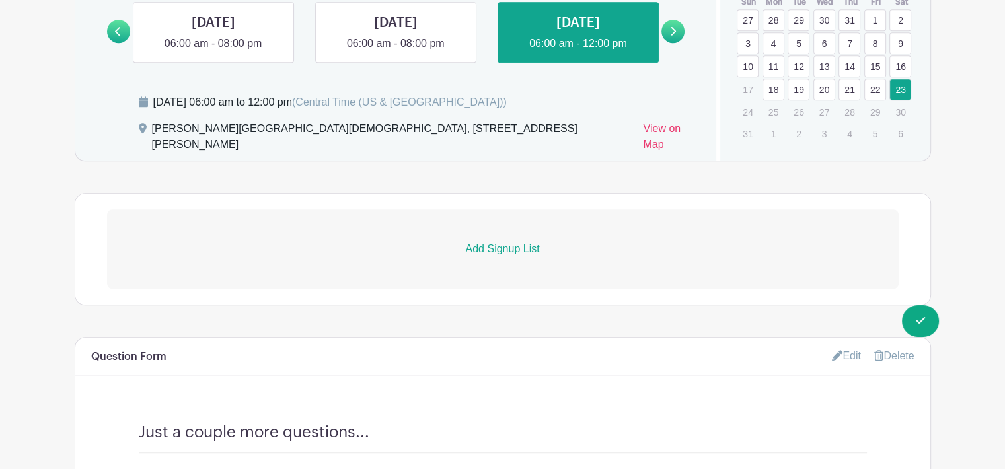
click at [488, 241] on p "Add Signup List" at bounding box center [503, 249] width 792 height 16
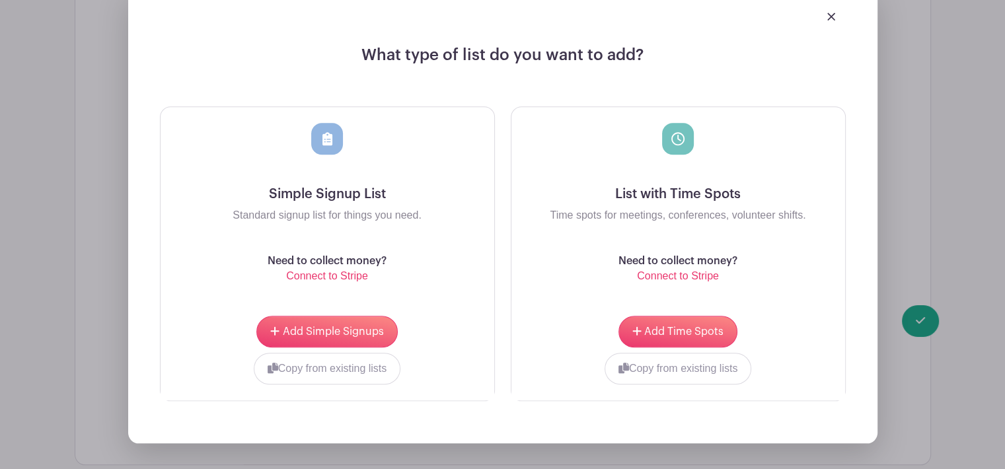
scroll to position [1361, 0]
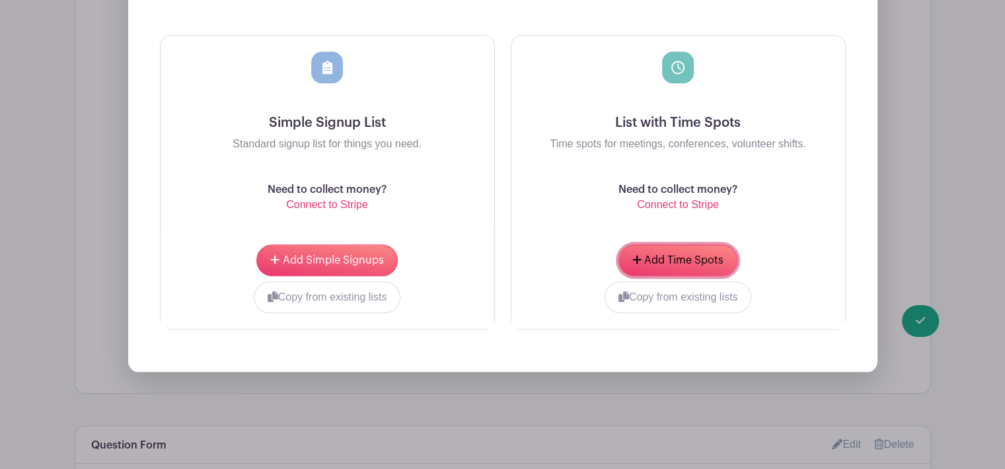
click at [648, 255] on span "Add Time Spots" at bounding box center [683, 260] width 79 height 11
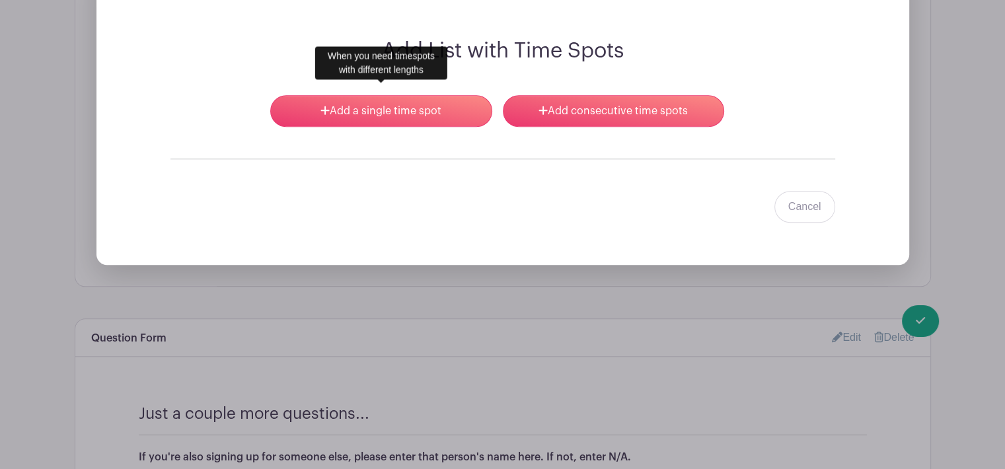
scroll to position [1163, 0]
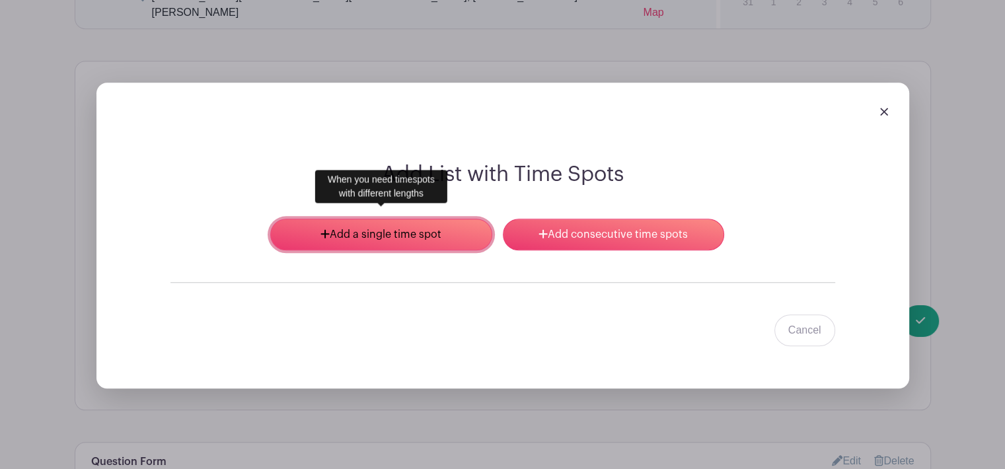
click at [349, 233] on link "Add a single time spot" at bounding box center [380, 235] width 221 height 32
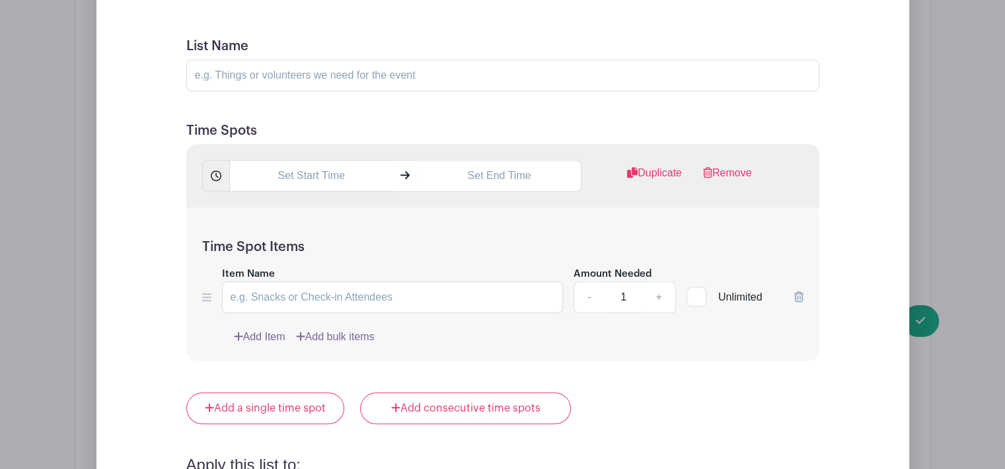
scroll to position [1361, 0]
click at [252, 70] on input "List Name" at bounding box center [502, 74] width 633 height 32
type input "Sorting Clothes and Organizing Household Items"
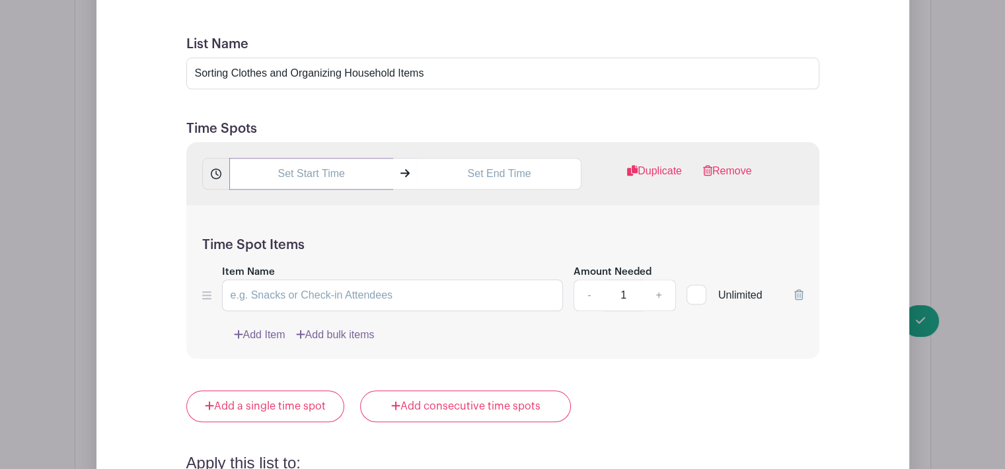
click at [301, 167] on input "text" at bounding box center [311, 174] width 164 height 32
type input "8:29 PM"
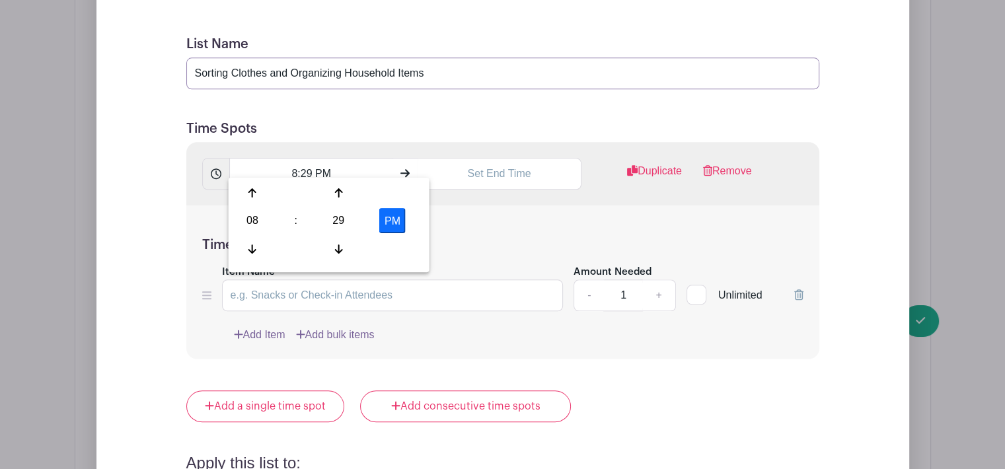
drag, startPoint x: 449, startPoint y: 65, endPoint x: 280, endPoint y: 39, distance: 171.9
click at [394, 58] on input "Sorting Clothes and Organizing Household Items" at bounding box center [502, 74] width 633 height 32
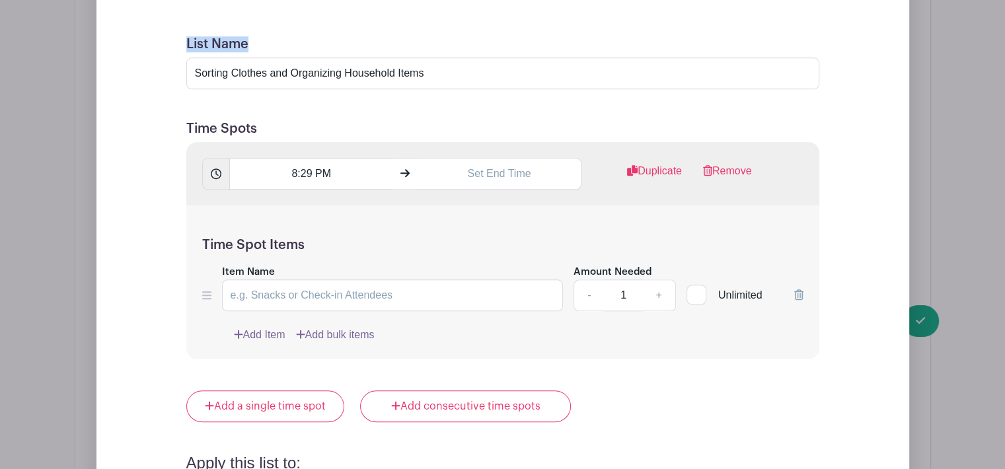
drag, startPoint x: 280, startPoint y: 39, endPoint x: 160, endPoint y: 36, distance: 119.7
click at [163, 36] on div "Add List with Time Spots List Name Sorting Clothes and Organizing Household Ite…" at bounding box center [503, 374] width 728 height 821
click at [160, 36] on div "Add List with Time Spots List Name Sorting Clothes and Organizing Household Ite…" at bounding box center [503, 374] width 728 height 821
click at [473, 72] on input "Sorting Clothes and Organizing Household Items" at bounding box center [502, 74] width 633 height 32
click at [440, 67] on input "Sorting Clothes and Organizing Household Items" at bounding box center [502, 74] width 633 height 32
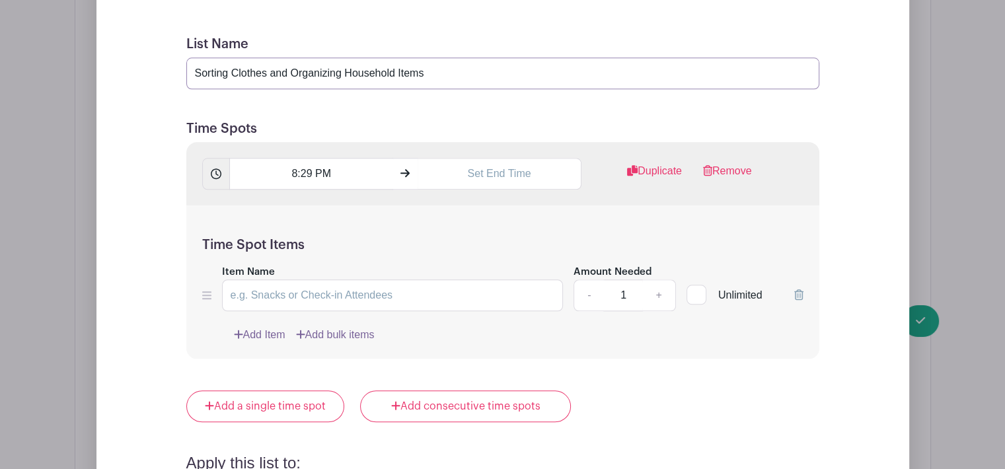
drag, startPoint x: 434, startPoint y: 63, endPoint x: 171, endPoint y: 50, distance: 262.8
click at [194, 58] on input "Sorting Clothes and Organizing Household Items" at bounding box center [502, 74] width 633 height 32
drag, startPoint x: 171, startPoint y: 50, endPoint x: 165, endPoint y: 51, distance: 6.7
click at [165, 51] on div "Add List with Time Spots List Name Sorting Clothes and Organizing Household Ite…" at bounding box center [503, 374] width 728 height 821
drag, startPoint x: 499, startPoint y: 85, endPoint x: 471, endPoint y: 75, distance: 29.5
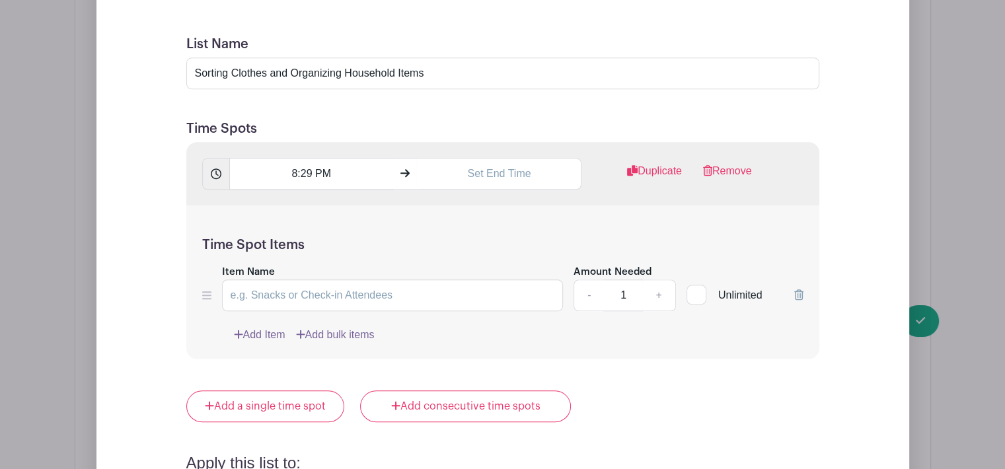
click at [499, 83] on form "List Name Sorting Clothes and Organizing Household Items Time Spots 8:29 PM Dup…" at bounding box center [503, 401] width 665 height 763
click at [455, 65] on input "Sorting Clothes and Organizing Household Items" at bounding box center [502, 74] width 633 height 32
drag, startPoint x: 436, startPoint y: 56, endPoint x: 172, endPoint y: 40, distance: 264.2
click at [214, 37] on div "List Name Sorting Clothes and Organizing Household Items" at bounding box center [502, 62] width 633 height 53
click at [167, 42] on div "Add List with Time Spots List Name Sorting Clothes and Organizing Household Ite…" at bounding box center [503, 374] width 728 height 821
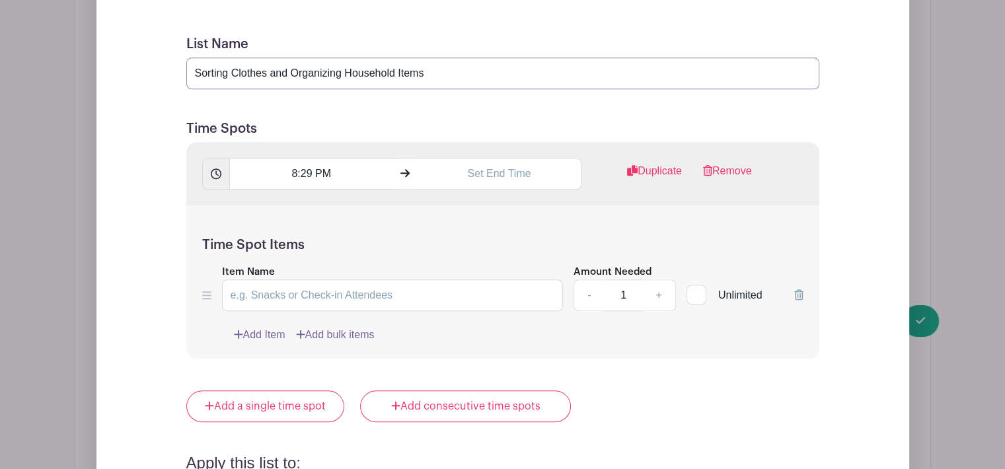
drag, startPoint x: 441, startPoint y: 67, endPoint x: 418, endPoint y: 56, distance: 26.0
click at [438, 64] on input "Sorting Clothes and Organizing Household Items" at bounding box center [502, 74] width 633 height 32
drag, startPoint x: 314, startPoint y: 43, endPoint x: 278, endPoint y: 74, distance: 47.3
click at [156, 48] on div "Add List with Time Spots List Name Sorting Clothes and Organizing Household Ite…" at bounding box center [503, 374] width 728 height 821
click at [426, 64] on input "Sorting Clothes and Organizing Household Items" at bounding box center [502, 74] width 633 height 32
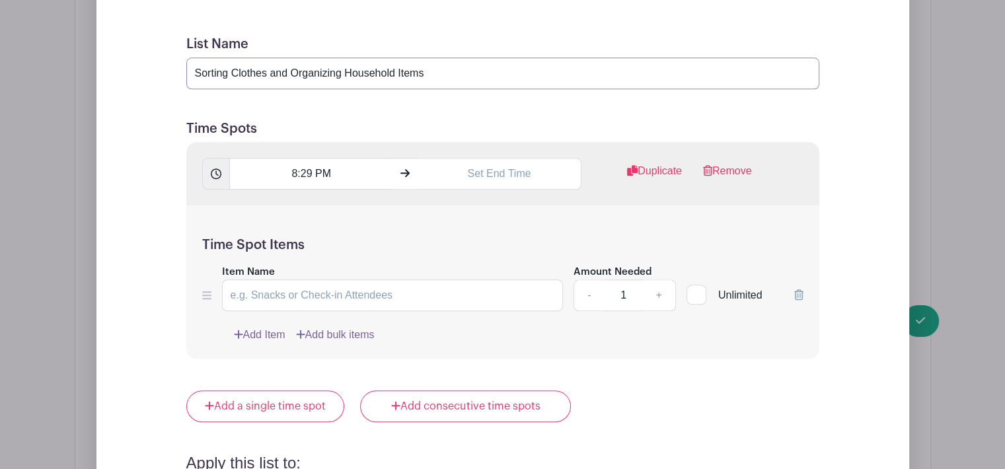
drag, startPoint x: 436, startPoint y: 61, endPoint x: 178, endPoint y: 61, distance: 257.1
click at [178, 61] on form "List Name Sorting Clothes and Organizing Household Items Time Spots 8:29 PM Dup…" at bounding box center [503, 401] width 665 height 763
click at [296, 62] on input "[DATE] - EVENT DAY" at bounding box center [502, 74] width 633 height 32
type input "[DATE] - EVENT DAY"
click at [320, 162] on input "8:29 PM" at bounding box center [311, 174] width 164 height 32
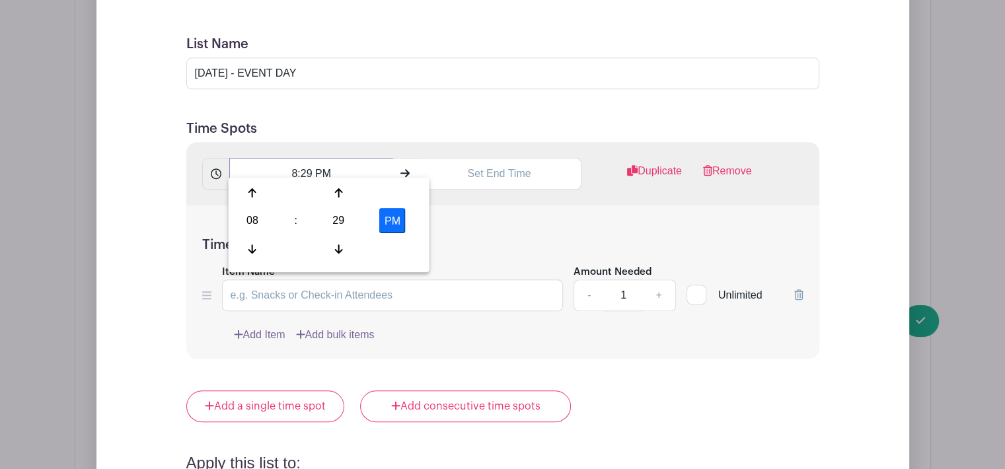
click at [320, 162] on input "8:29 PM" at bounding box center [311, 174] width 164 height 32
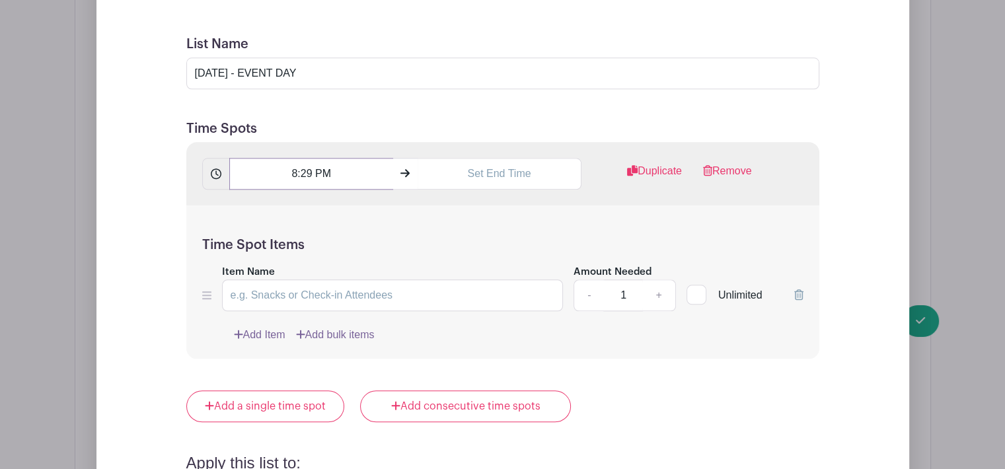
click at [307, 165] on input "8:29 PM" at bounding box center [311, 174] width 164 height 32
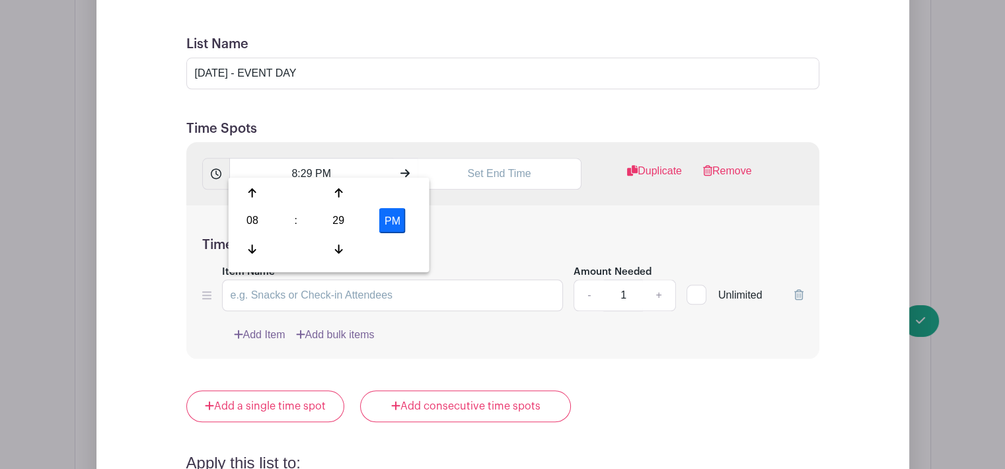
click at [255, 217] on div "08" at bounding box center [252, 220] width 43 height 25
click at [338, 219] on div "06" at bounding box center [351, 220] width 44 height 25
click at [333, 223] on div "29" at bounding box center [338, 220] width 43 height 25
click at [252, 194] on div "00" at bounding box center [253, 192] width 44 height 25
click at [387, 225] on button "PM" at bounding box center [392, 220] width 26 height 25
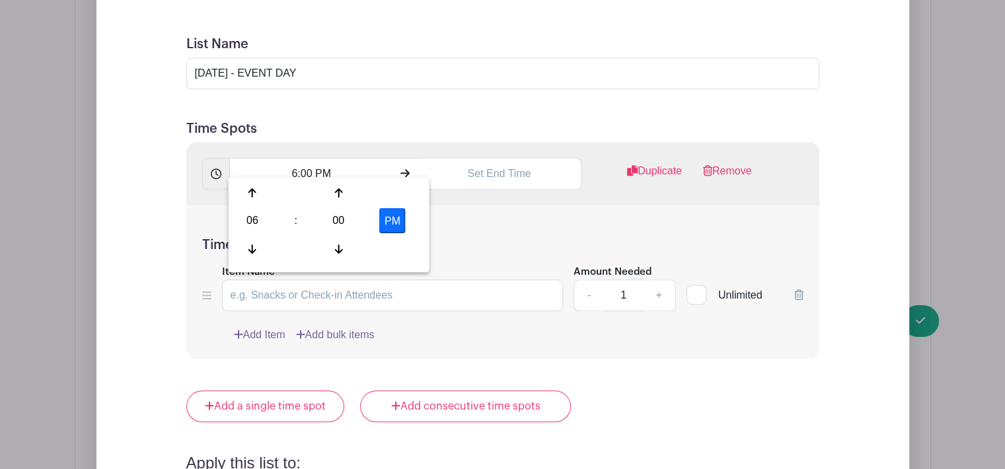
type input "6:00 AM"
click at [471, 223] on div "Time Spot Items Item Name Amount Needed - 1 + Unlimited Add Item Add bulk items" at bounding box center [502, 283] width 633 height 154
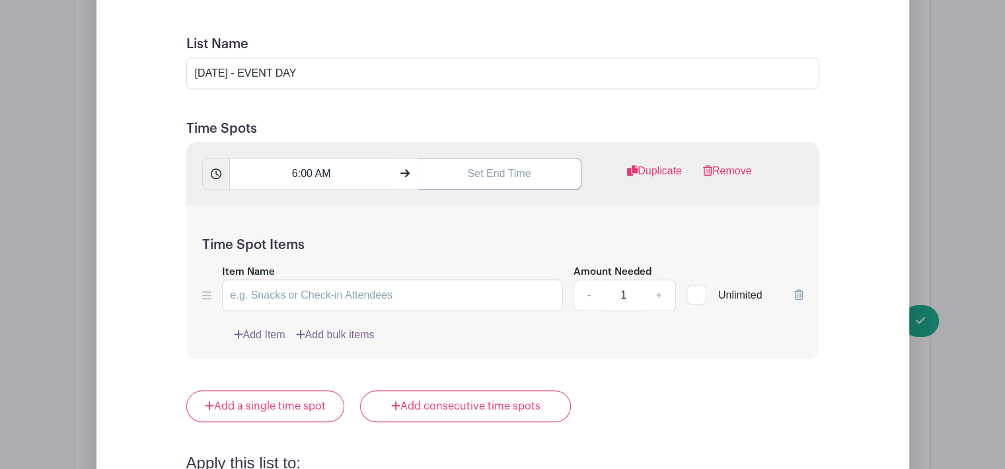
click at [497, 163] on input "text" at bounding box center [500, 174] width 164 height 32
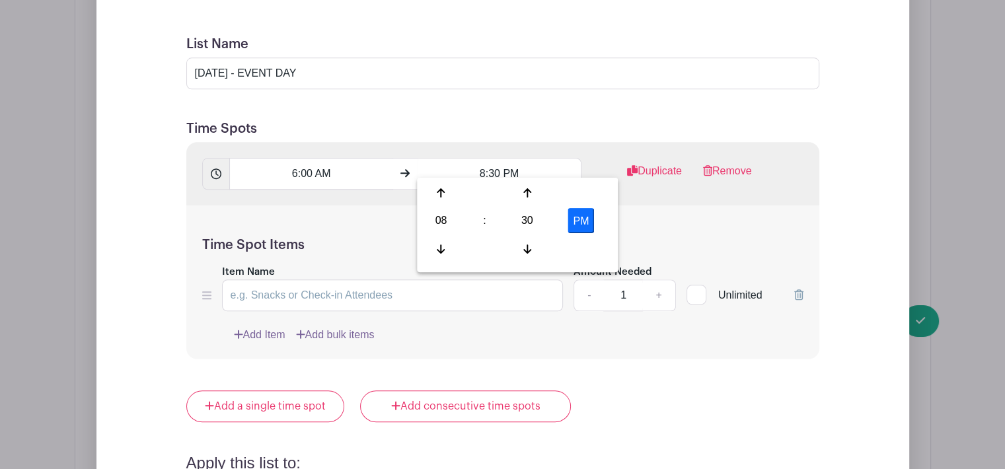
click at [440, 225] on div "08" at bounding box center [441, 220] width 43 height 25
click at [447, 192] on div "12" at bounding box center [442, 192] width 44 height 25
click at [521, 219] on div "30" at bounding box center [527, 220] width 43 height 25
click at [454, 191] on div "00" at bounding box center [442, 192] width 44 height 25
type input "12:00 PM"
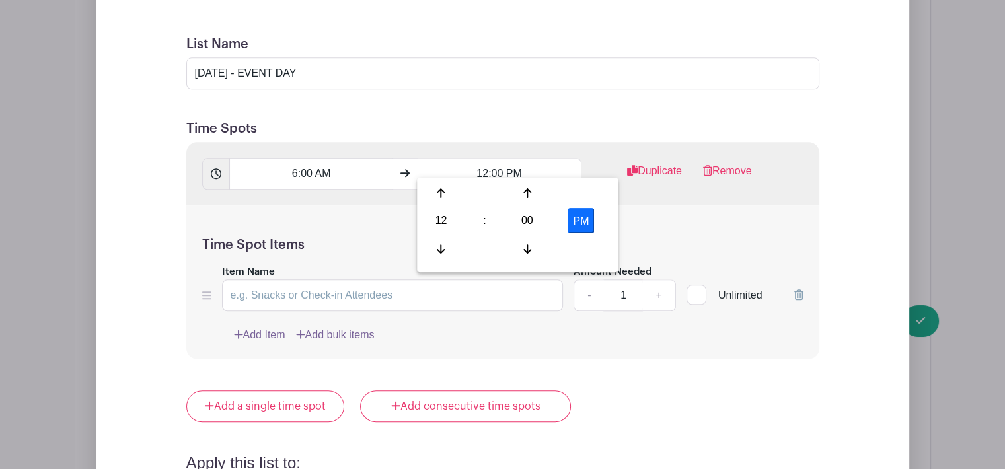
click at [659, 219] on div "Time Spot Items Item Name Amount Needed - 1 + Unlimited Add Item Add bulk items" at bounding box center [502, 283] width 633 height 154
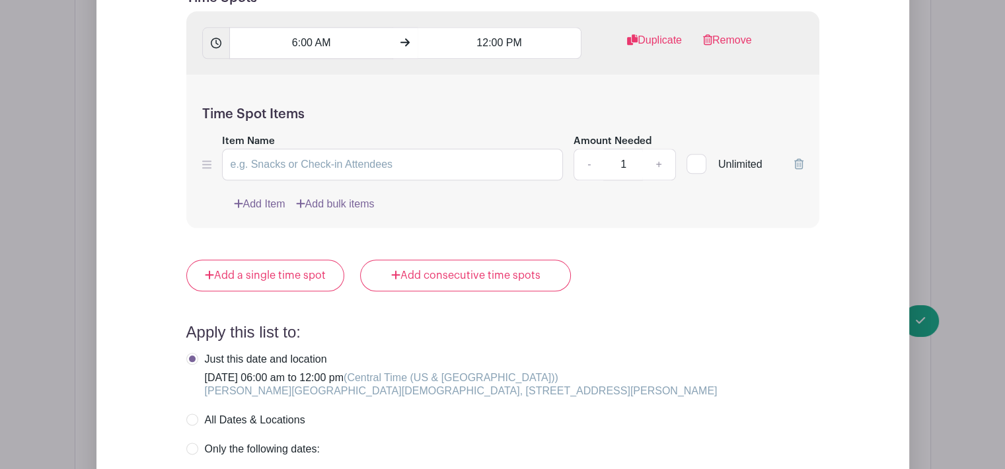
scroll to position [1494, 0]
click at [278, 147] on input "Item Name" at bounding box center [393, 163] width 342 height 32
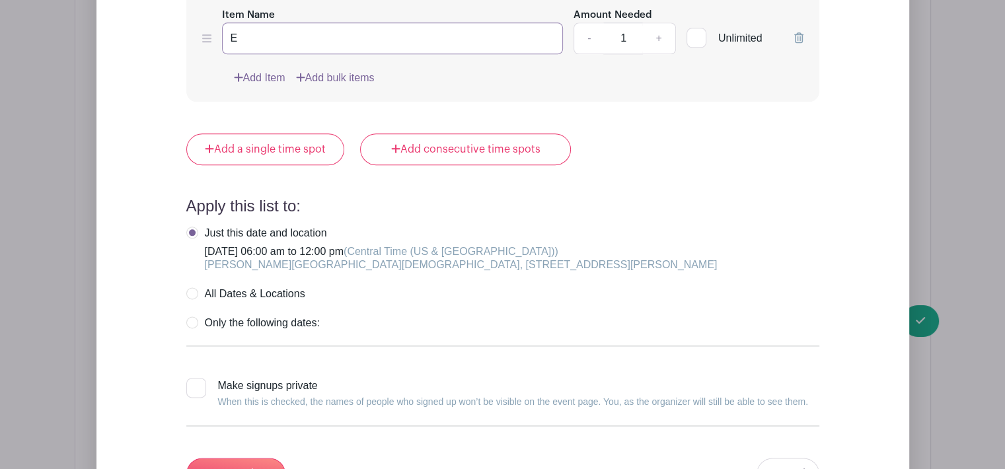
scroll to position [1626, 0]
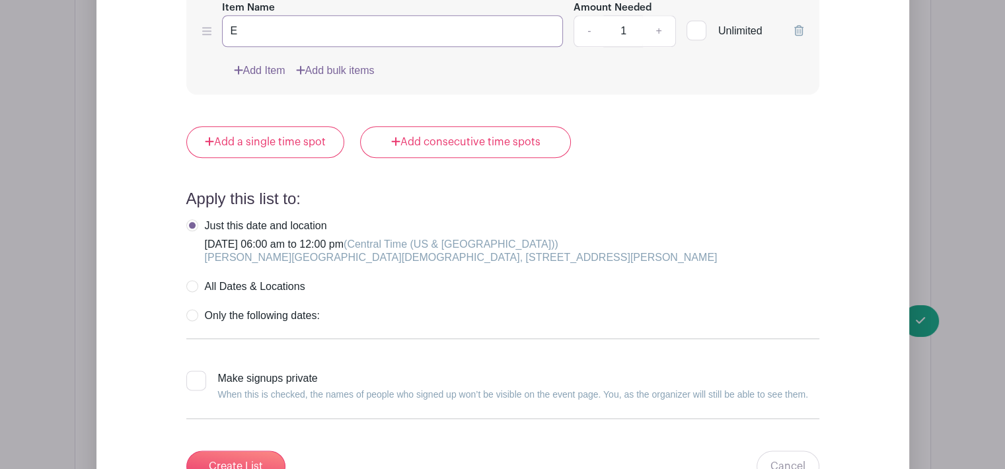
type input "E"
click at [197, 371] on div at bounding box center [196, 381] width 20 height 20
click at [195, 371] on input "Make signups private When this is checked, the names of people who signed up wo…" at bounding box center [190, 375] width 9 height 9
checkbox input "true"
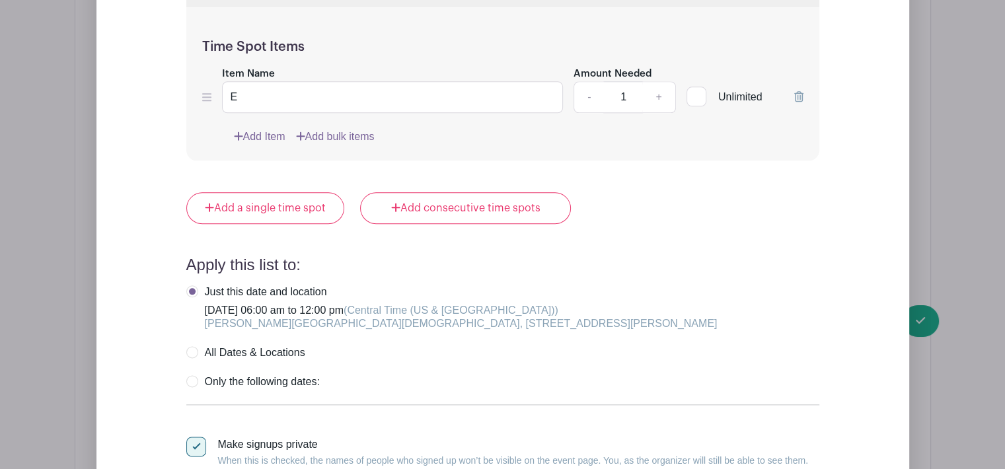
scroll to position [1494, 0]
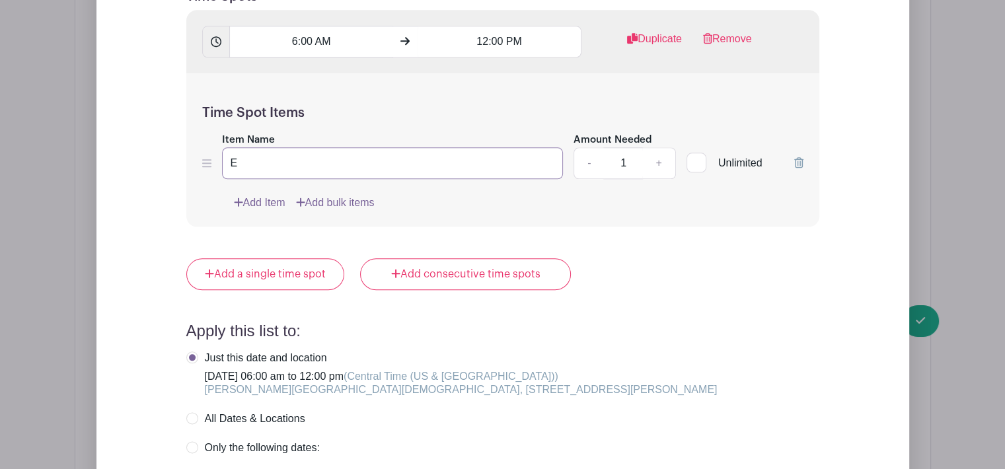
click at [318, 157] on input "E" at bounding box center [393, 163] width 342 height 32
type input "Event Day (helping attendees, replenishing tables with clothes and shoes, etc.)"
click at [636, 149] on input "1" at bounding box center [623, 163] width 40 height 32
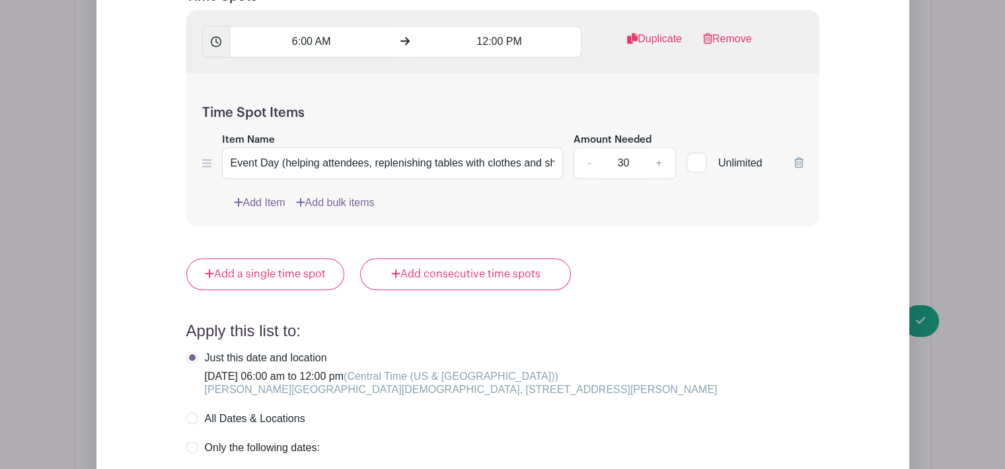
type input "30"
click at [639, 259] on div "Add a single time spot Add consecutive time spots" at bounding box center [502, 274] width 633 height 32
click at [648, 195] on div "Add Item Add bulk items" at bounding box center [519, 203] width 570 height 16
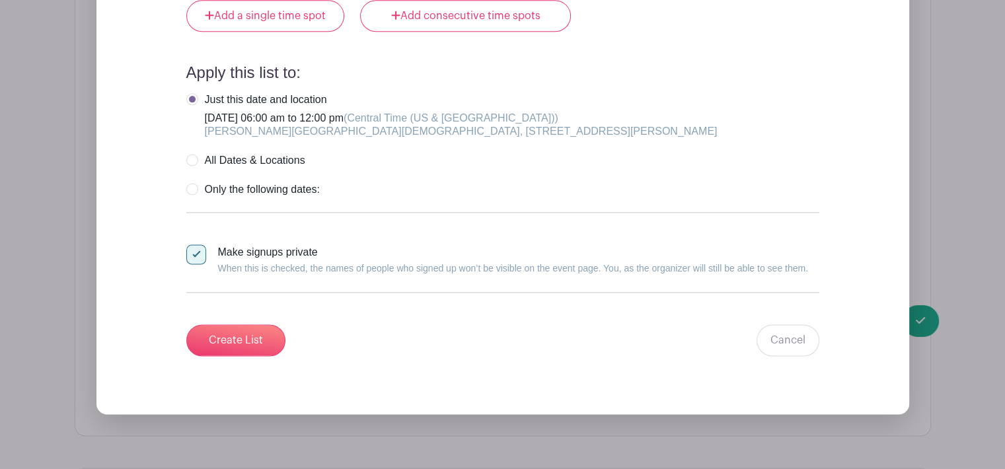
scroll to position [1758, 0]
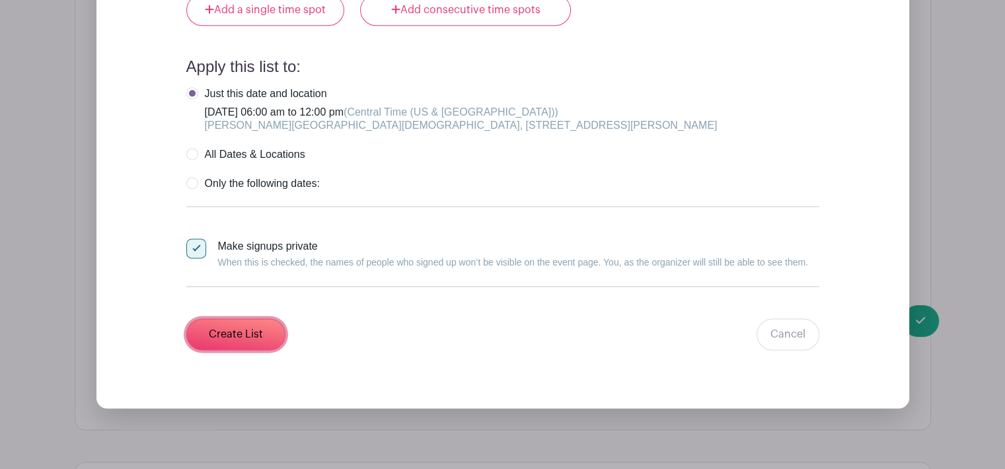
click at [243, 322] on input "Create List" at bounding box center [235, 335] width 99 height 32
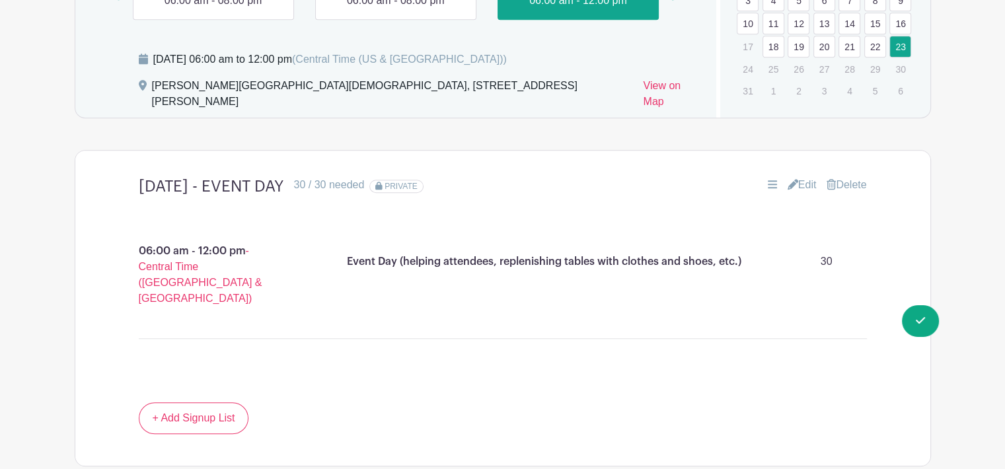
scroll to position [963, 0]
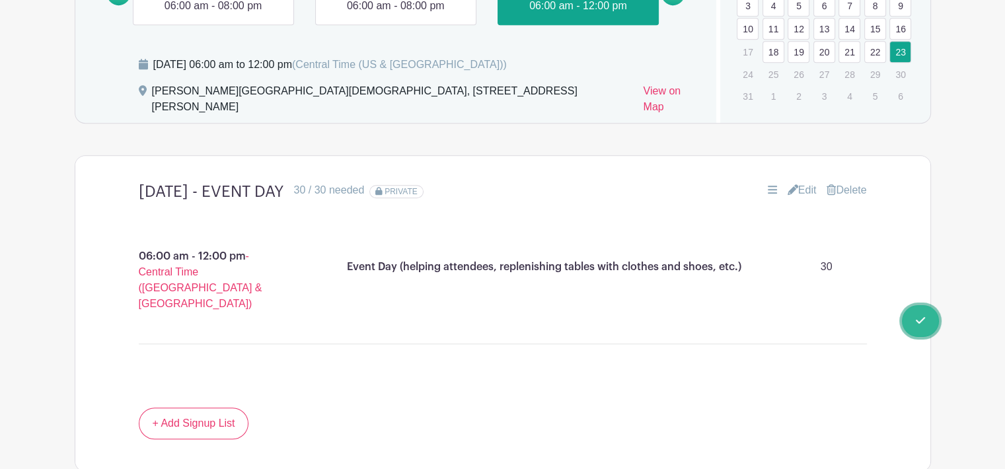
click at [0, 0] on span "Switch to Signup Mode" at bounding box center [0, 0] width 0 height 0
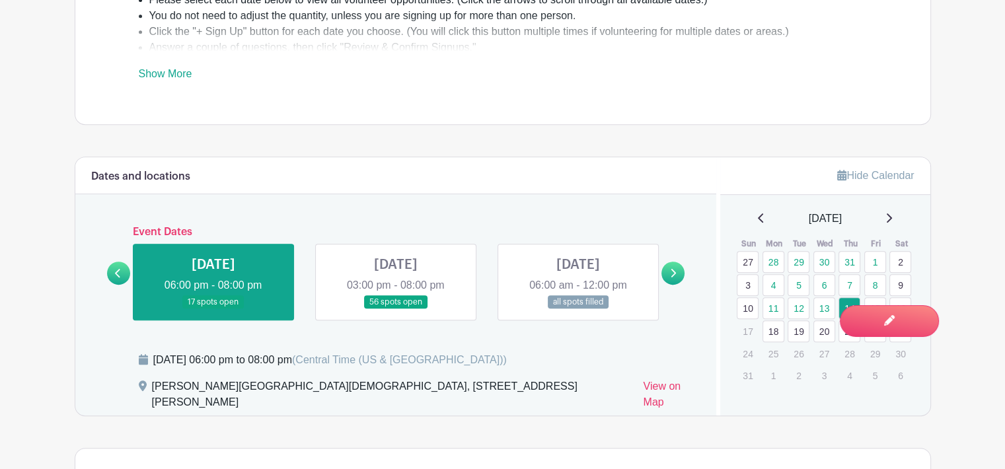
scroll to position [727, 0]
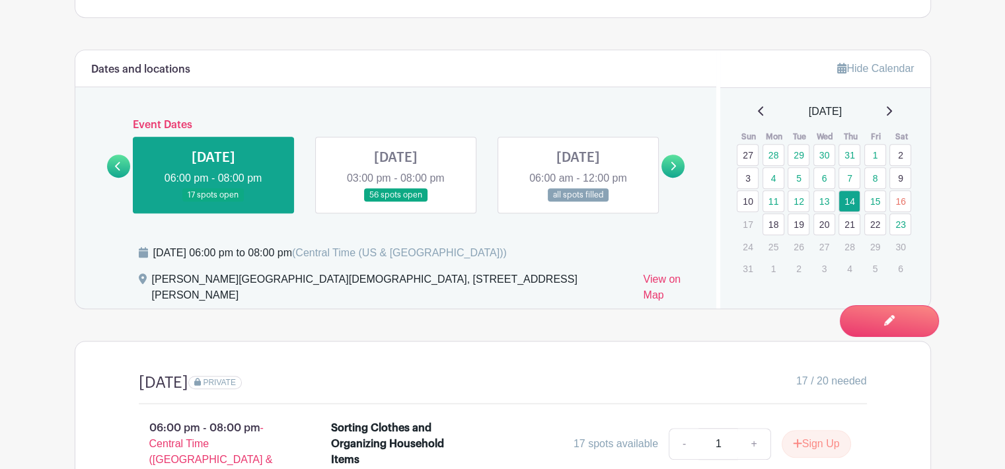
click at [669, 156] on link at bounding box center [673, 166] width 23 height 23
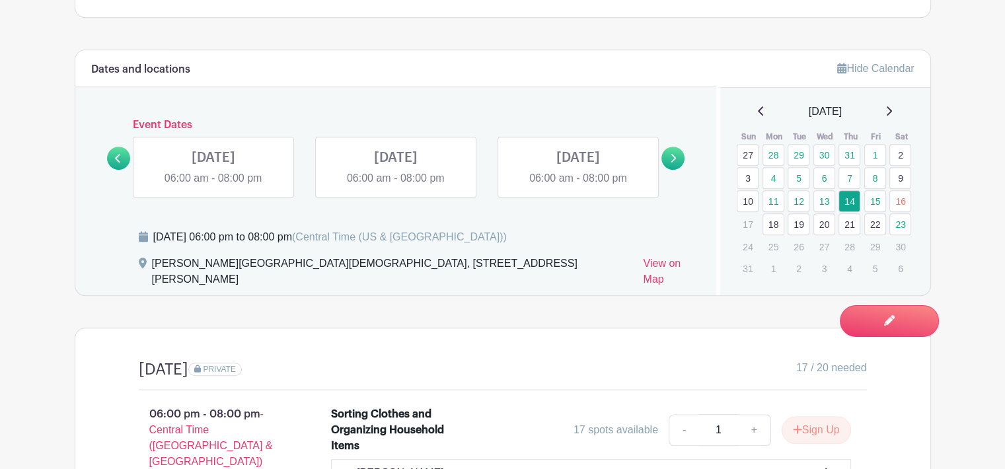
click at [758, 106] on icon at bounding box center [761, 111] width 7 height 11
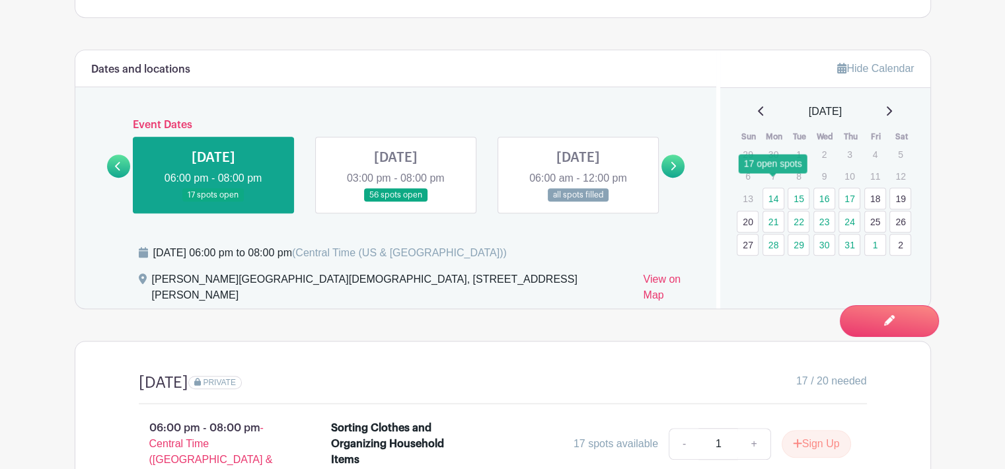
click at [779, 188] on link "14" at bounding box center [774, 199] width 22 height 22
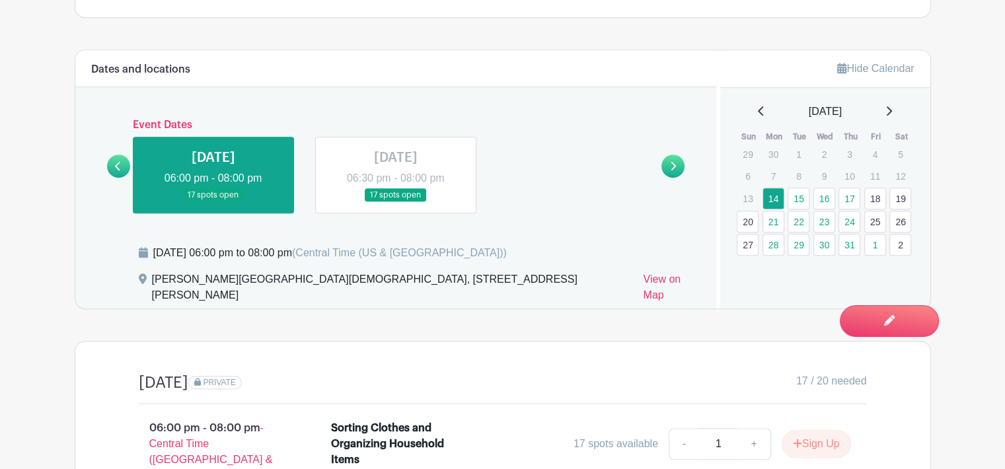
click at [674, 162] on icon at bounding box center [673, 166] width 5 height 9
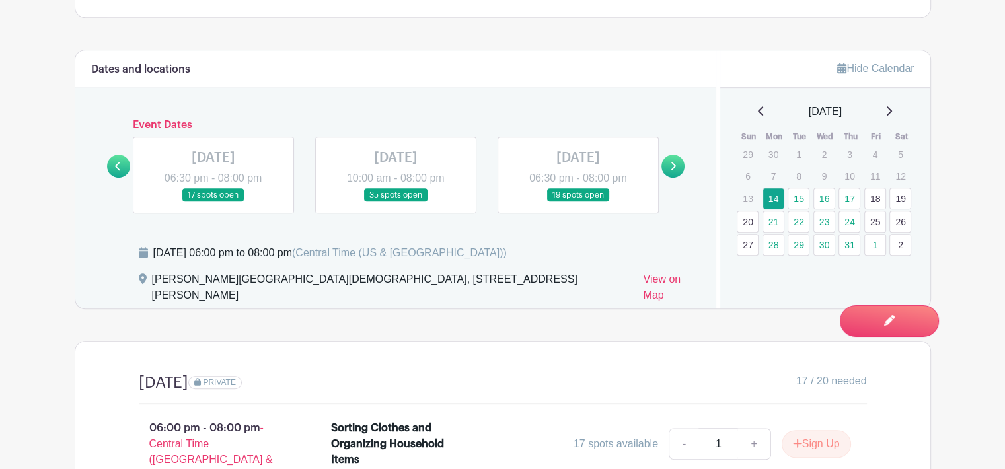
click at [115, 161] on icon at bounding box center [118, 166] width 6 height 10
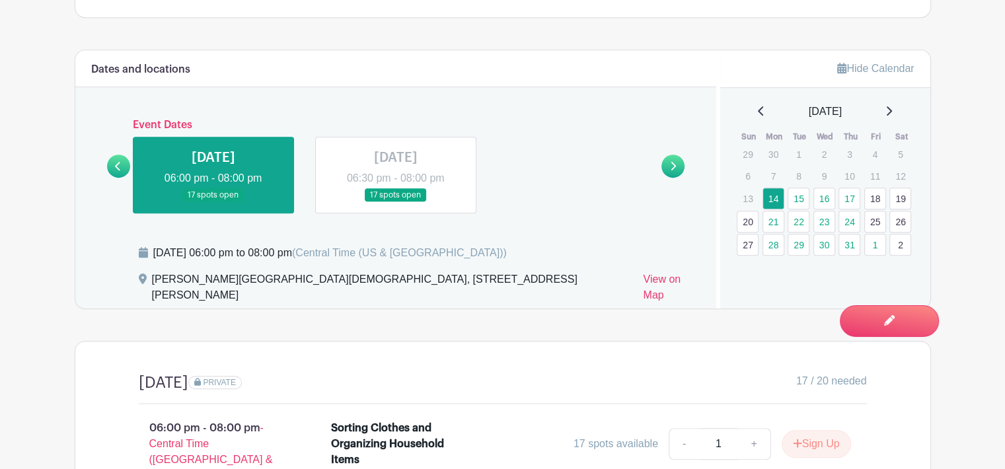
click at [670, 161] on icon at bounding box center [673, 166] width 6 height 10
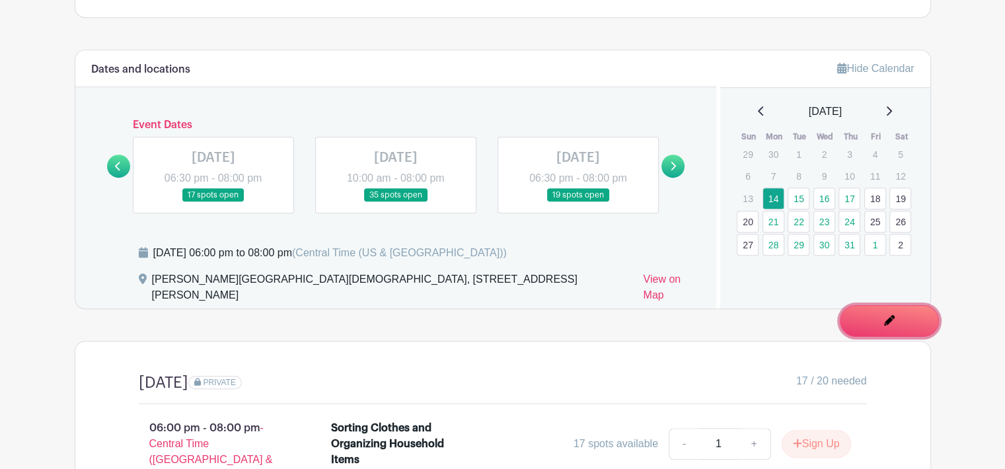
click at [899, 329] on link "Edit Event You are currently in Signup Mode Switch to Edit Mode" at bounding box center [889, 321] width 99 height 32
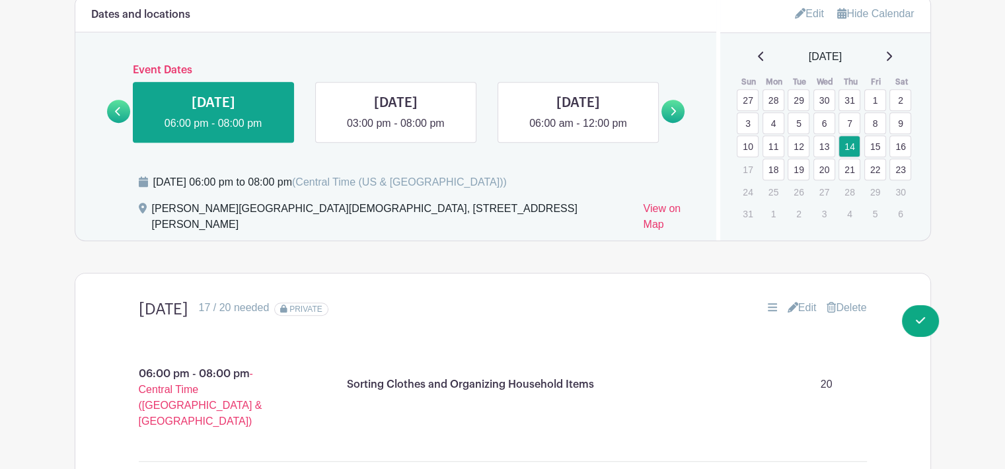
scroll to position [793, 0]
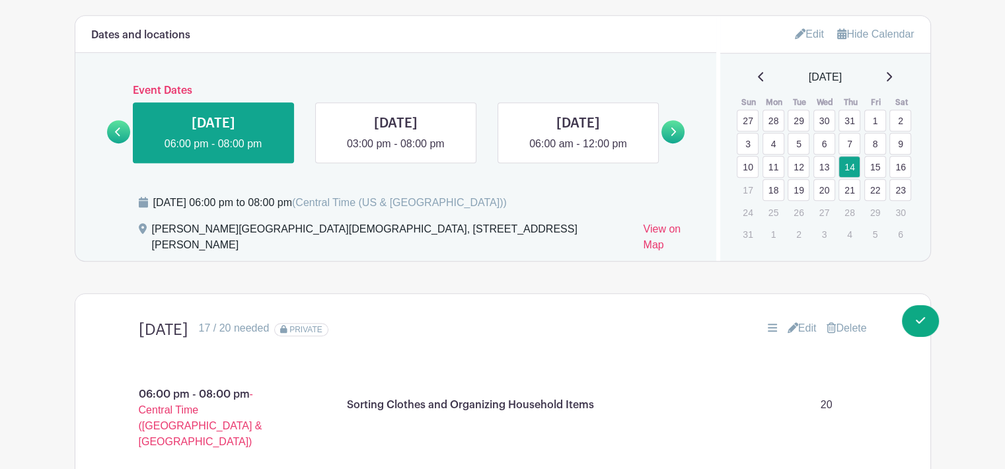
click at [801, 23] on link "Edit" at bounding box center [809, 34] width 29 height 22
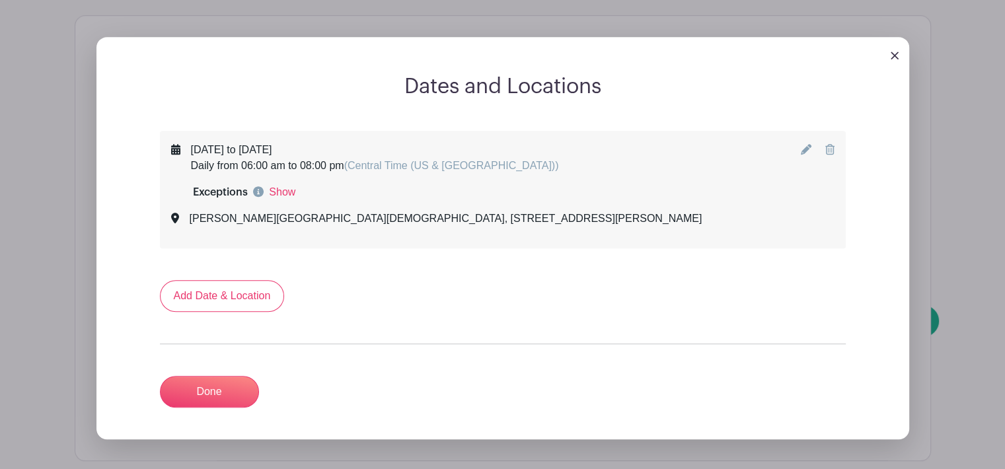
click at [806, 144] on icon at bounding box center [806, 149] width 11 height 11
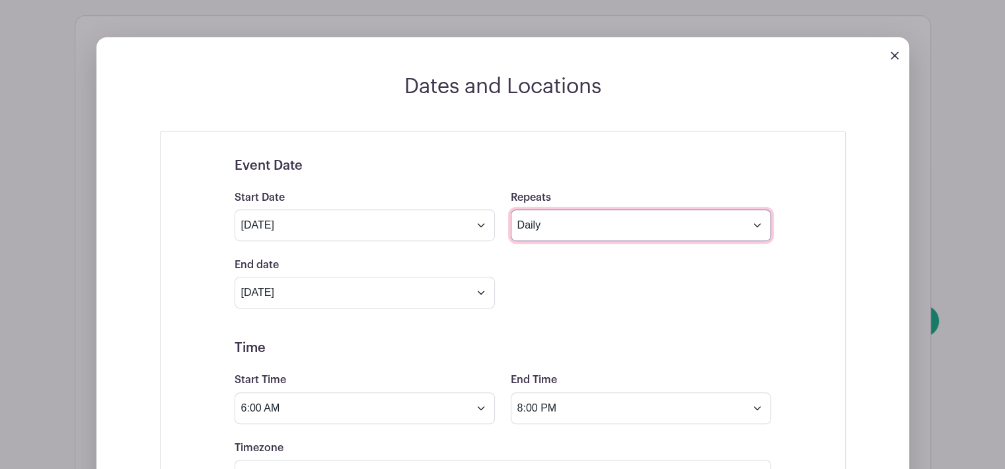
click at [737, 216] on select "Does not repeat Daily Weekly Monthly on day 14 Monthly on the second [DATE] Oth…" at bounding box center [641, 226] width 260 height 32
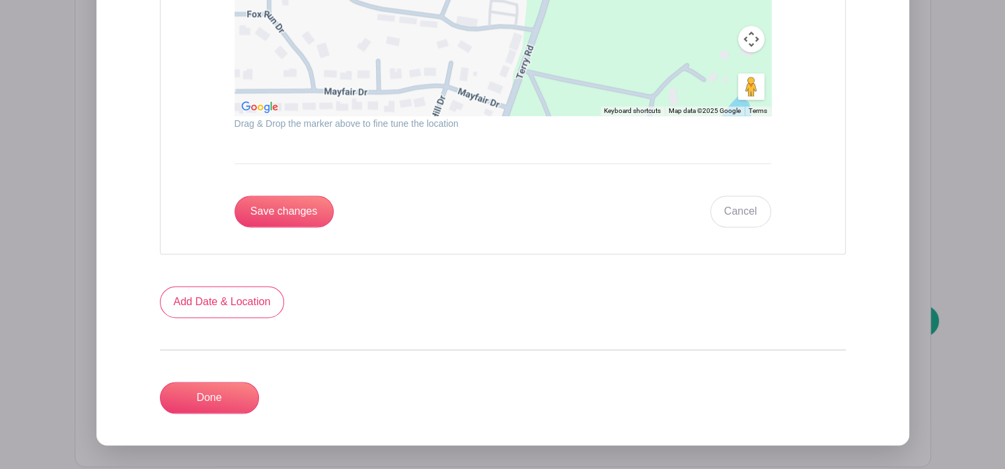
scroll to position [1851, 0]
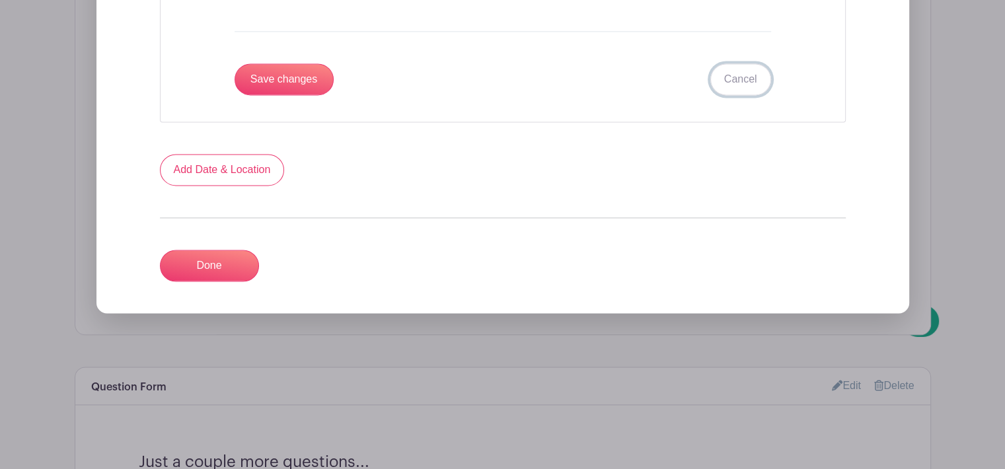
click at [756, 64] on link "Cancel" at bounding box center [740, 79] width 61 height 32
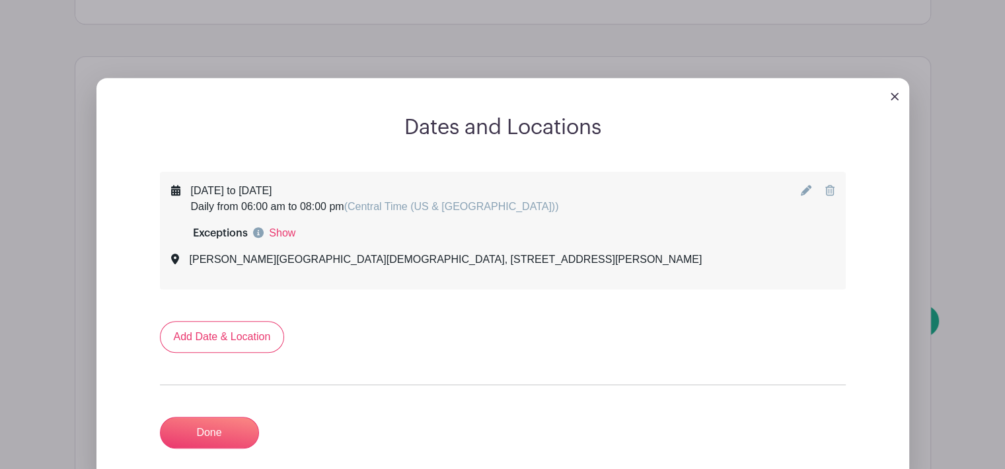
scroll to position [732, 0]
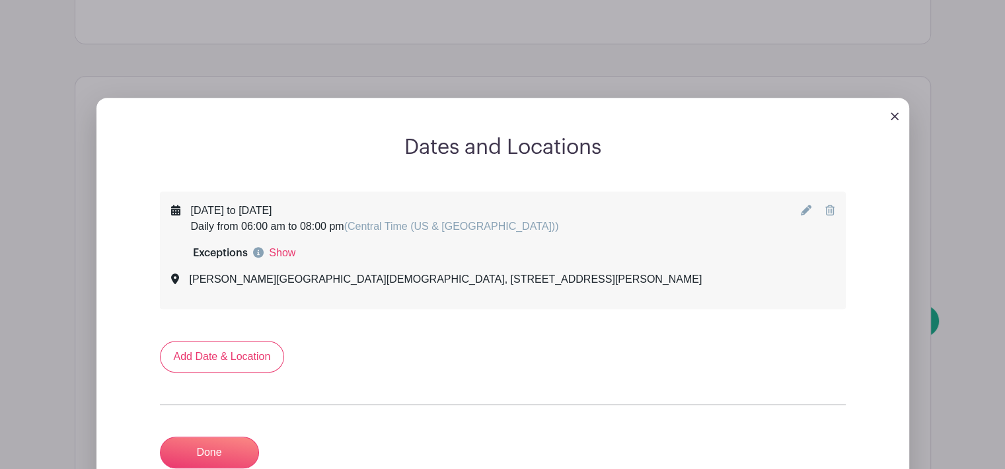
click at [898, 110] on link at bounding box center [895, 115] width 8 height 11
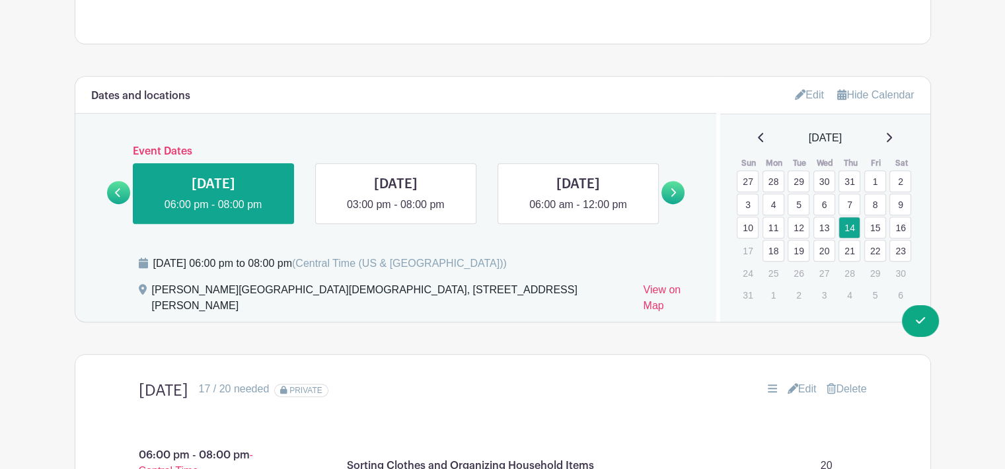
click at [669, 186] on link at bounding box center [673, 192] width 23 height 23
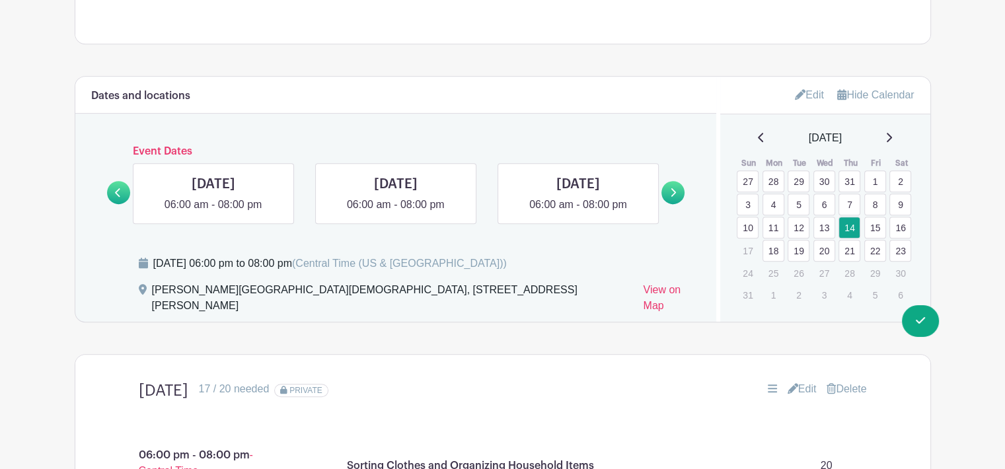
click at [0, 0] on link at bounding box center [0, 0] width 0 height 0
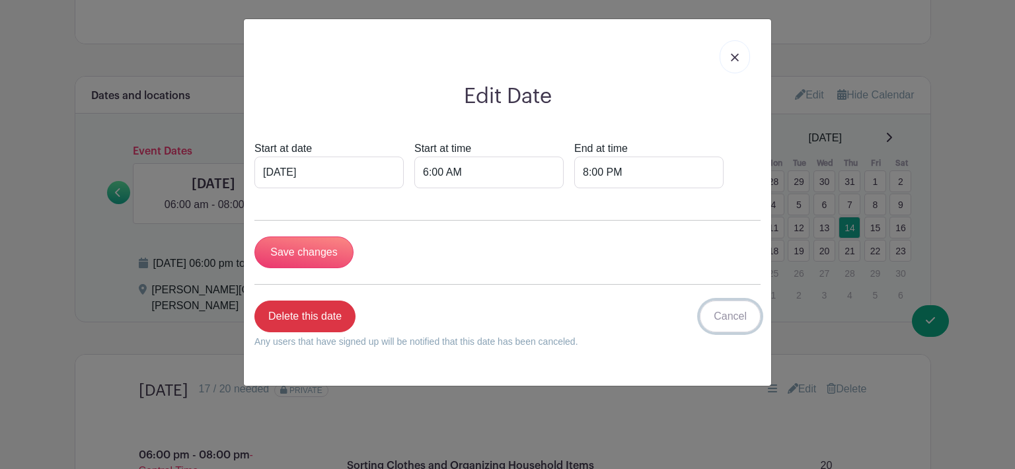
click at [748, 325] on link "Cancel" at bounding box center [730, 317] width 61 height 32
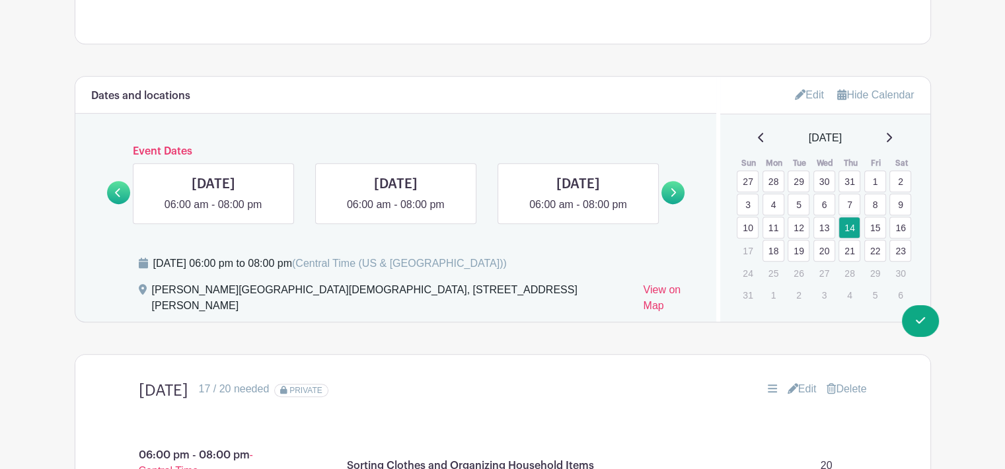
click at [122, 183] on link at bounding box center [118, 192] width 23 height 23
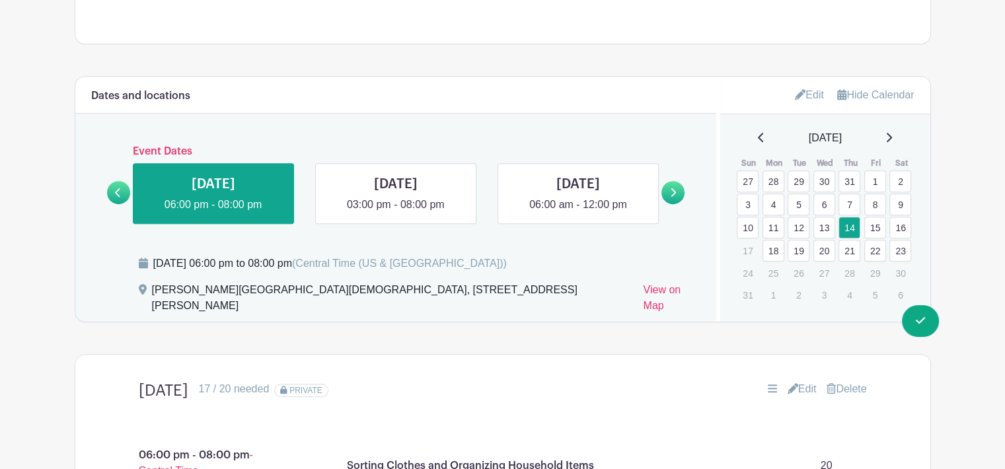
click at [675, 188] on icon at bounding box center [673, 193] width 6 height 10
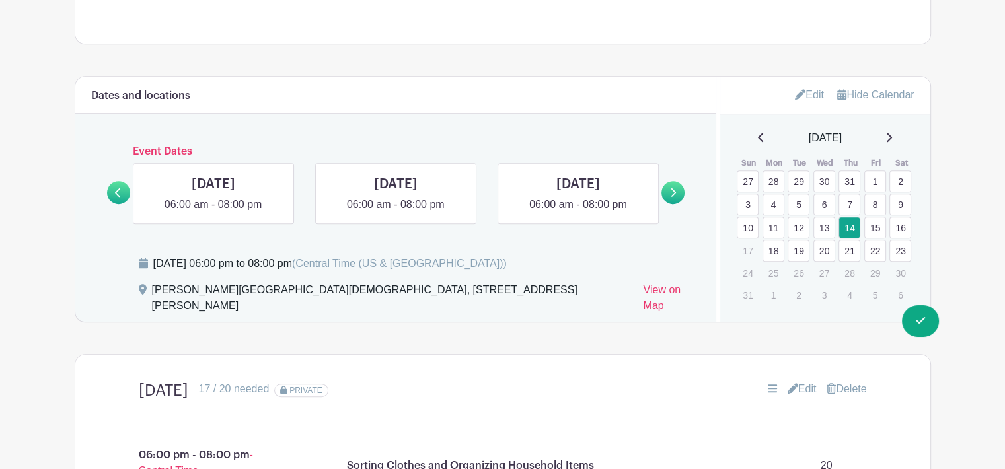
click at [674, 188] on icon at bounding box center [673, 193] width 6 height 10
click at [118, 188] on icon at bounding box center [117, 192] width 5 height 9
click at [677, 185] on link at bounding box center [673, 192] width 23 height 23
click at [671, 188] on icon at bounding box center [673, 193] width 6 height 10
click at [578, 213] on link at bounding box center [578, 213] width 0 height 0
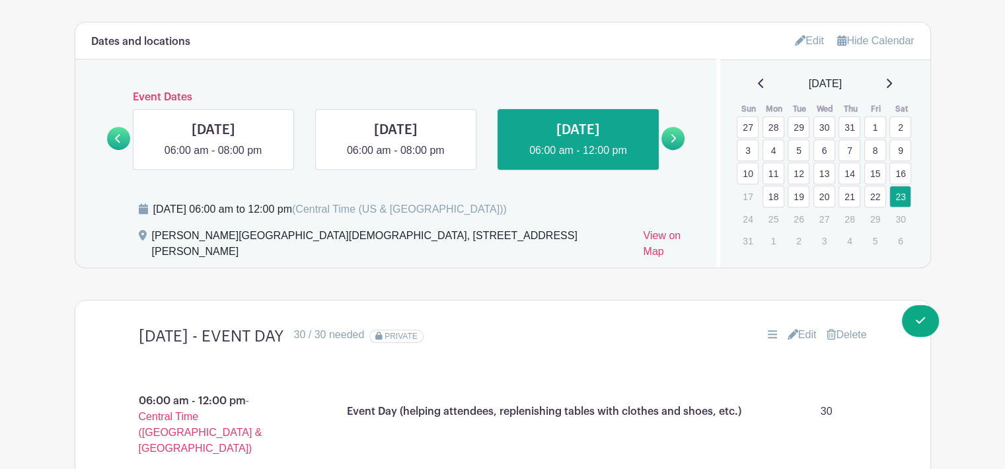
scroll to position [864, 0]
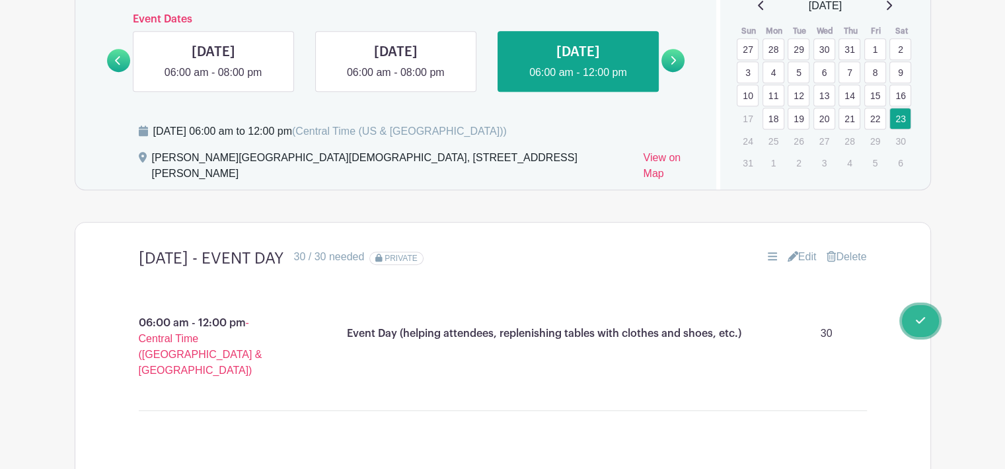
click at [0, 0] on span "Switch to Signup Mode" at bounding box center [0, 0] width 0 height 0
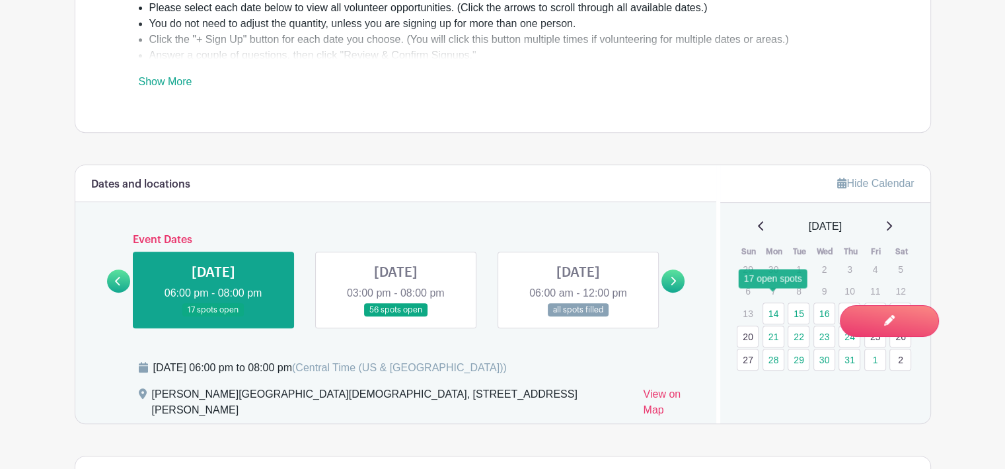
scroll to position [661, 0]
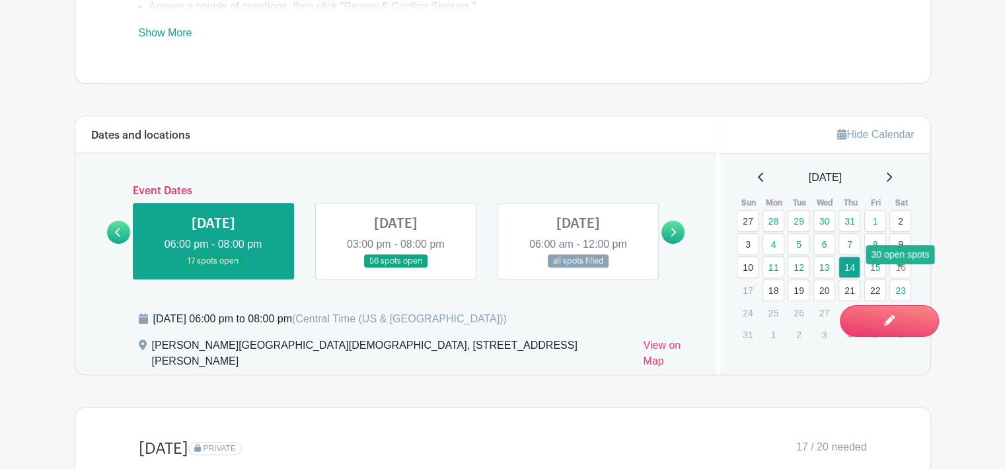
click at [903, 282] on link "23" at bounding box center [901, 291] width 22 height 22
